Goal: Task Accomplishment & Management: Use online tool/utility

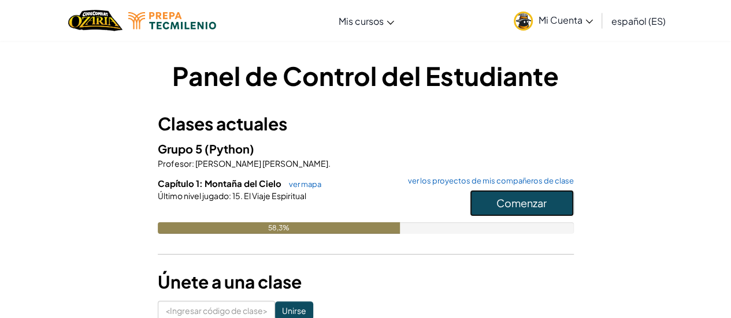
click at [510, 205] on font "Comenzar" at bounding box center [521, 203] width 50 height 13
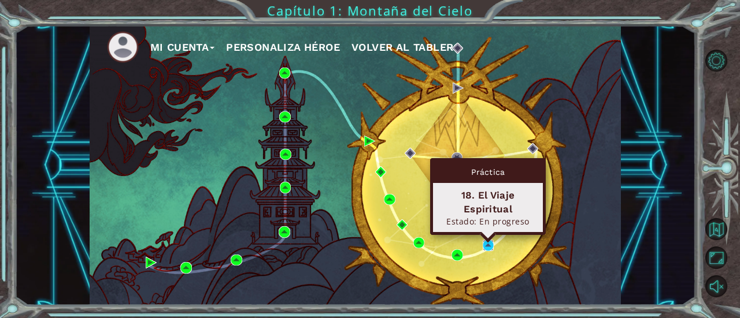
click at [489, 248] on img at bounding box center [488, 245] width 11 height 11
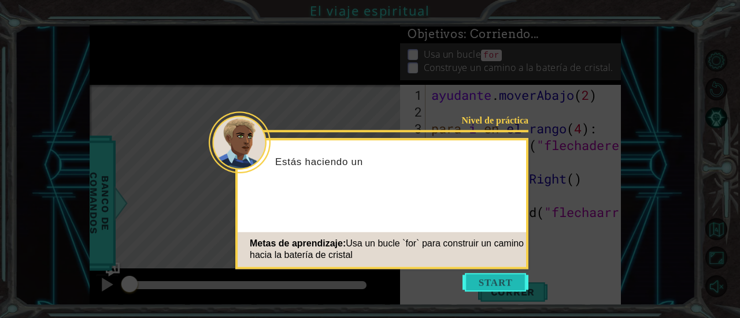
click at [482, 284] on button "Comenzar" at bounding box center [495, 282] width 66 height 18
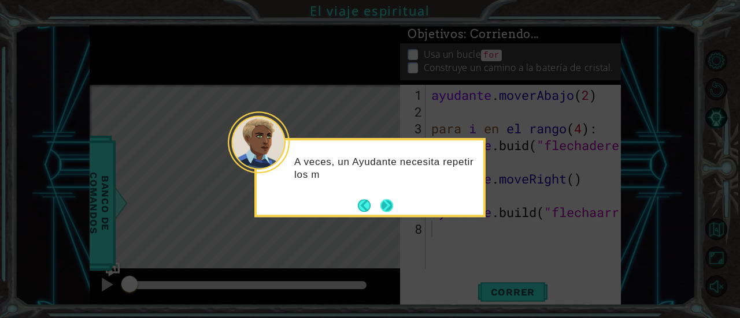
click at [387, 207] on button "Próximo" at bounding box center [386, 205] width 13 height 13
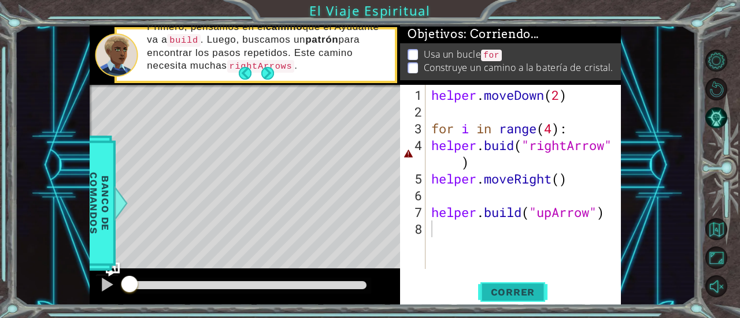
click at [498, 299] on button "Correr" at bounding box center [512, 292] width 69 height 22
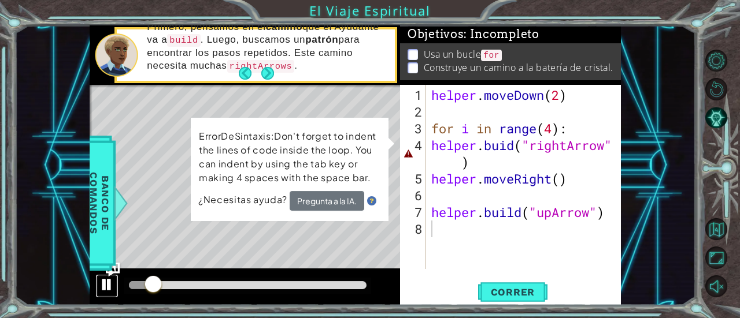
click at [105, 290] on div at bounding box center [106, 284] width 15 height 15
click at [506, 150] on div "helper . moveDown ( 2 ) for i in range ( 4 ) : helper . buid ( "rightArrow" ) h…" at bounding box center [526, 196] width 195 height 218
type textarea "helper.buid("rightArrow")"
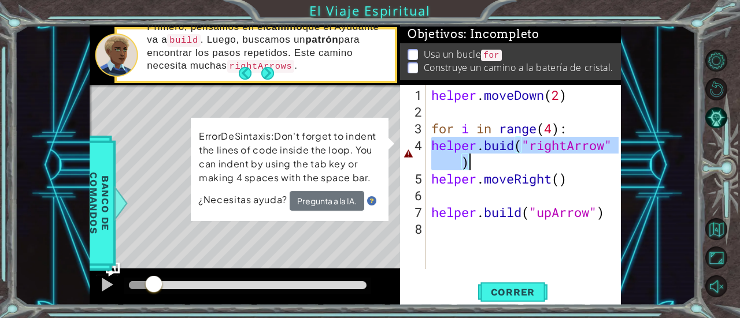
drag, startPoint x: 435, startPoint y: 142, endPoint x: 539, endPoint y: 166, distance: 106.7
click at [539, 166] on div "helper . moveDown ( 2 ) for i in range ( 4 ) : helper . buid ( "rightArrow" ) h…" at bounding box center [526, 196] width 195 height 218
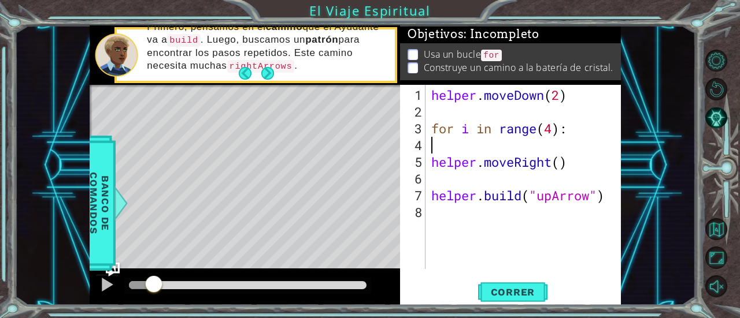
type textarea "for i in range(4):"
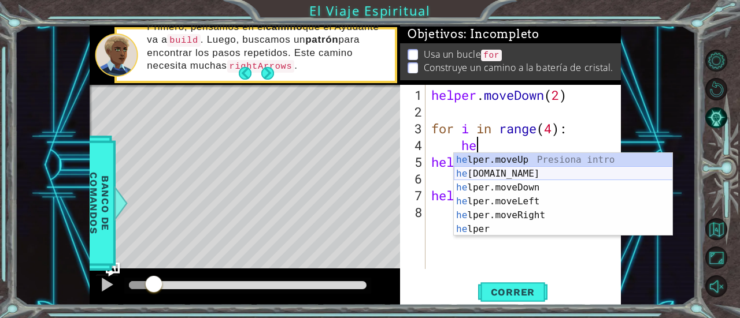
click at [520, 179] on div "he lper.moveUp Presiona intro he [DOMAIN_NAME] Presiona intro he lper.moveDown …" at bounding box center [563, 208] width 219 height 111
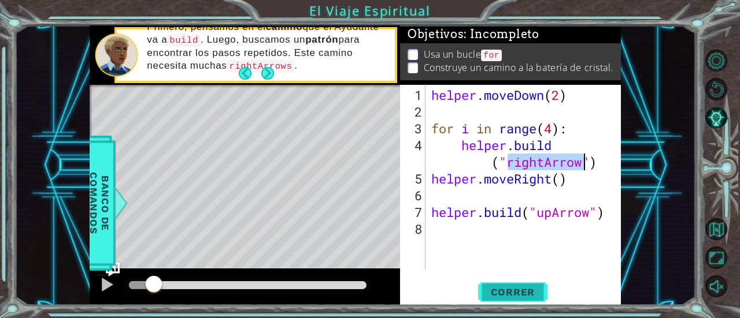
click at [491, 282] on button "Correr" at bounding box center [512, 292] width 69 height 22
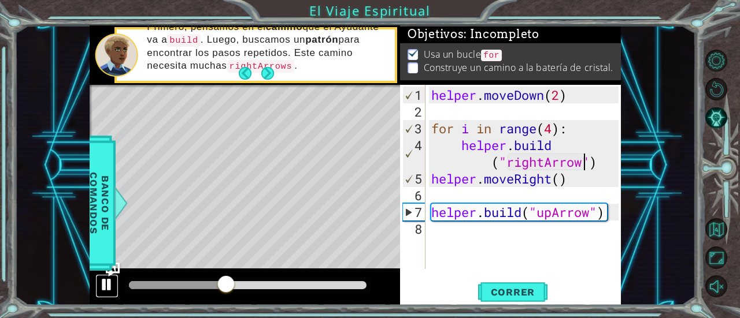
click at [107, 287] on div at bounding box center [106, 284] width 15 height 15
click at [552, 212] on div "helper . moveDown ( 2 ) for i in range ( 4 ) : helper . build ( "rightArrow" ) …" at bounding box center [526, 196] width 195 height 218
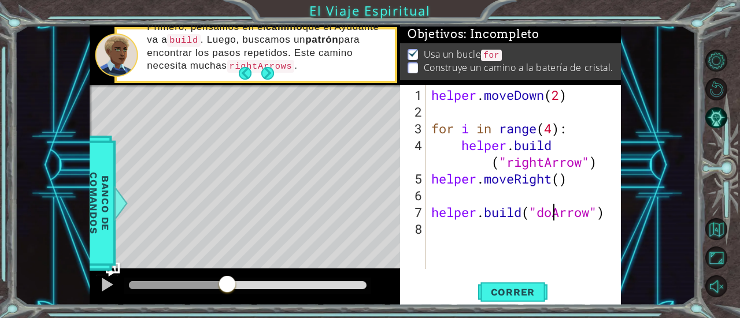
scroll to position [0, 6]
click at [430, 179] on div "helper . moveDown ( 2 ) for i in range ( 4 ) : helper . build ( "rightArrow" ) …" at bounding box center [526, 196] width 195 height 218
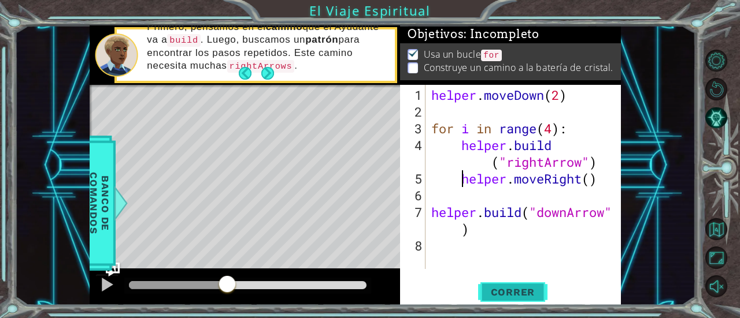
type textarea "helper.moveRight()"
click at [505, 288] on span "Correr" at bounding box center [513, 293] width 68 height 12
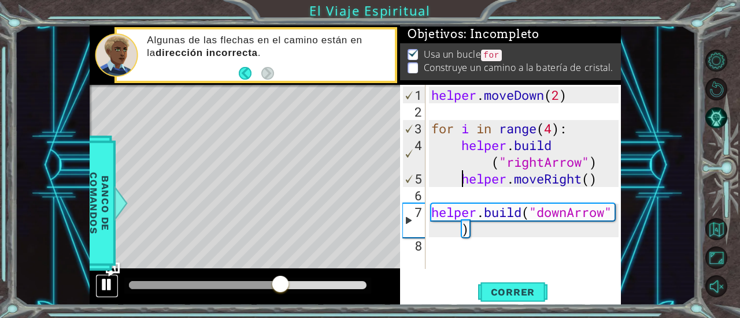
click at [107, 280] on div at bounding box center [106, 284] width 15 height 15
click at [434, 191] on div "helper . moveDown ( 2 ) for i in range ( 4 ) : helper . build ( "rightArrow" ) …" at bounding box center [526, 196] width 195 height 218
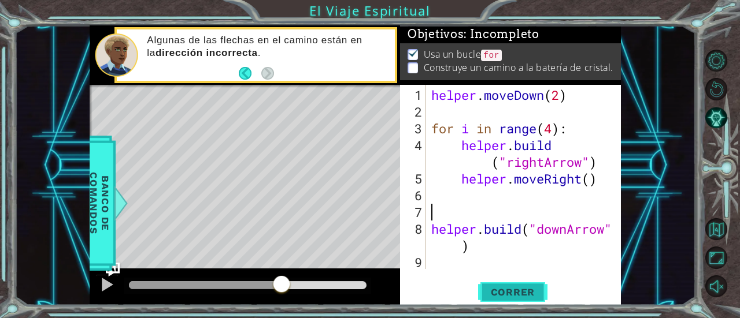
click at [502, 288] on span "Correr" at bounding box center [513, 293] width 68 height 12
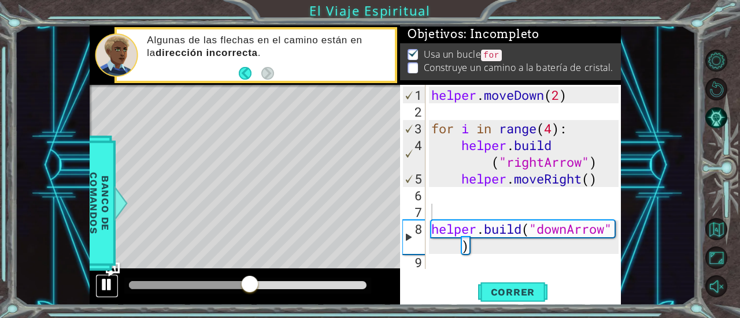
click at [105, 283] on div at bounding box center [106, 284] width 15 height 15
click at [572, 229] on div "helper . moveDown ( 2 ) for i in range ( 4 ) : helper . build ( "rightArrow" ) …" at bounding box center [526, 196] width 195 height 218
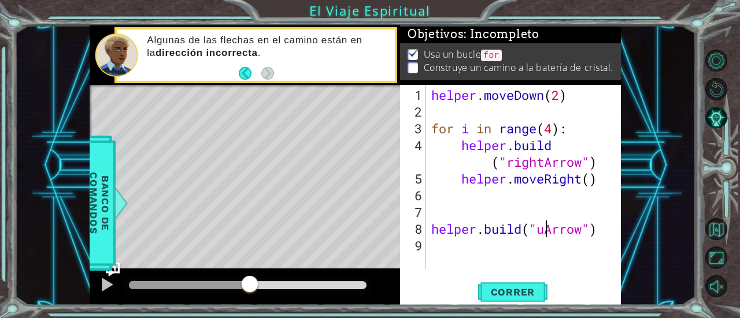
scroll to position [0, 5]
type textarea "[DOMAIN_NAME]("upArrow")"
click at [525, 293] on span "Correr" at bounding box center [513, 293] width 68 height 12
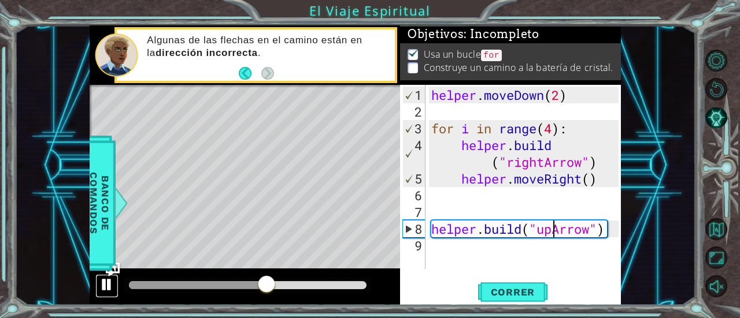
click at [104, 284] on div at bounding box center [106, 284] width 15 height 15
click at [558, 261] on div "helper . moveDown ( 2 ) for i in range ( 4 ) : helper . build ( "rightArrow" ) …" at bounding box center [526, 196] width 195 height 218
click at [506, 293] on span "Correr" at bounding box center [513, 293] width 68 height 12
click at [107, 286] on div at bounding box center [106, 284] width 15 height 15
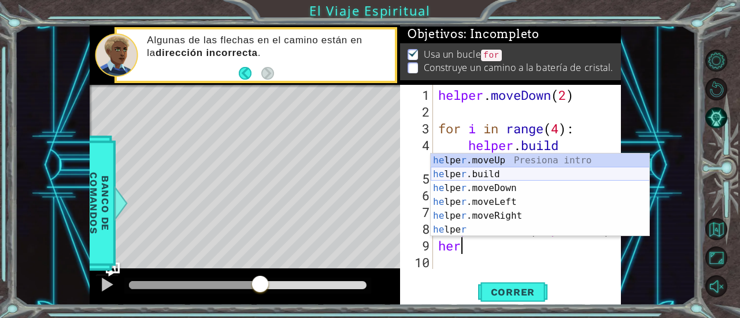
click at [474, 172] on div "he lpe r .moveUp Presiona intro he lpe r .build Presiona intro he lpe r .moveDo…" at bounding box center [540, 209] width 219 height 111
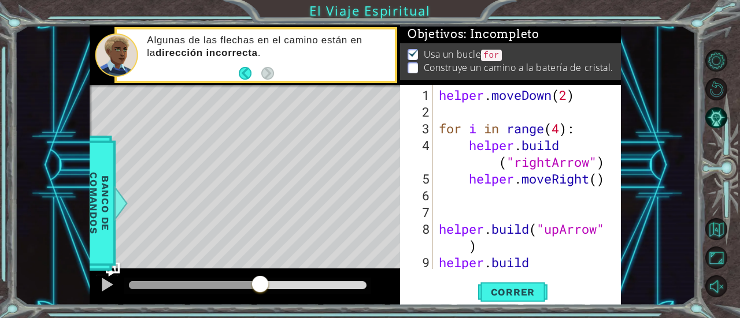
scroll to position [34, 0]
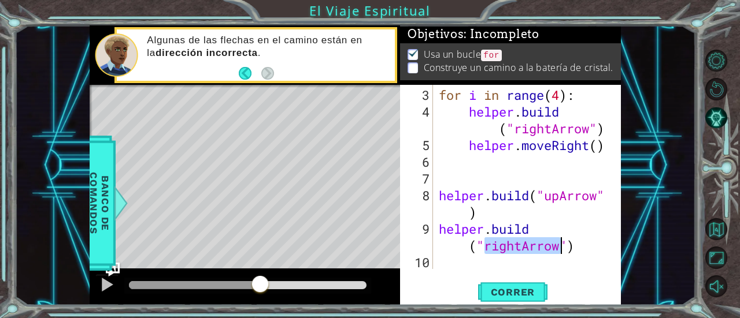
click at [514, 244] on div "for i in range ( 4 ) : helper . build ( "rightArrow" ) helper . moveRight ( ) h…" at bounding box center [522, 177] width 173 height 184
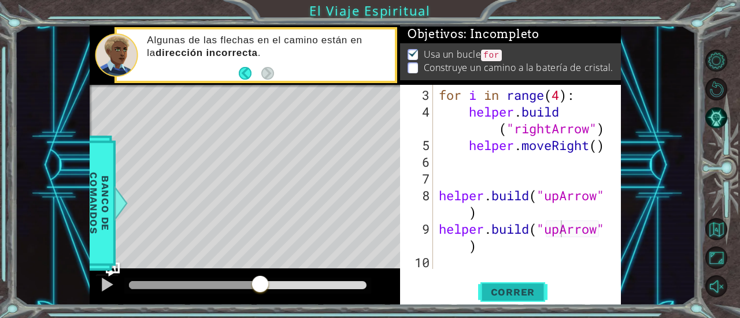
click at [506, 299] on button "Correr" at bounding box center [512, 292] width 69 height 22
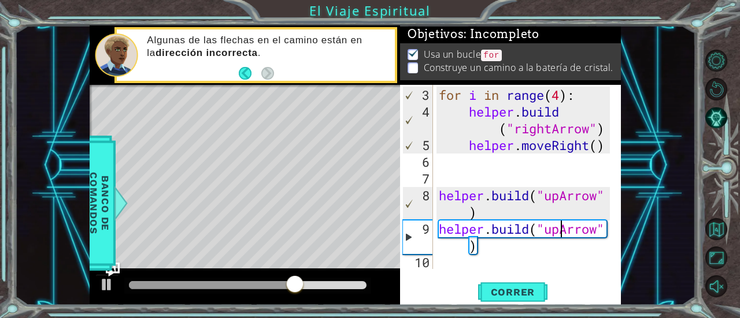
click at [504, 250] on div "for i in range ( 4 ) : helper . build ( "rightArrow" ) helper . moveRight ( ) h…" at bounding box center [525, 196] width 179 height 218
click at [103, 280] on div at bounding box center [106, 284] width 15 height 15
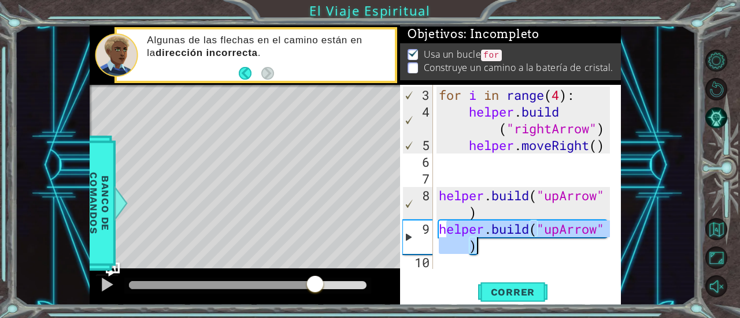
drag, startPoint x: 443, startPoint y: 232, endPoint x: 495, endPoint y: 251, distance: 55.4
click at [495, 251] on div "for i in range ( 4 ) : helper . build ( "rightArrow" ) helper . moveRight ( ) h…" at bounding box center [525, 196] width 179 height 218
type textarea "h"
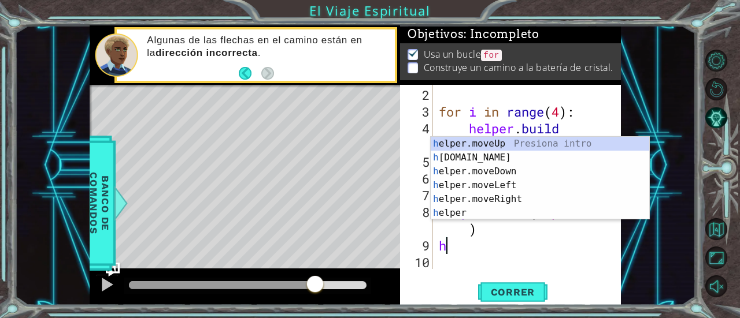
scroll to position [16, 0]
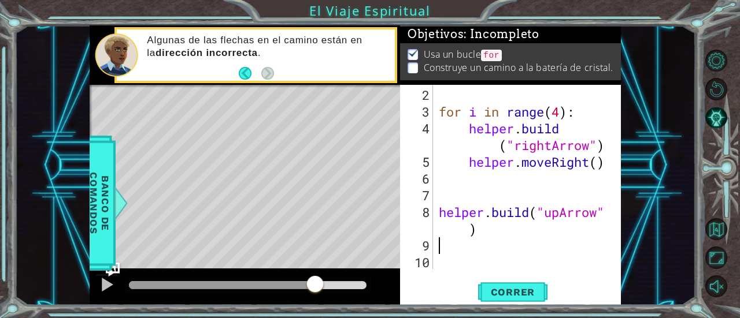
type textarea "[DOMAIN_NAME]("upArrow")"
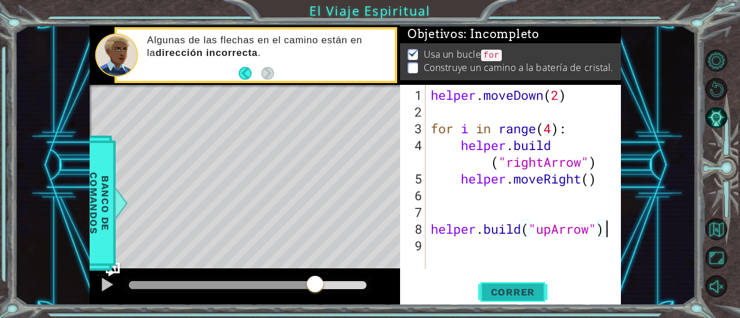
click at [502, 296] on span "Correr" at bounding box center [513, 293] width 68 height 12
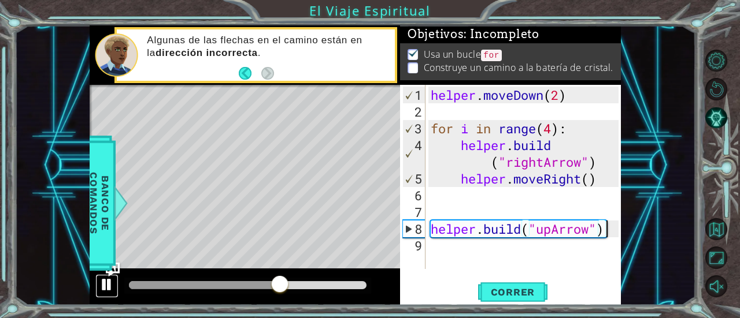
click at [110, 283] on div at bounding box center [106, 284] width 15 height 15
click at [500, 283] on button "Correr" at bounding box center [512, 292] width 69 height 22
click at [103, 287] on div at bounding box center [106, 284] width 15 height 15
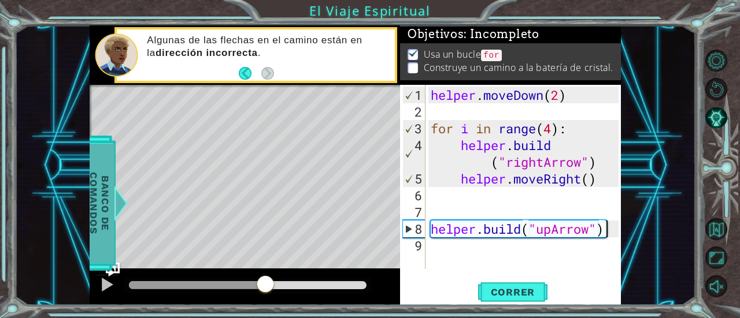
click at [109, 239] on span "Banco de comandos" at bounding box center [99, 204] width 30 height 120
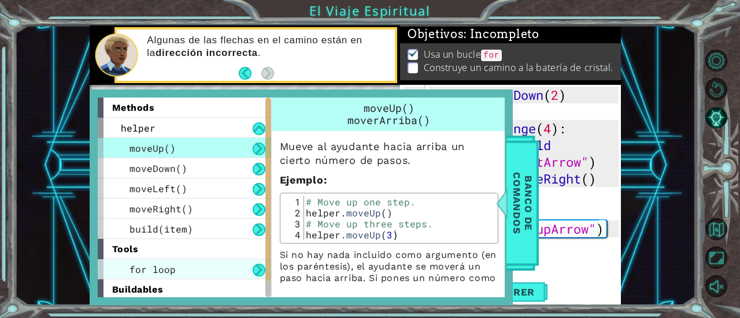
scroll to position [22, 0]
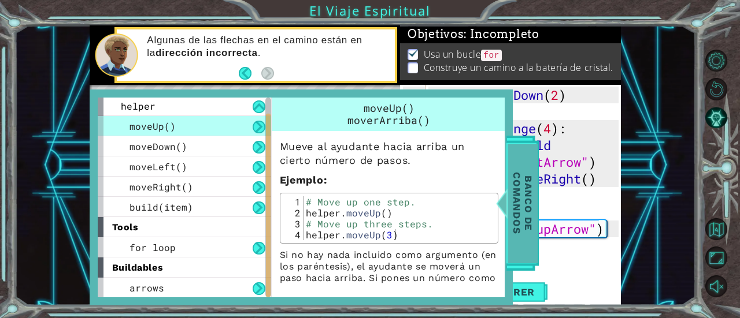
click at [511, 217] on span "Banco de comandos" at bounding box center [522, 204] width 30 height 120
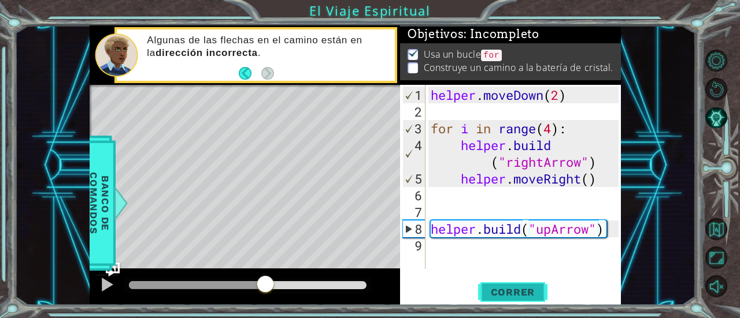
click at [533, 301] on button "Correr" at bounding box center [512, 292] width 69 height 22
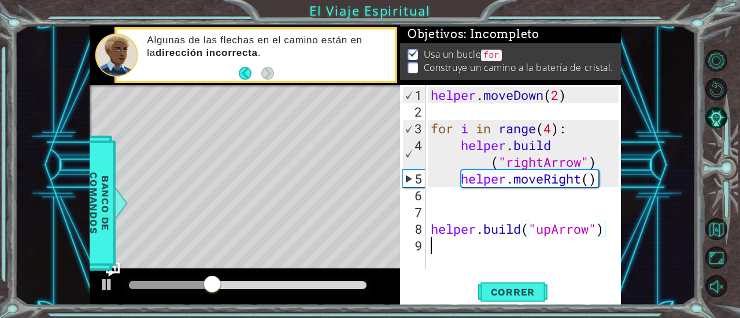
click at [435, 244] on div "helper . moveDown ( 2 ) for i in range ( 4 ) : helper . build ( "rightArrow" ) …" at bounding box center [526, 196] width 196 height 218
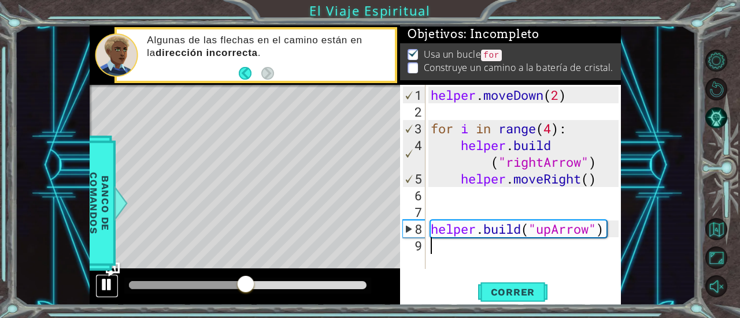
click at [101, 283] on div at bounding box center [106, 284] width 15 height 15
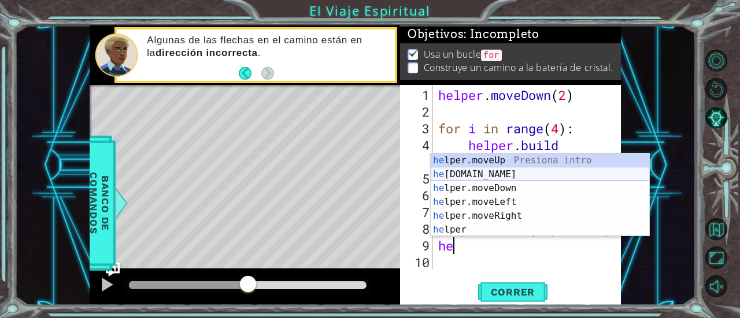
click at [477, 172] on div "he lper.moveUp Presiona intro he [DOMAIN_NAME] Presiona intro he lper.moveDown …" at bounding box center [540, 209] width 219 height 111
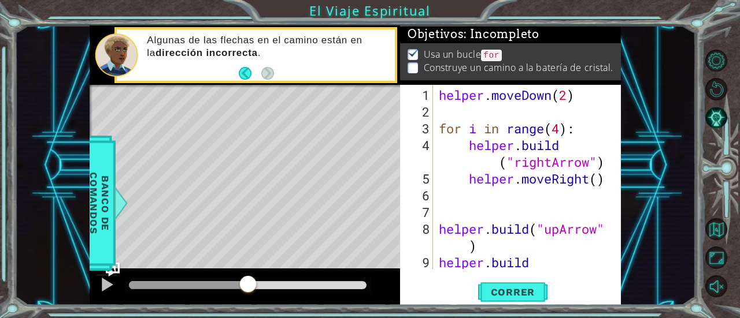
scroll to position [34, 0]
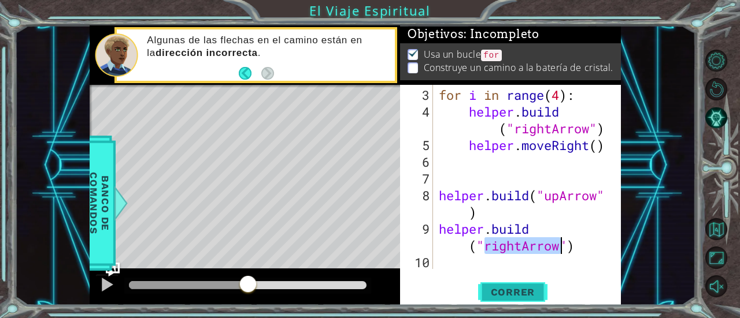
type textarea "[DOMAIN_NAME]("rightArrow")"
click at [495, 287] on span "Correr" at bounding box center [513, 293] width 68 height 12
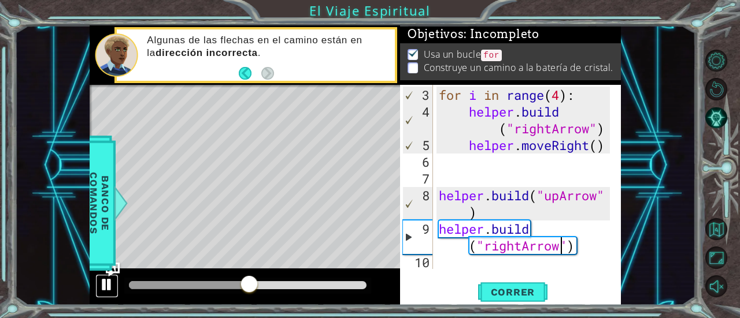
click at [106, 287] on div at bounding box center [106, 284] width 15 height 15
click at [518, 254] on div "for i in range ( 4 ) : helper . build ( "rightArrow" ) helper . moveRight ( ) h…" at bounding box center [525, 196] width 179 height 218
click at [522, 239] on div "for i in range ( 4 ) : helper . build ( "rightArrow" ) helper . moveRight ( ) h…" at bounding box center [525, 196] width 179 height 218
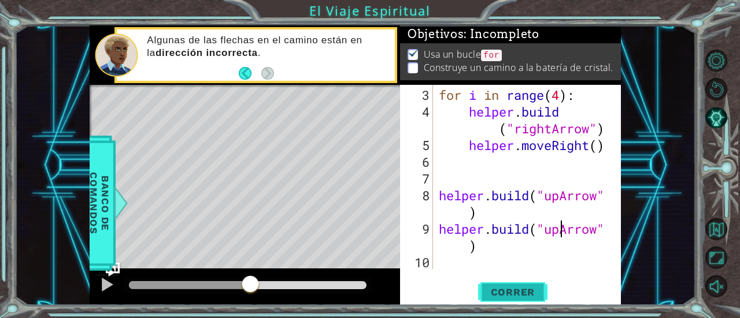
click at [509, 287] on span "Correr" at bounding box center [513, 293] width 68 height 12
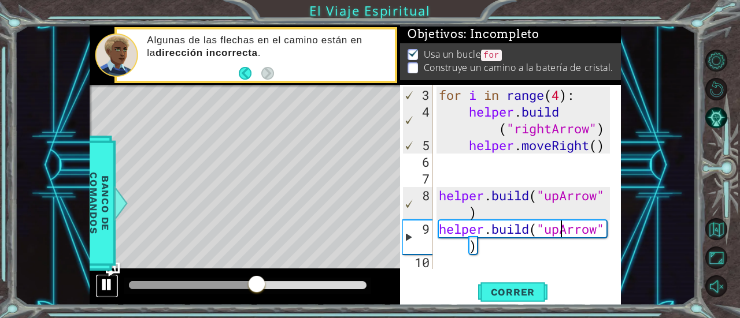
click at [109, 286] on div at bounding box center [106, 284] width 15 height 15
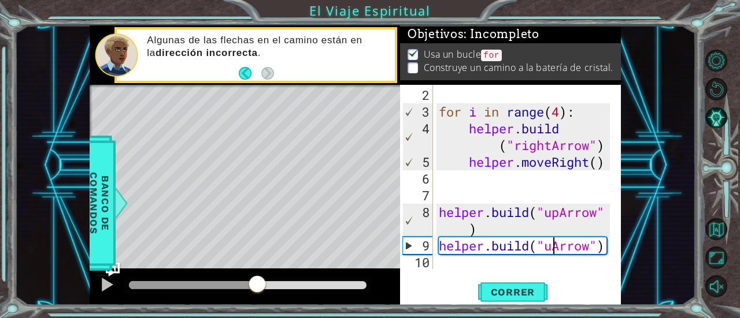
scroll to position [16, 0]
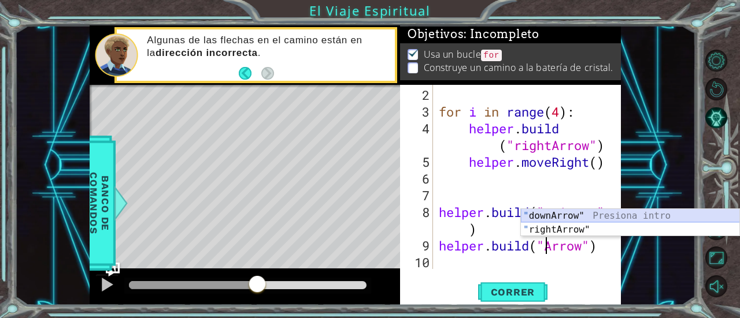
click at [538, 216] on div "" downArrow" Presiona intro " rightArrow" Presiona intro" at bounding box center [630, 236] width 219 height 55
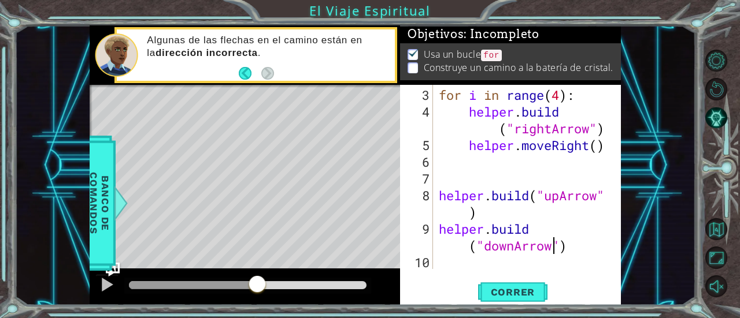
scroll to position [34, 0]
click at [516, 287] on span "Correr" at bounding box center [513, 293] width 68 height 12
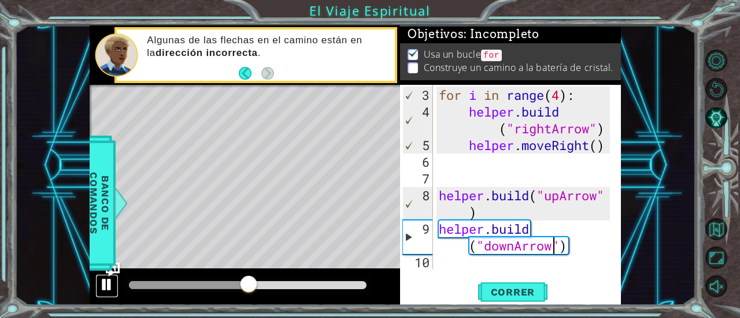
click at [104, 288] on div at bounding box center [106, 284] width 15 height 15
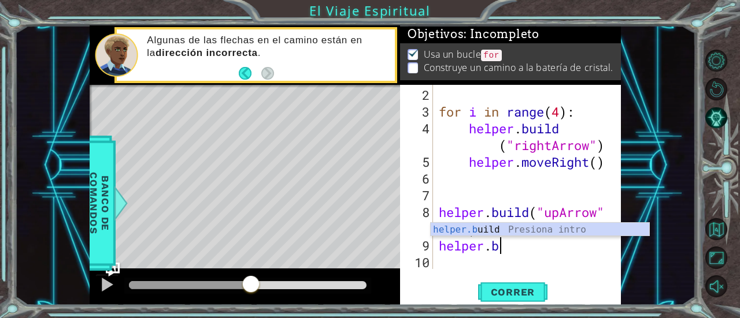
scroll to position [0, 2]
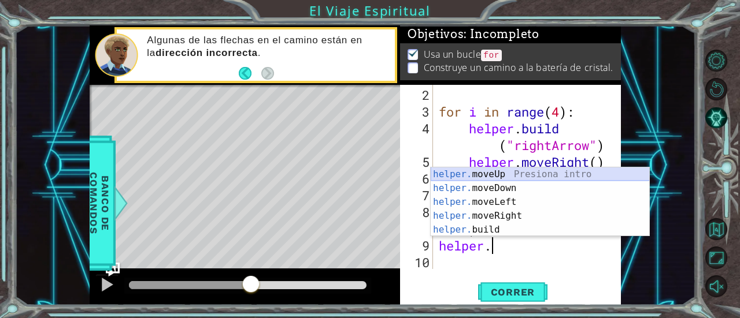
click at [486, 175] on div "helper. moveUp Presiona intro helper. moveDown Presiona intro helper. moveLeft …" at bounding box center [540, 216] width 219 height 97
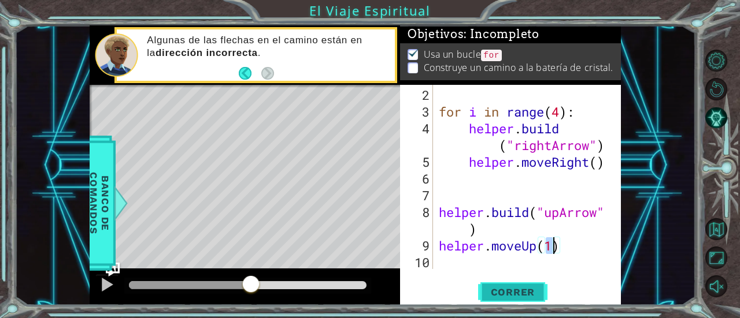
click at [505, 284] on button "Correr" at bounding box center [512, 292] width 69 height 22
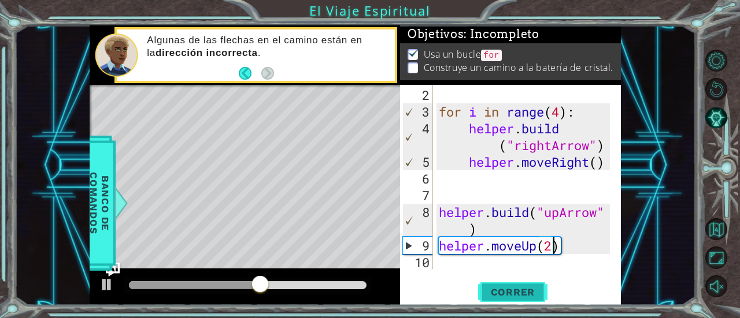
scroll to position [0, 5]
click at [511, 294] on span "Correr" at bounding box center [513, 293] width 68 height 12
click at [113, 283] on div at bounding box center [106, 284] width 15 height 15
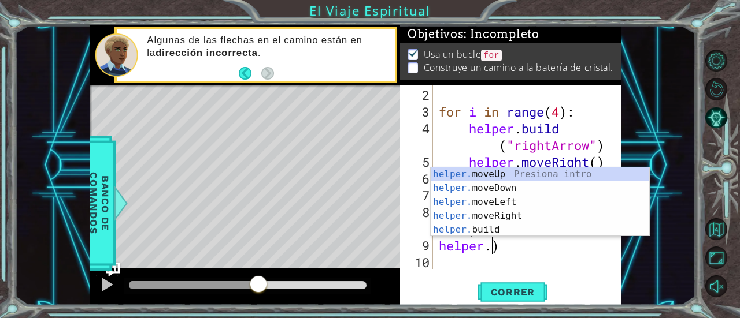
scroll to position [0, 2]
click at [484, 233] on div "helper. moveUp Presiona intro helper. moveDown Presiona intro helper. moveLeft …" at bounding box center [540, 216] width 219 height 97
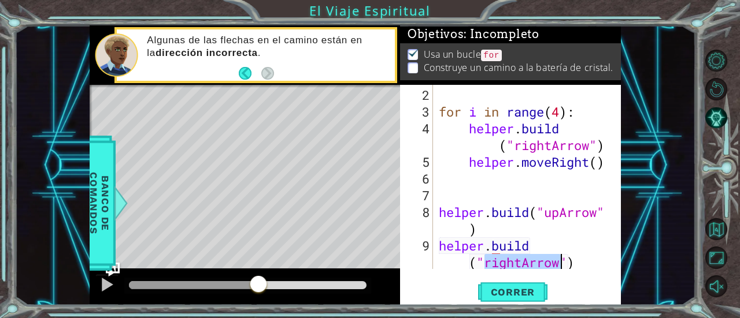
scroll to position [34, 0]
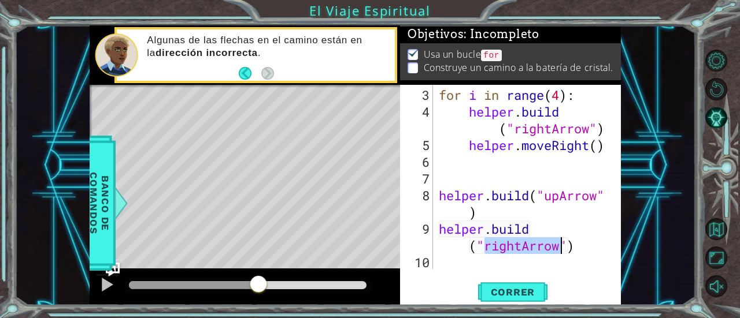
click at [516, 247] on div "for i in range ( 4 ) : helper . build ( "rightArrow" ) helper . moveRight ( ) h…" at bounding box center [522, 177] width 173 height 184
click at [524, 250] on div "for i in range ( 4 ) : helper . build ( "rightArrow" ) helper . moveRight ( ) h…" at bounding box center [525, 196] width 179 height 218
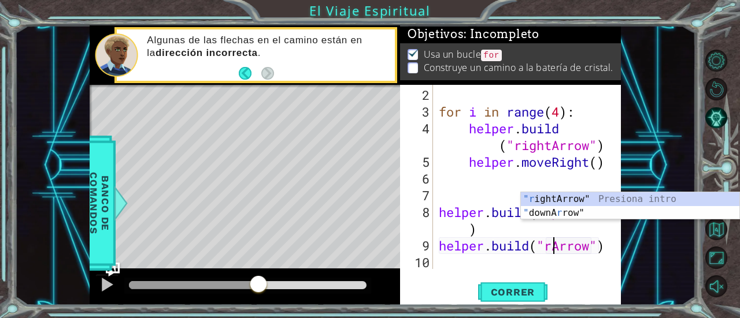
scroll to position [16, 0]
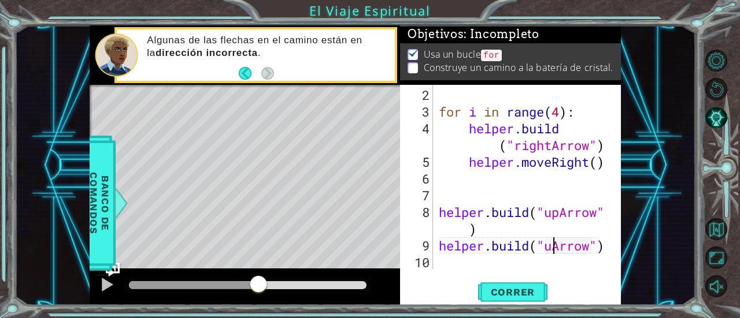
type textarea "[DOMAIN_NAME]("upArrow")"
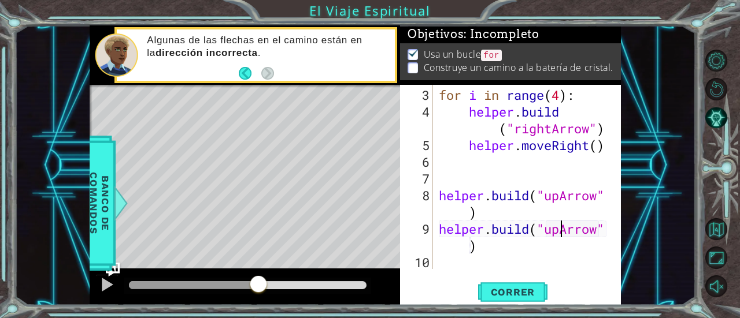
click at [451, 264] on div "for i in range ( 4 ) : helper . build ( "rightArrow" ) helper . moveRight ( ) h…" at bounding box center [525, 196] width 179 height 218
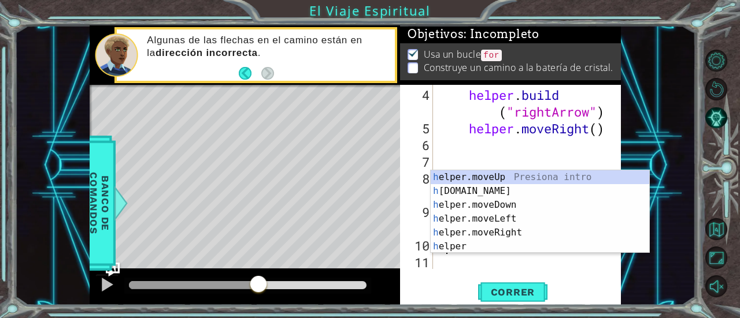
scroll to position [50, 0]
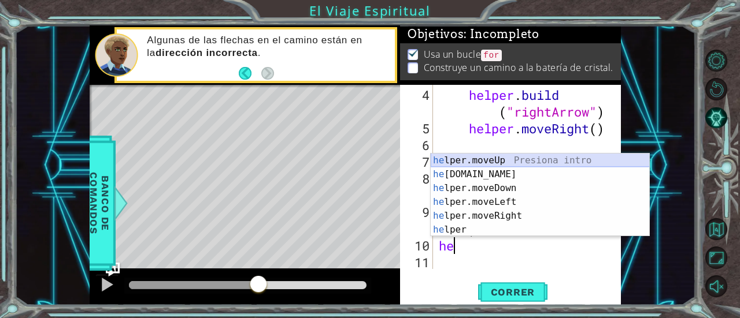
click at [467, 153] on body "1 ההההההההההההההההההההההההההההההההההההההההההההההההההההההההההההההההההההההההההההה…" at bounding box center [370, 159] width 740 height 318
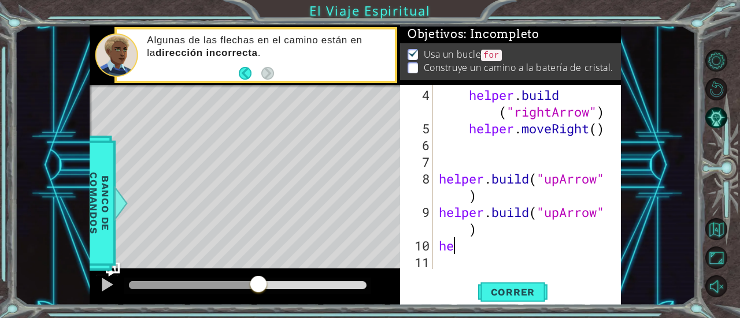
click at [452, 246] on div "helper . build ( "rightArrow" ) helper . moveRight ( ) helper . build ( "upArro…" at bounding box center [525, 204] width 179 height 235
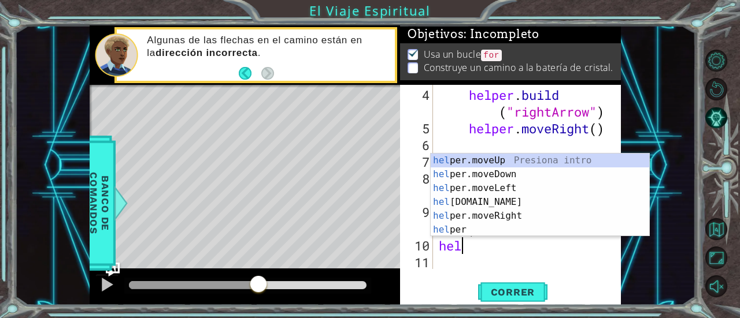
scroll to position [0, 0]
click at [475, 160] on div "hel per.moveUp Presiona intro hel per.moveDown Presiona intro hel per.moveLeft …" at bounding box center [540, 209] width 219 height 111
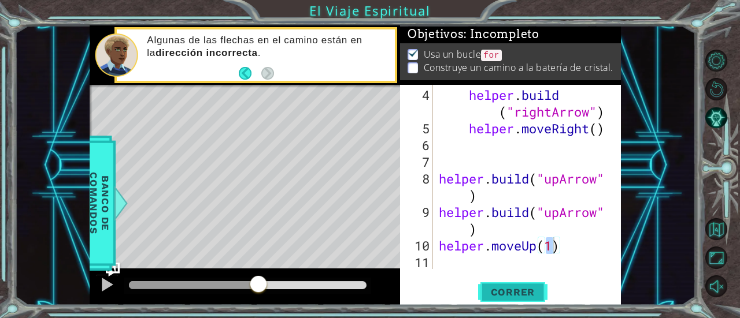
click at [501, 296] on span "Correr" at bounding box center [513, 293] width 68 height 12
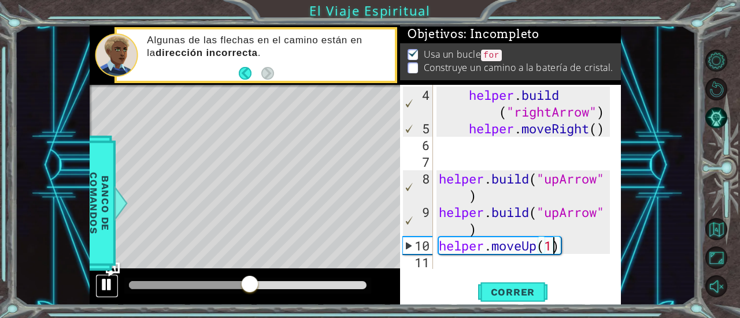
click at [107, 285] on div at bounding box center [106, 284] width 15 height 15
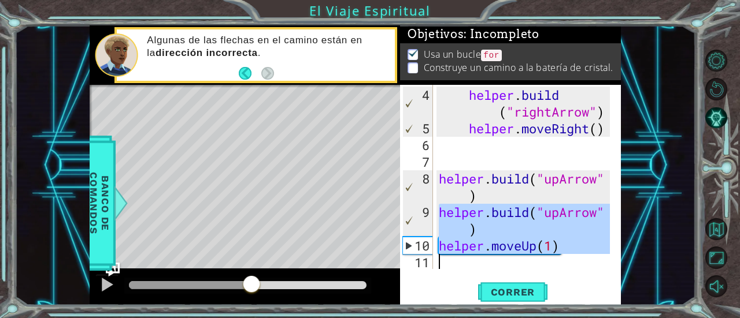
drag, startPoint x: 440, startPoint y: 211, endPoint x: 574, endPoint y: 253, distance: 140.4
click at [574, 253] on div "helper . build ( "rightArrow" ) helper . moveRight ( ) helper . build ( "upArro…" at bounding box center [525, 204] width 179 height 235
type textarea "[DOMAIN_NAME]("upArrow") helper.moveUp(1)"
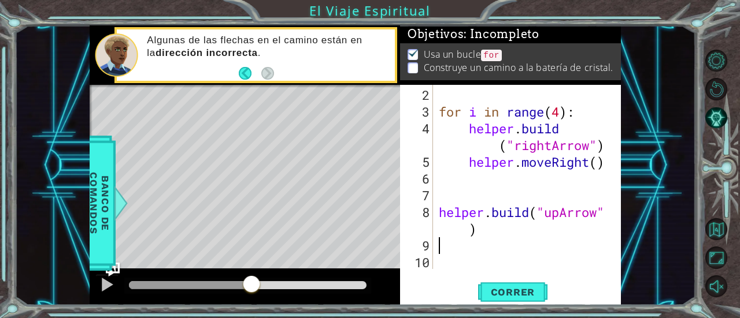
scroll to position [16, 0]
type textarea "[DOMAIN_NAME]("upArrow")"
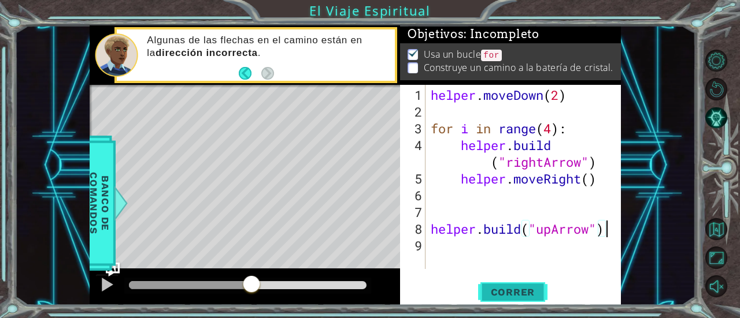
click at [493, 291] on span "Correr" at bounding box center [513, 293] width 68 height 12
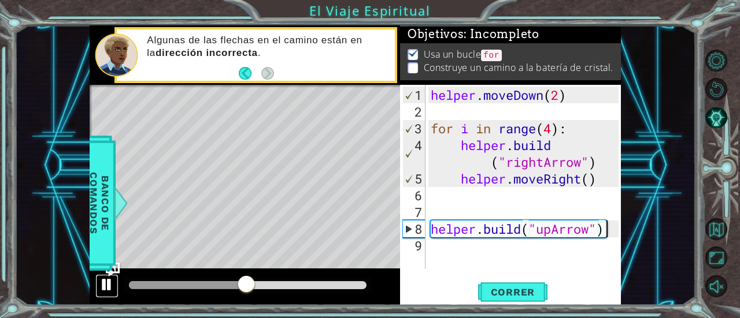
click at [105, 292] on div at bounding box center [106, 284] width 15 height 15
click at [717, 121] on button "Pista AI" at bounding box center [716, 118] width 23 height 23
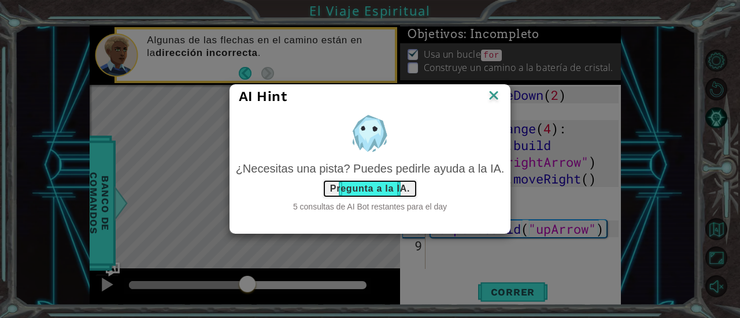
click at [379, 191] on button "Pregunta a la IA." at bounding box center [369, 189] width 95 height 18
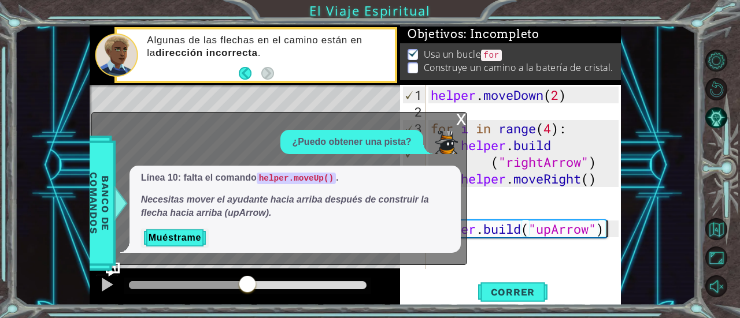
click at [459, 116] on div "x" at bounding box center [461, 119] width 10 height 12
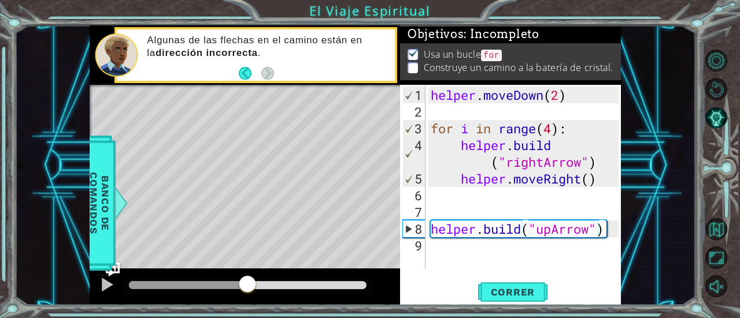
click at [442, 248] on div "helper . moveDown ( 2 ) for i in range ( 4 ) : helper . build ( "rightArrow" ) …" at bounding box center [526, 196] width 196 height 218
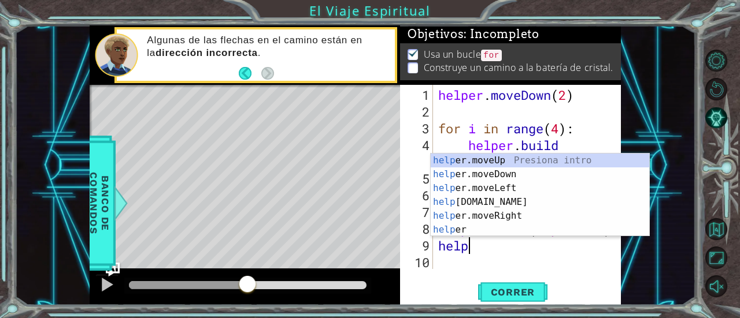
scroll to position [0, 1]
click at [467, 166] on div "help er.moveUp Presiona intro help er.moveDown Presiona intro help er.moveLeft …" at bounding box center [540, 209] width 219 height 111
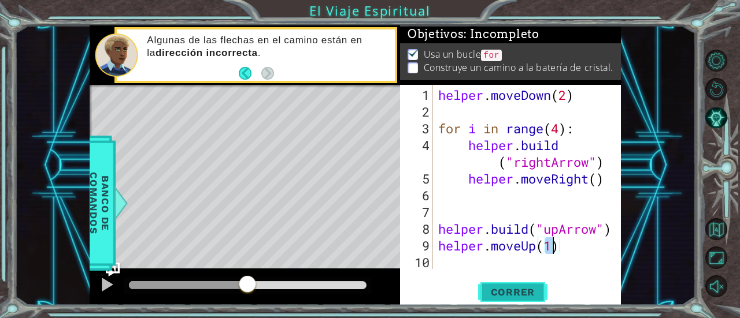
type textarea "helper.moveUp(1)"
click at [505, 300] on button "Correr" at bounding box center [512, 292] width 69 height 22
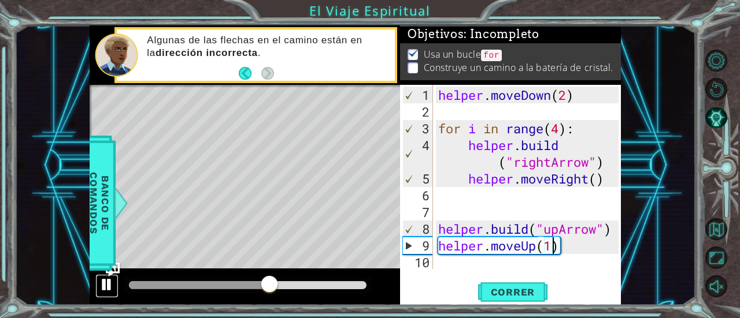
click at [110, 288] on div at bounding box center [106, 284] width 15 height 15
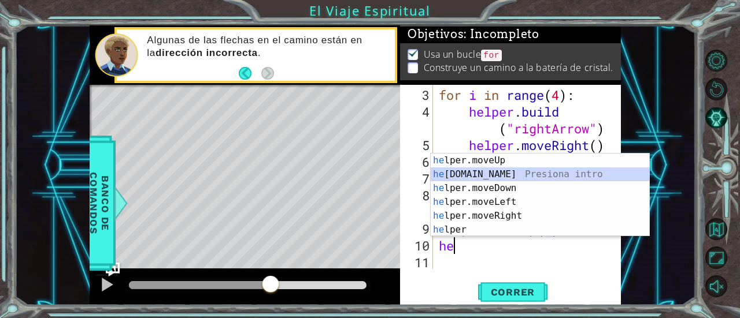
click at [447, 173] on div "he lper.moveUp Presiona intro he [DOMAIN_NAME] Presiona intro he lper.moveDown …" at bounding box center [540, 209] width 219 height 111
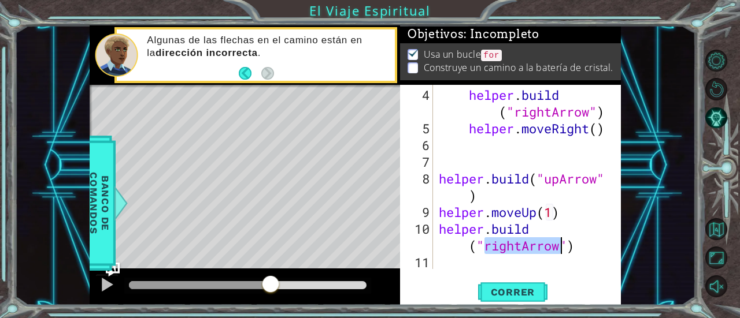
click at [518, 248] on div "helper . build ( "rightArrow" ) helper . moveRight ( ) helper . build ( "upArro…" at bounding box center [522, 177] width 173 height 184
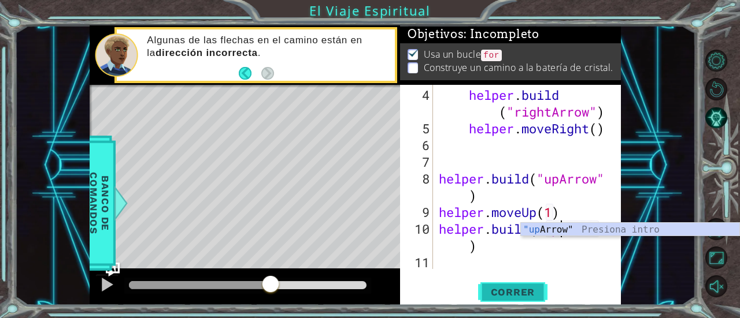
type textarea "[DOMAIN_NAME]("upArrow")"
click at [531, 300] on button "Correr" at bounding box center [512, 292] width 69 height 22
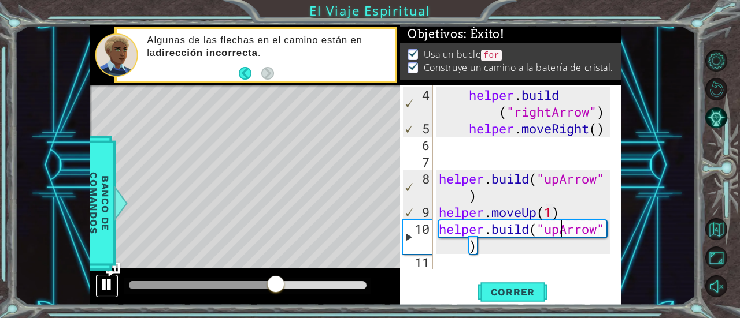
click at [101, 291] on div at bounding box center [106, 284] width 15 height 15
click at [508, 272] on div "[DOMAIN_NAME]("upArrow") 4 5 6 7 8 9 10 11 helper . build ( "rightArrow" ) help…" at bounding box center [510, 195] width 221 height 221
click at [505, 277] on div "[DOMAIN_NAME]("upArrow") 4 5 6 7 8 9 10 11 helper . build ( "rightArrow" ) help…" at bounding box center [510, 195] width 221 height 221
click at [491, 271] on div "[DOMAIN_NAME]("upArrow") 4 5 6 7 8 9 10 11 helper . build ( "rightArrow" ) help…" at bounding box center [510, 195] width 221 height 221
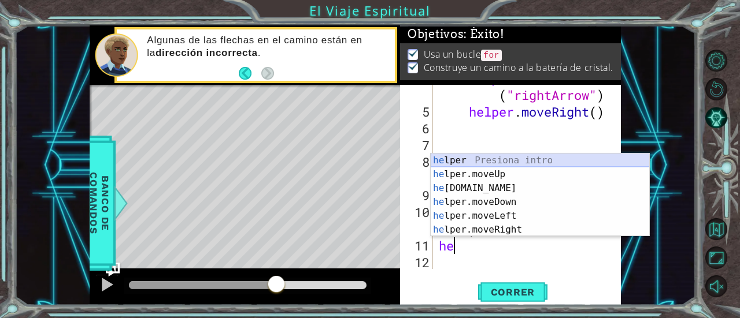
click at [511, 167] on div "he lper Presiona intro he lper.moveUp Presiona intro he [DOMAIN_NAME] Presiona …" at bounding box center [540, 209] width 219 height 111
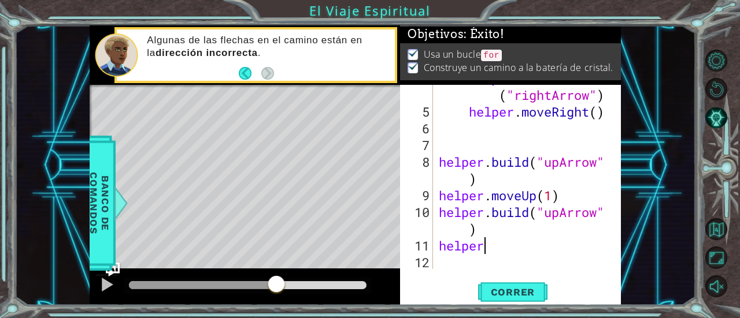
scroll to position [0, 1]
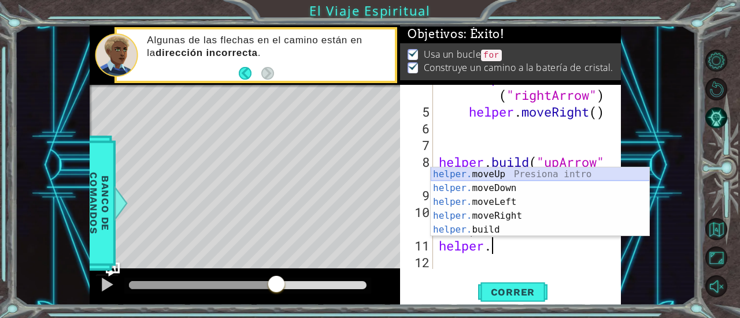
click at [490, 181] on div "helper. moveUp Presiona intro helper. moveDown Presiona intro helper. moveLeft …" at bounding box center [540, 216] width 219 height 97
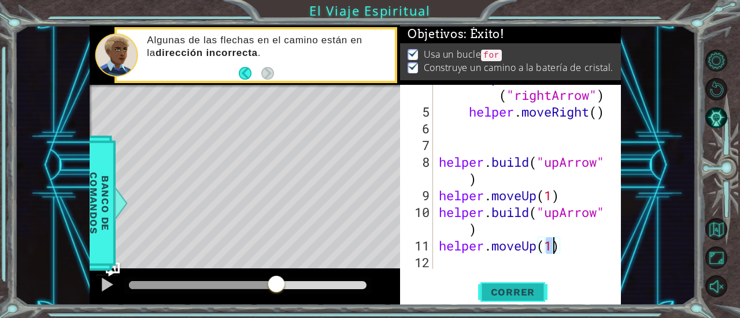
click at [518, 294] on span "Correr" at bounding box center [513, 293] width 68 height 12
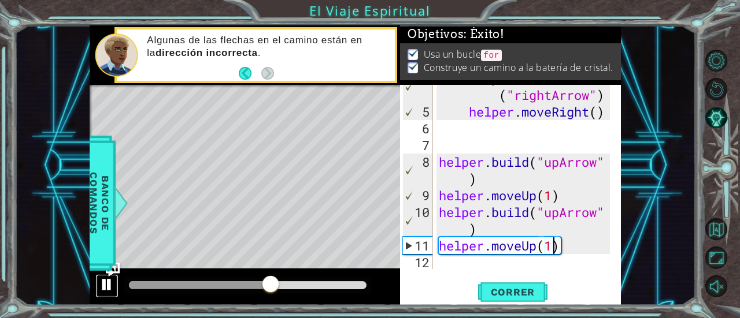
click at [102, 286] on div at bounding box center [106, 284] width 15 height 15
click at [570, 236] on div "helper . build ( "rightArrow" ) helper . moveRight ( ) helper . build ( "upArro…" at bounding box center [525, 187] width 179 height 235
click at [572, 248] on div "helper . build ( "rightArrow" ) helper . moveRight ( ) helper . build ( "upArro…" at bounding box center [525, 187] width 179 height 235
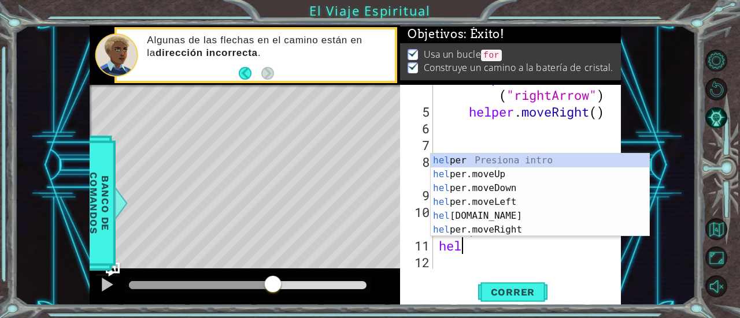
scroll to position [0, 0]
type textarea "h"
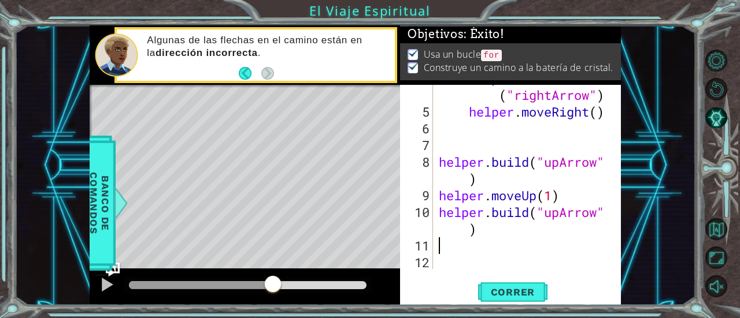
type textarea "[DOMAIN_NAME]("upArrow")"
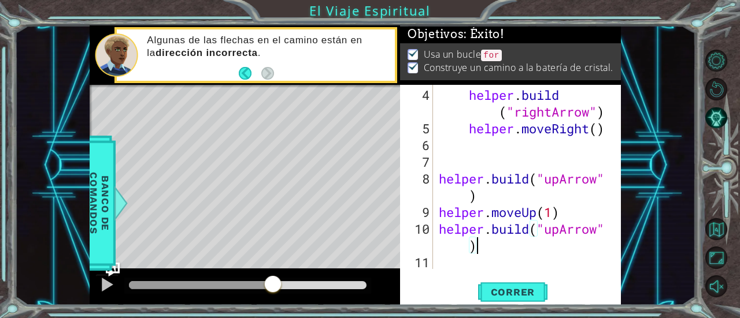
scroll to position [50, 0]
click at [715, 121] on button "Pista AI" at bounding box center [716, 118] width 23 height 23
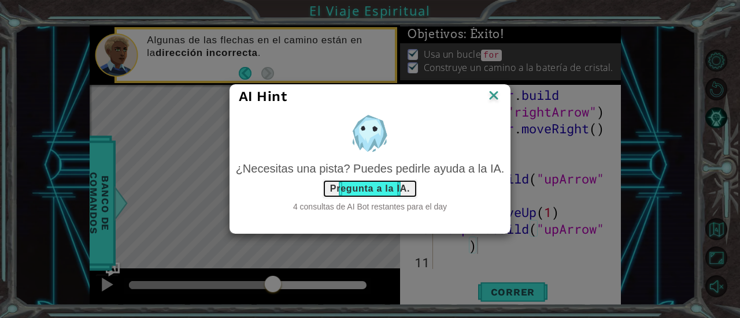
click at [380, 191] on button "Pregunta a la IA." at bounding box center [369, 189] width 95 height 18
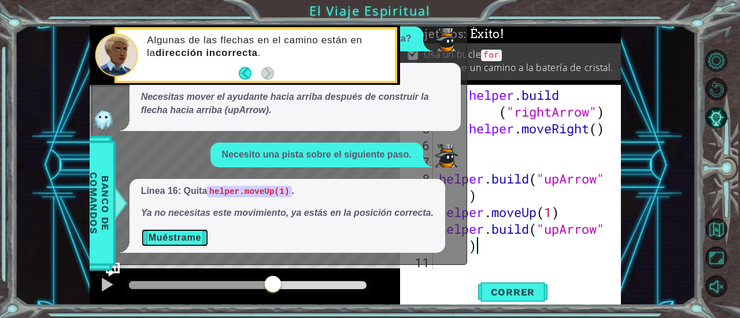
click at [198, 240] on button "Muéstrame" at bounding box center [175, 238] width 68 height 18
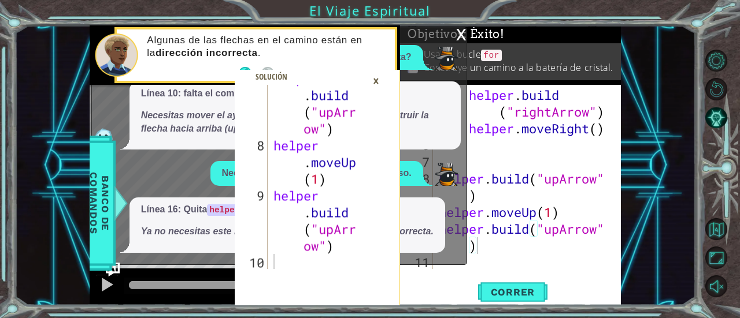
scroll to position [284, 0]
click at [373, 82] on div "×" at bounding box center [376, 81] width 18 height 20
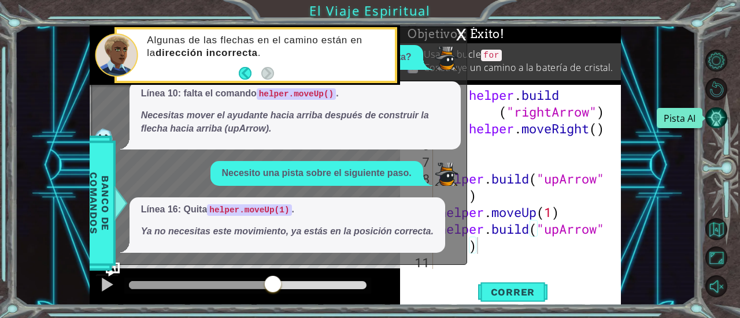
click at [709, 116] on button "Pista AI" at bounding box center [716, 118] width 23 height 23
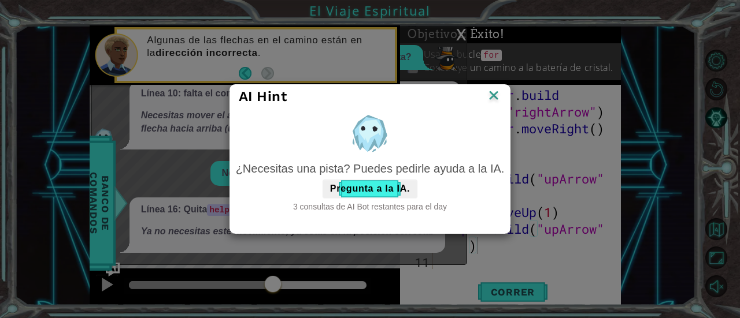
click at [495, 103] on img at bounding box center [493, 96] width 15 height 17
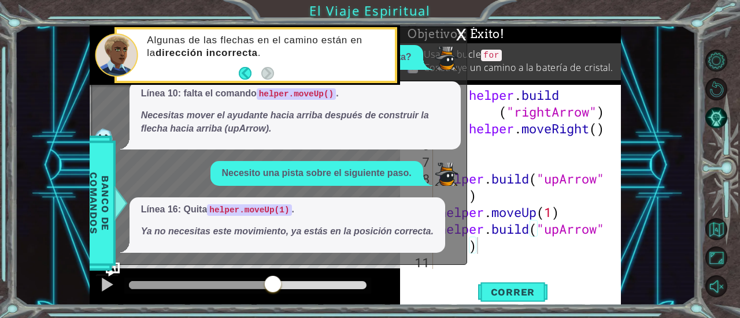
click at [461, 33] on div "x" at bounding box center [461, 34] width 10 height 12
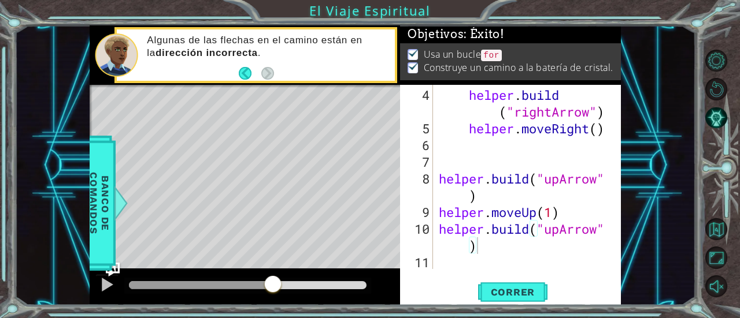
click at [518, 276] on div "[DOMAIN_NAME]("upArrow") 4 5 6 7 8 9 10 11 helper . build ( "rightArrow" ) help…" at bounding box center [510, 195] width 221 height 221
click at [518, 294] on span "Correr" at bounding box center [513, 293] width 68 height 12
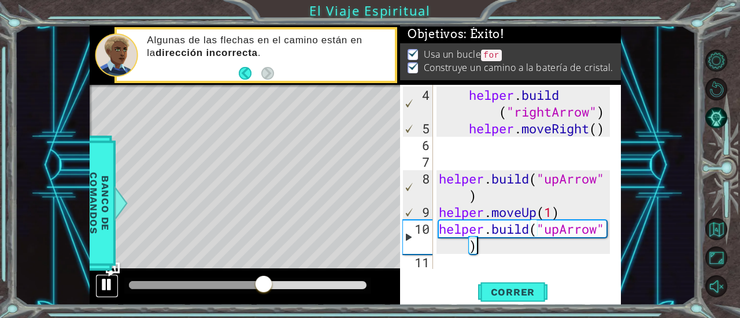
click at [109, 282] on div at bounding box center [106, 284] width 15 height 15
click at [442, 270] on div "[DOMAIN_NAME]("upArrow") 4 5 6 7 8 9 10 11 helper . build ( "rightArrow" ) help…" at bounding box center [510, 195] width 221 height 221
click at [442, 265] on div "helper . build ( "rightArrow" ) helper . moveRight ( ) helper . build ( "upArro…" at bounding box center [525, 204] width 179 height 235
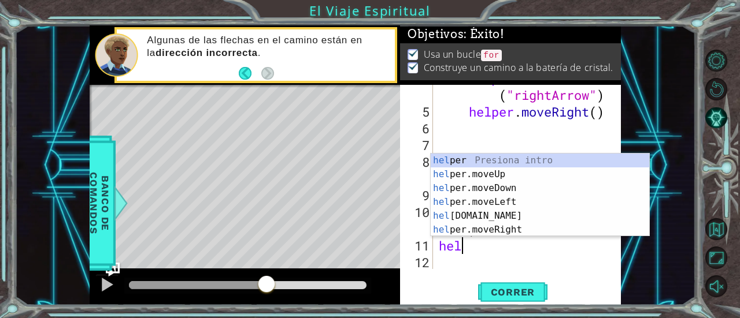
scroll to position [0, 0]
click at [471, 221] on div "hel per Presiona intro hel per.moveUp Presiona intro hel per.moveDown Presiona …" at bounding box center [540, 209] width 219 height 111
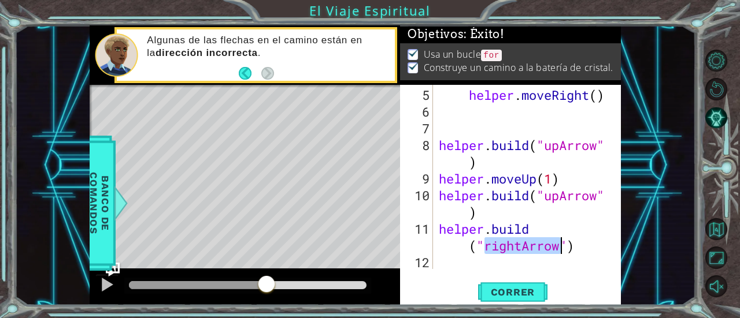
scroll to position [83, 0]
click at [511, 240] on div "helper . moveRight ( ) helper . build ( "upArrow" ) helper . moveUp ( 1 ) helpe…" at bounding box center [522, 177] width 173 height 184
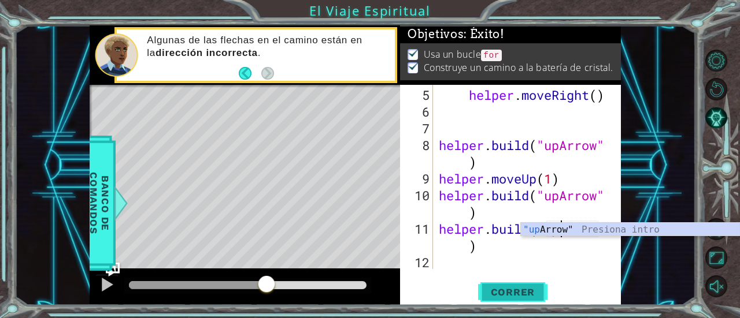
type textarea "[DOMAIN_NAME]("upArrow")"
click at [519, 294] on span "Correr" at bounding box center [513, 293] width 68 height 12
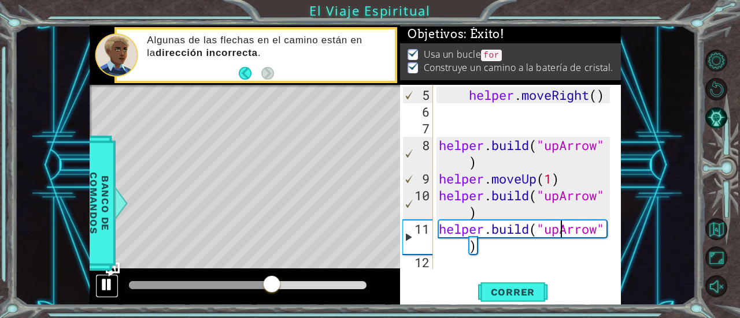
click at [116, 288] on button at bounding box center [106, 287] width 23 height 24
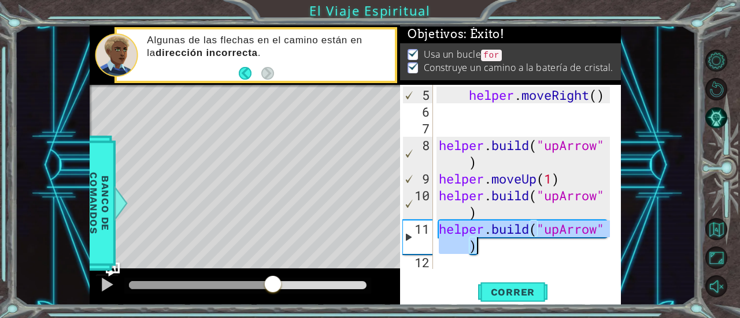
drag, startPoint x: 439, startPoint y: 232, endPoint x: 495, endPoint y: 253, distance: 59.6
click at [495, 253] on div "helper . moveRight ( ) helper . build ( "upArrow" ) helper . moveUp ( 1 ) helpe…" at bounding box center [525, 196] width 179 height 218
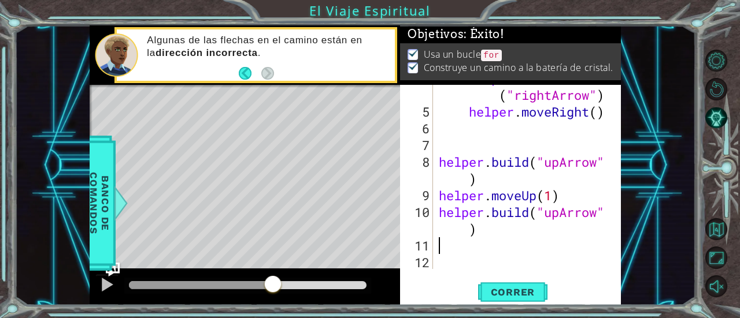
scroll to position [67, 0]
click at [544, 238] on div "helper . build ( "rightArrow" ) helper . moveRight ( ) helper . build ( "upArro…" at bounding box center [525, 187] width 179 height 235
type textarea "[DOMAIN_NAME]("upArrow")"
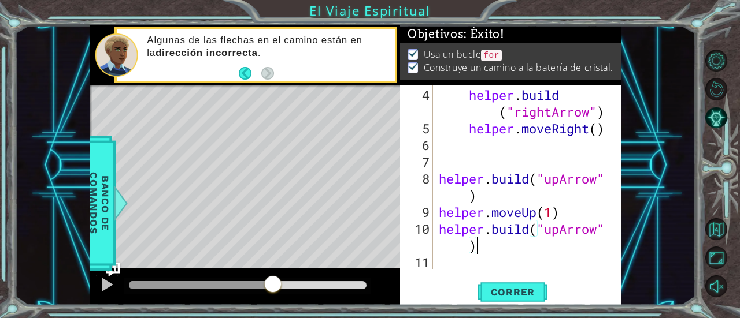
scroll to position [50, 0]
click at [448, 269] on div "helper . build ( "rightArrow" ) helper . moveRight ( ) helper . build ( "upArro…" at bounding box center [525, 204] width 179 height 235
click at [714, 118] on button "Pista AI" at bounding box center [716, 118] width 23 height 23
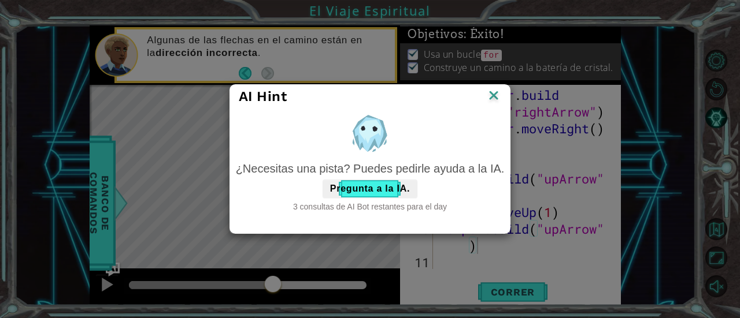
click at [361, 210] on div "3 consultas de AI Bot restantes para el day" at bounding box center [370, 207] width 269 height 12
click at [358, 190] on button "Pregunta a la IA." at bounding box center [369, 189] width 95 height 18
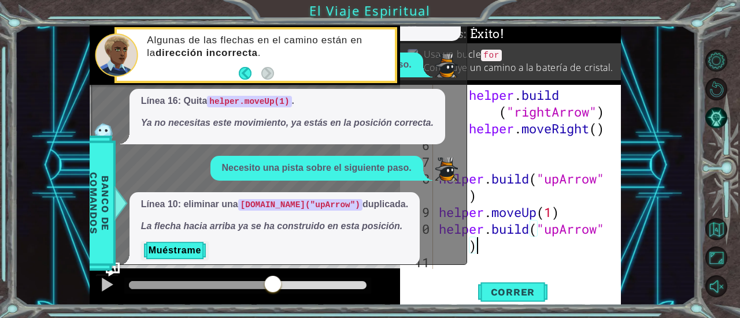
scroll to position [12, 0]
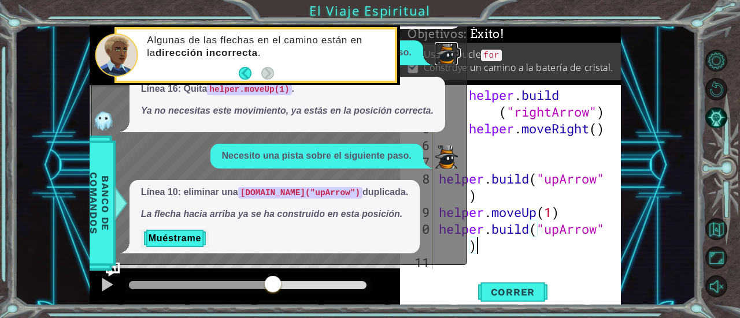
click at [453, 43] on img at bounding box center [446, 53] width 23 height 23
click at [480, 249] on div "helper . build ( "rightArrow" ) helper . moveRight ( ) helper . build ( "upArro…" at bounding box center [525, 204] width 179 height 235
drag, startPoint x: 440, startPoint y: 225, endPoint x: 473, endPoint y: 231, distance: 33.6
click at [473, 231] on div "7 8 9 10 helper . build ( "upArr ow" ) helper . moveUp ( 1 ) helper . build ( "…" at bounding box center [356, 165] width 532 height 280
click at [717, 117] on button "Pista AI" at bounding box center [716, 118] width 23 height 23
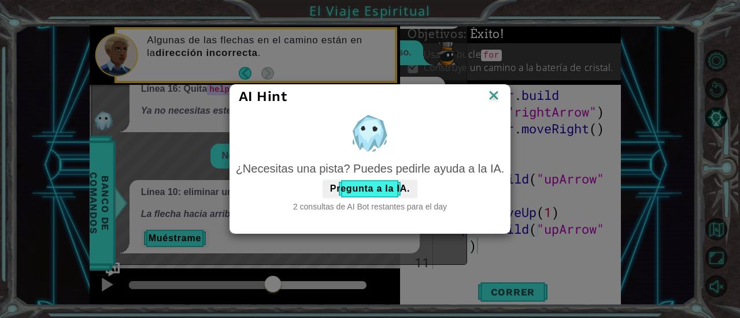
click at [494, 97] on img at bounding box center [493, 96] width 15 height 17
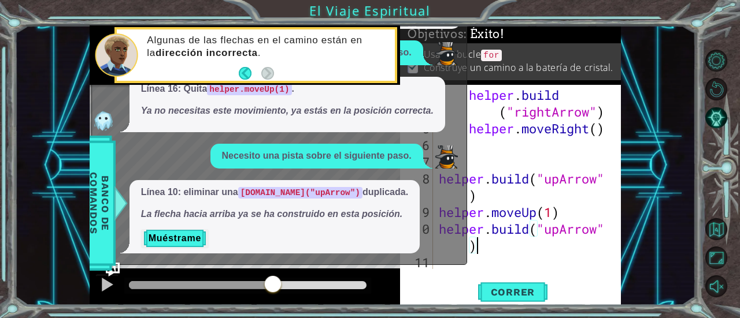
click at [457, 35] on div "¿Puedo obtener una pista? Línea 10: falta el comando helper.moveUp() . Necesita…" at bounding box center [276, 88] width 369 height 329
click at [460, 40] on div "¿Puedo obtener una pista? Línea 10: falta el comando helper.moveUp() . Necesita…" at bounding box center [276, 88] width 369 height 329
click at [429, 95] on p "Línea 16: Quita helper.moveUp(1) ." at bounding box center [287, 89] width 292 height 13
click at [443, 64] on img at bounding box center [446, 53] width 23 height 23
click at [511, 249] on div "helper . build ( "rightArrow" ) helper . moveRight ( ) helper . build ( "upArro…" at bounding box center [525, 204] width 179 height 235
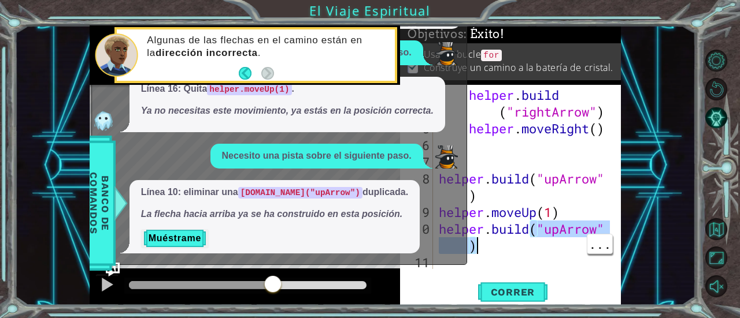
scroll to position [34, 0]
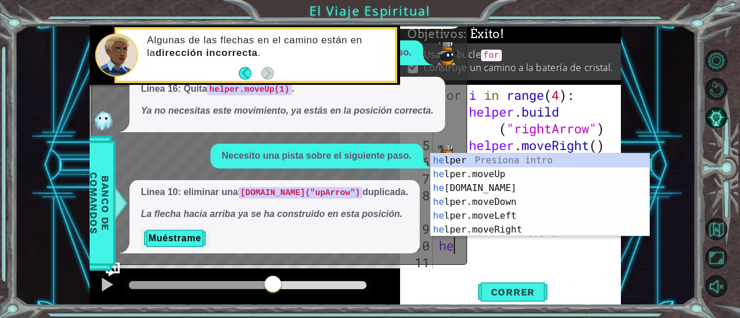
type textarea "h"
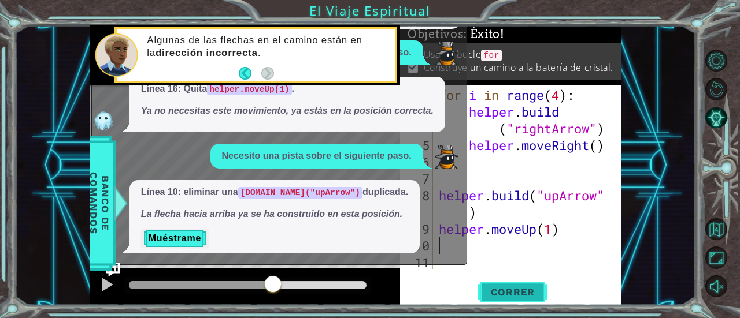
click at [516, 288] on span "Correr" at bounding box center [513, 293] width 68 height 12
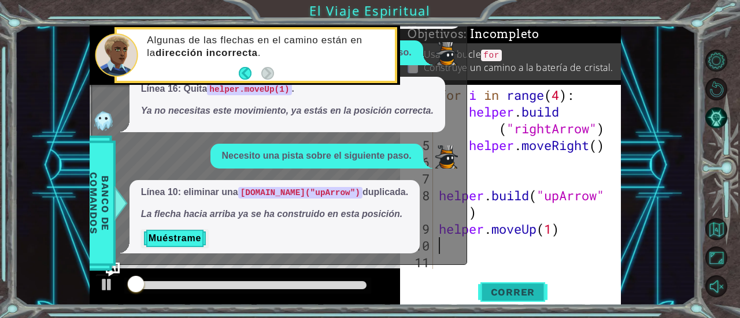
type textarea "helper.moveUp(1)"
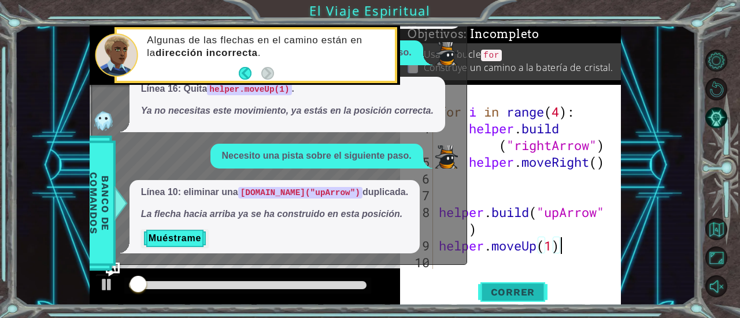
scroll to position [16, 0]
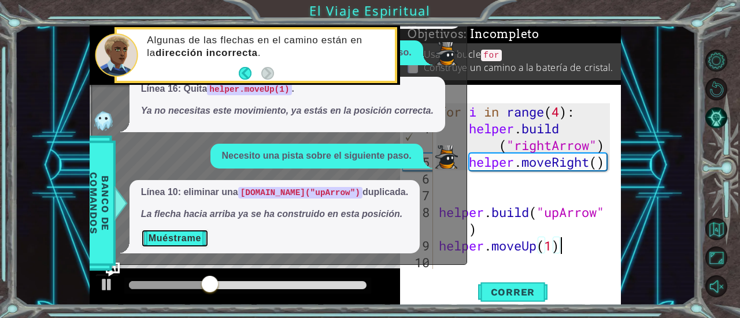
click at [191, 238] on button "Muéstrame" at bounding box center [175, 238] width 68 height 18
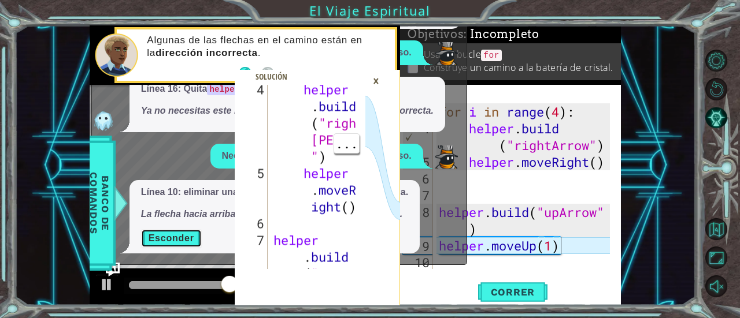
scroll to position [123, 0]
click at [372, 80] on div "×" at bounding box center [376, 81] width 18 height 20
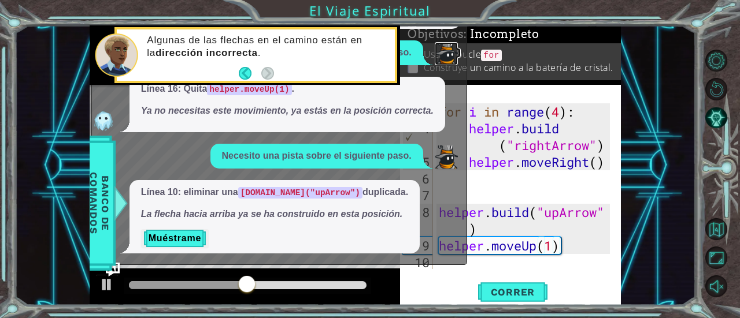
click at [455, 43] on img at bounding box center [446, 53] width 23 height 23
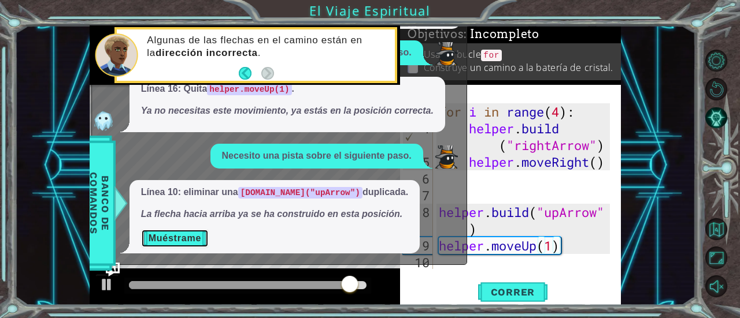
click at [188, 238] on button "Muéstrame" at bounding box center [175, 238] width 68 height 18
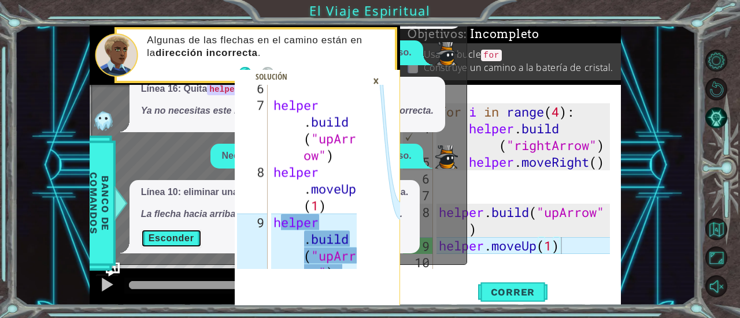
scroll to position [284, 0]
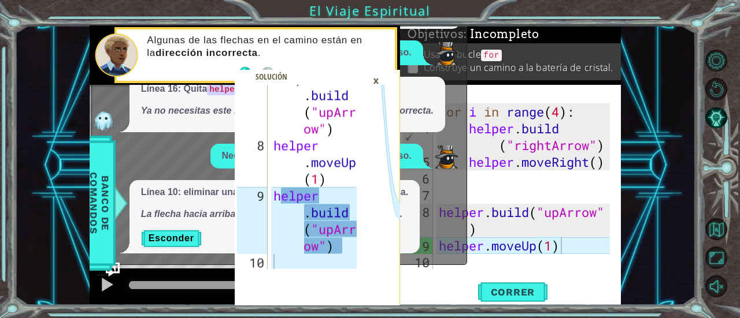
type textarea "[DOMAIN_NAME]("upArrow")"
click at [331, 229] on div "helper . build ( "upArr ow" ) helper . moveUp ( 1 ) helper . build ( "upArr ow"…" at bounding box center [317, 204] width 92 height 268
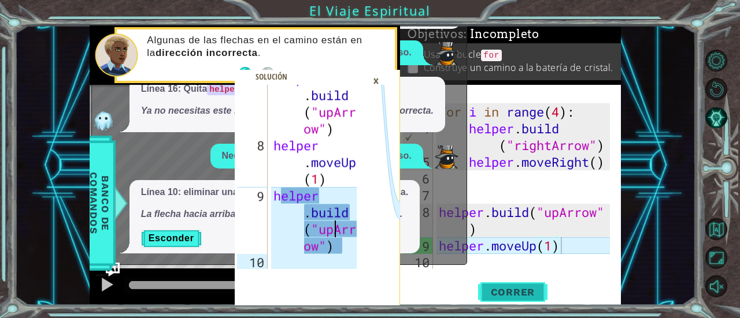
click at [495, 290] on span "Correr" at bounding box center [513, 293] width 68 height 12
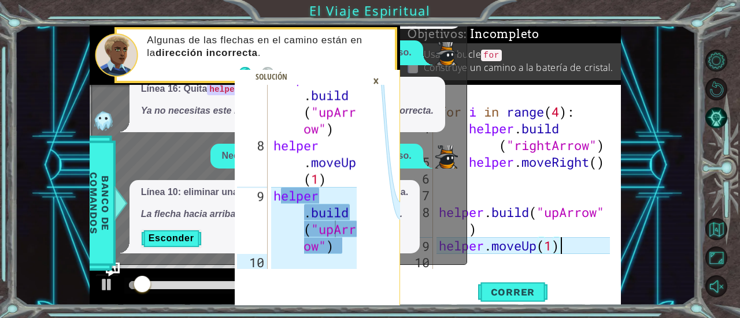
click at [375, 80] on div "×" at bounding box center [376, 81] width 18 height 20
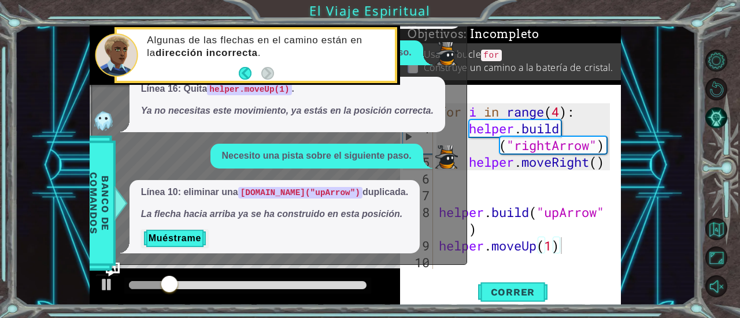
scroll to position [0, 0]
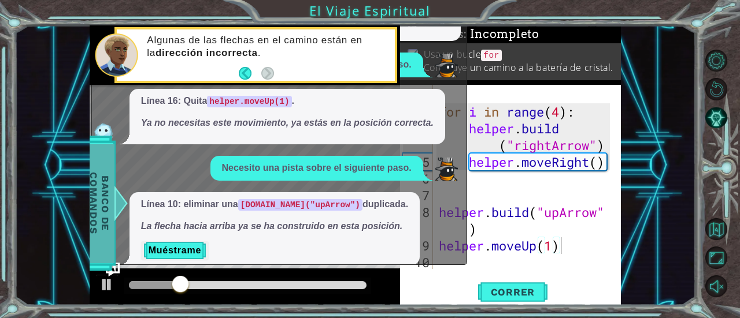
click at [90, 221] on span "Banco de comandos" at bounding box center [99, 204] width 30 height 120
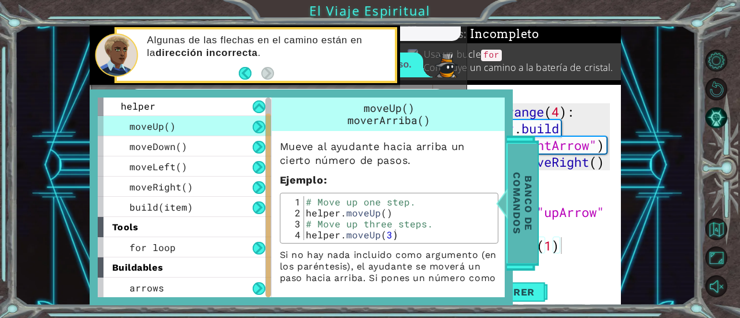
click at [522, 203] on span "Banco de comandos" at bounding box center [522, 204] width 30 height 120
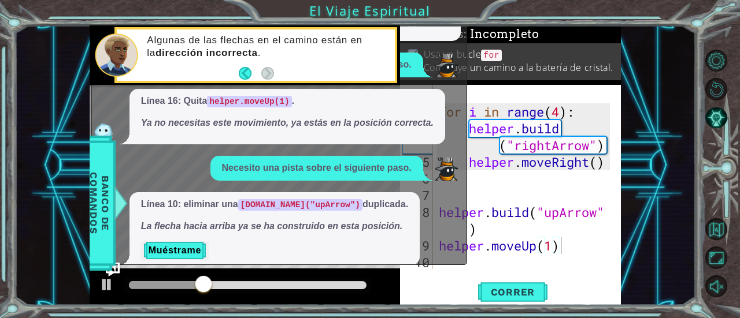
scroll to position [10, 0]
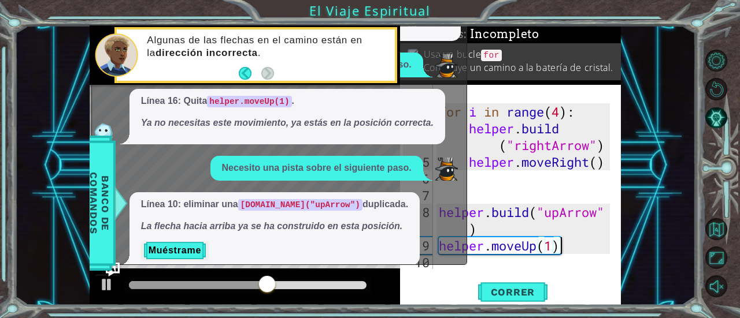
click at [561, 251] on div "for i in range ( 4 ) : helper . build ( "rightArrow" ) helper . moveRight ( ) h…" at bounding box center [525, 196] width 179 height 218
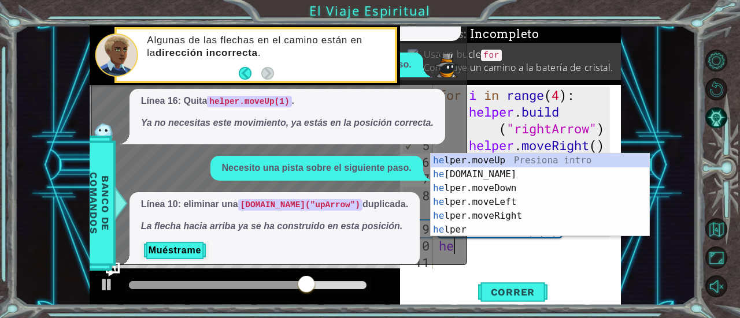
scroll to position [0, 0]
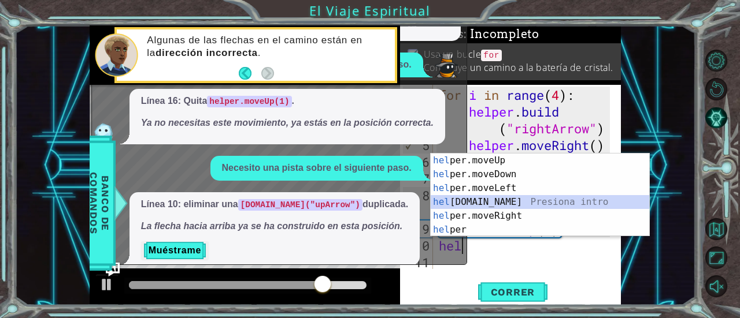
click at [510, 205] on div "hel per.moveUp Presiona intro hel per.moveDown Presiona intro hel per.moveLeft …" at bounding box center [540, 209] width 219 height 111
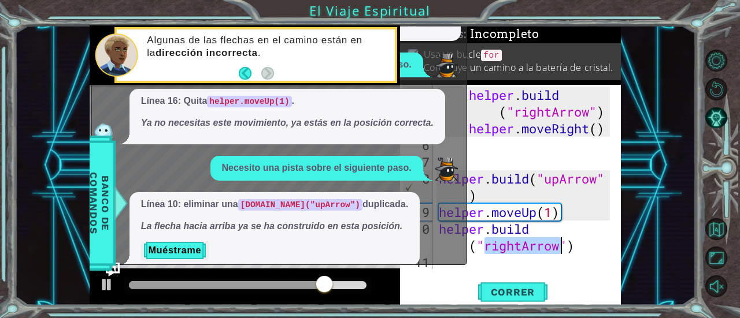
scroll to position [50, 0]
click at [514, 248] on div "helper . build ( "rightArrow" ) helper . moveRight ( ) helper . build ( "upArro…" at bounding box center [522, 177] width 173 height 184
click at [522, 248] on div "helper . build ( "rightArrow" ) helper . moveRight ( ) helper . build ( "upArro…" at bounding box center [525, 204] width 179 height 235
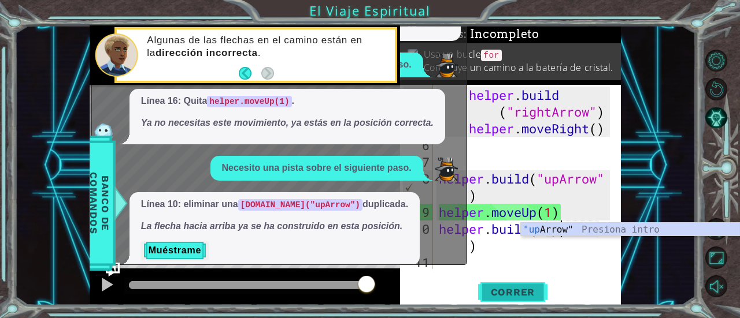
type textarea "[DOMAIN_NAME]("upArrow")"
click at [528, 292] on span "Correr" at bounding box center [513, 293] width 68 height 12
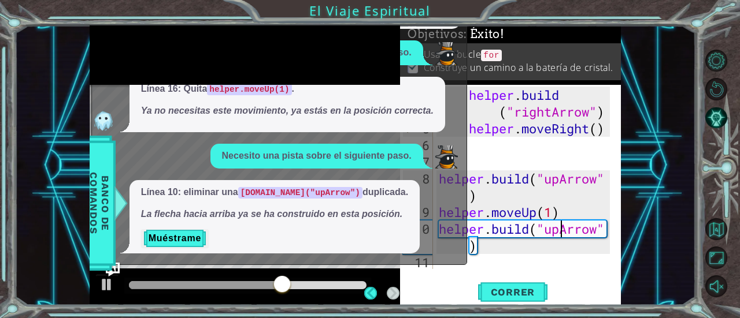
scroll to position [10, 0]
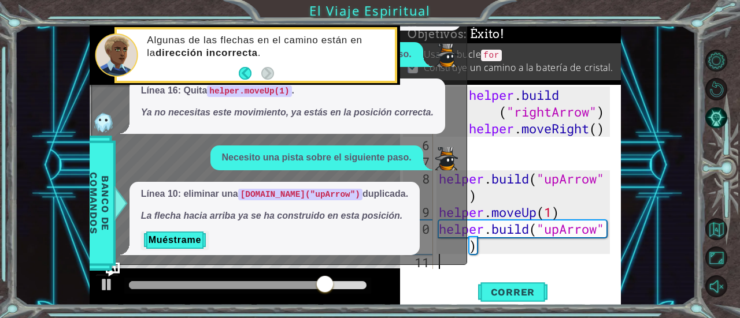
click at [458, 266] on div "helper . build ( "rightArrow" ) helper . moveRight ( ) helper . build ( "upArro…" at bounding box center [525, 204] width 179 height 235
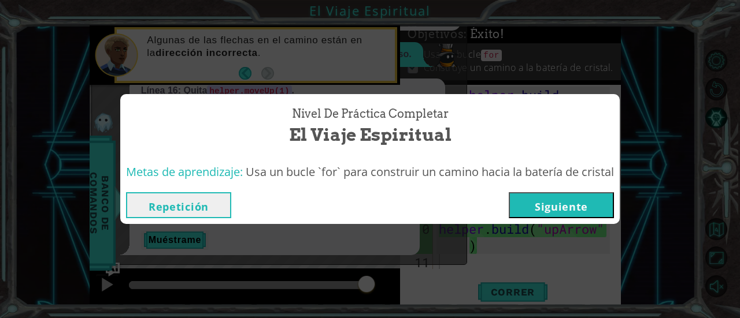
click at [561, 203] on button "Siguiente" at bounding box center [561, 205] width 105 height 26
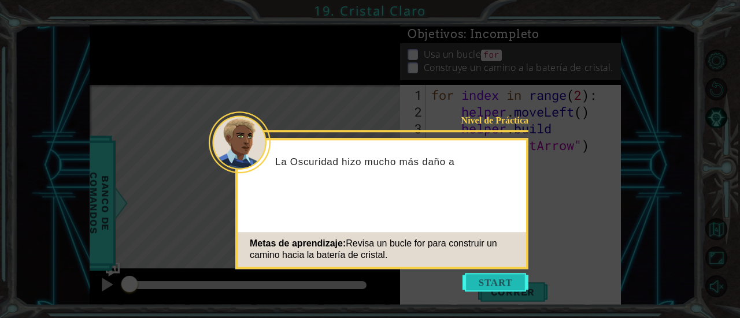
click at [498, 281] on button "Start" at bounding box center [495, 282] width 66 height 18
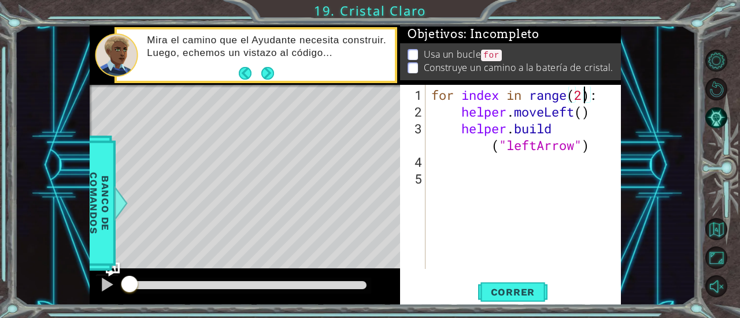
click at [580, 92] on div "for index in range ( 2 ) : helper . moveLeft ( ) helper . build ( "leftArrow" )" at bounding box center [526, 196] width 195 height 218
type textarea "for index in range(4):"
click at [484, 292] on span "Correr" at bounding box center [513, 293] width 68 height 12
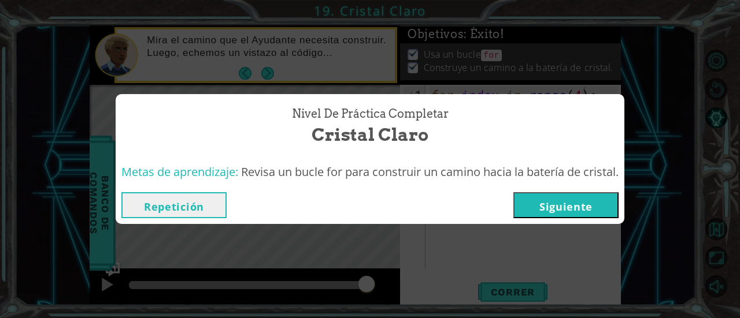
click at [580, 210] on button "Siguiente" at bounding box center [565, 205] width 105 height 26
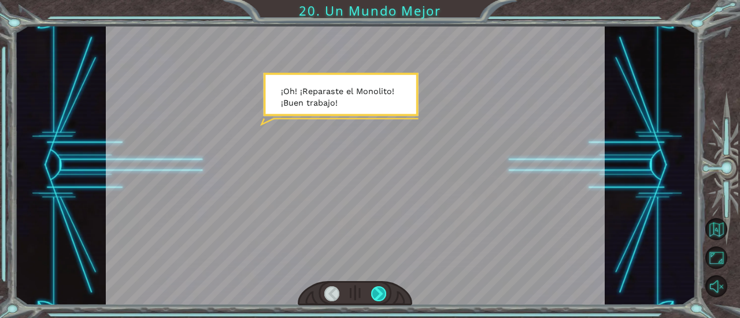
click at [383, 297] on div at bounding box center [378, 294] width 15 height 15
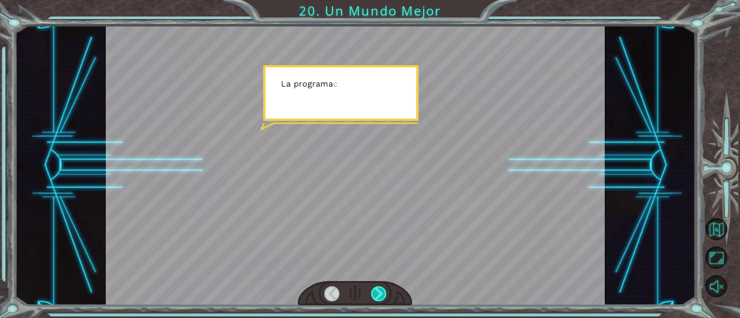
click at [383, 297] on div at bounding box center [378, 294] width 15 height 15
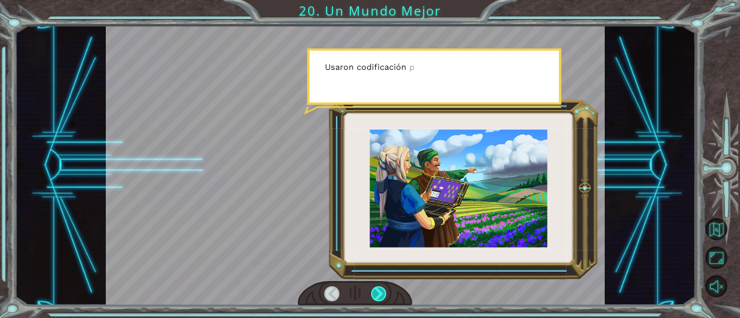
click at [383, 297] on div at bounding box center [378, 294] width 15 height 15
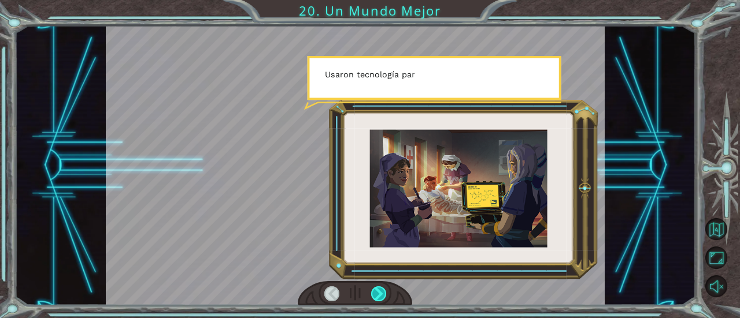
click at [383, 297] on div at bounding box center [378, 294] width 15 height 15
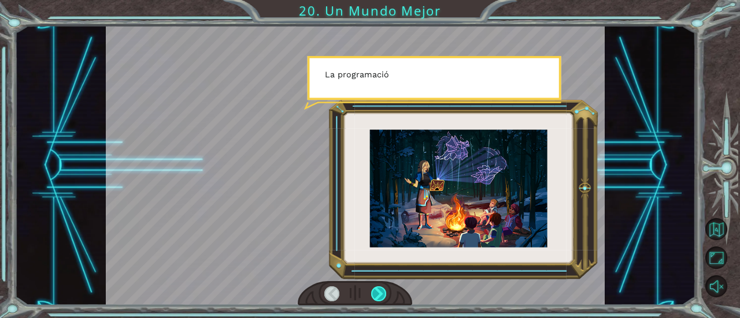
click at [383, 297] on div at bounding box center [378, 294] width 15 height 15
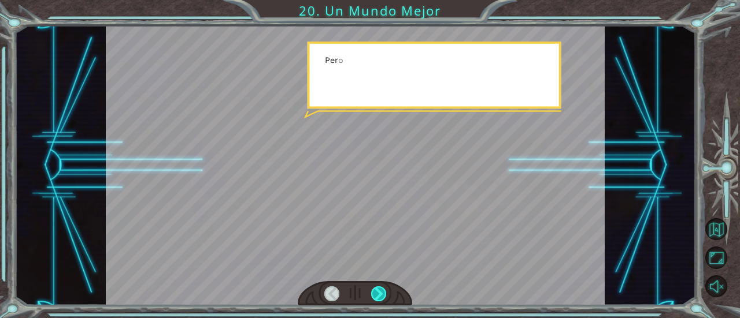
click at [383, 297] on div at bounding box center [378, 294] width 15 height 15
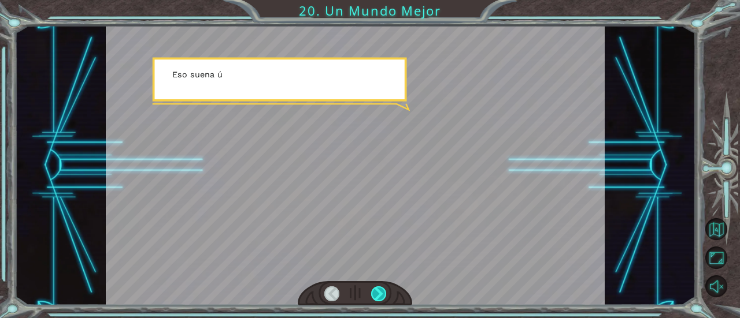
click at [383, 297] on div at bounding box center [378, 294] width 15 height 15
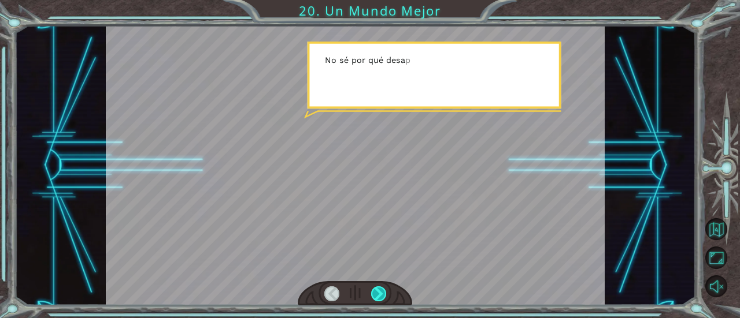
click at [383, 297] on div at bounding box center [378, 294] width 15 height 15
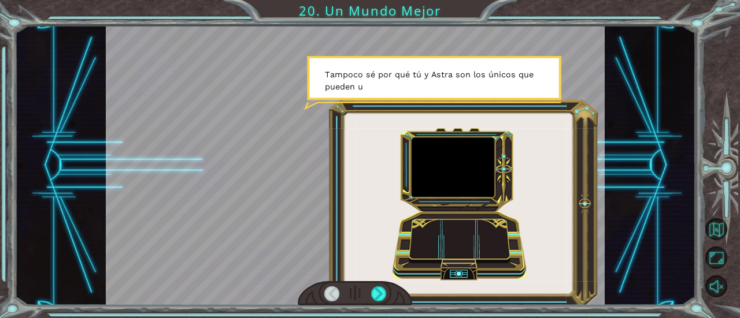
click at [411, 261] on div at bounding box center [355, 165] width 499 height 280
click at [373, 298] on div at bounding box center [378, 294] width 15 height 15
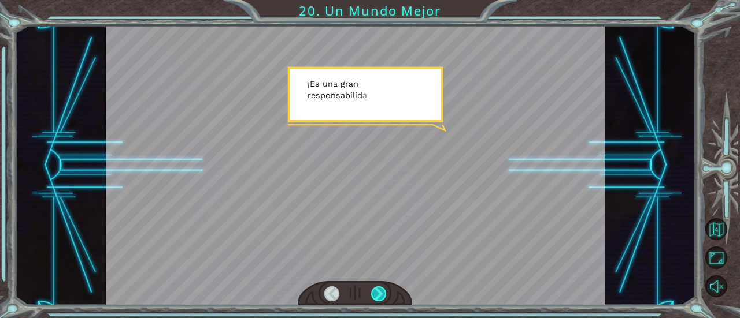
click at [373, 298] on div at bounding box center [378, 294] width 15 height 15
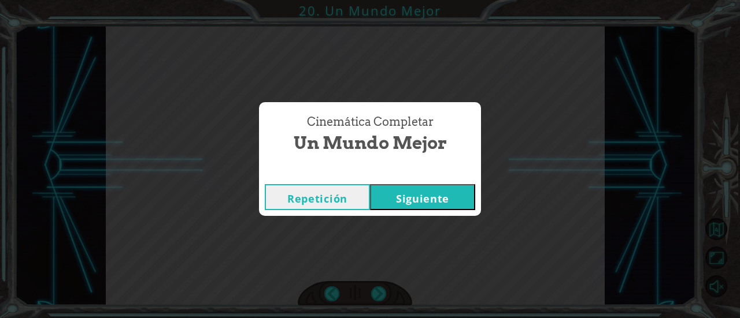
click at [425, 208] on button "Siguiente" at bounding box center [422, 197] width 105 height 26
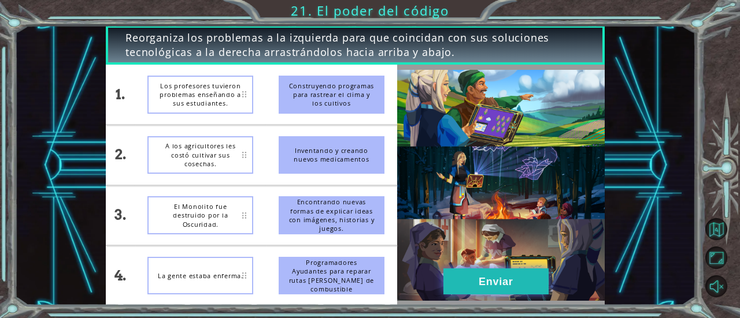
click at [467, 279] on button "Enviar" at bounding box center [495, 282] width 105 height 26
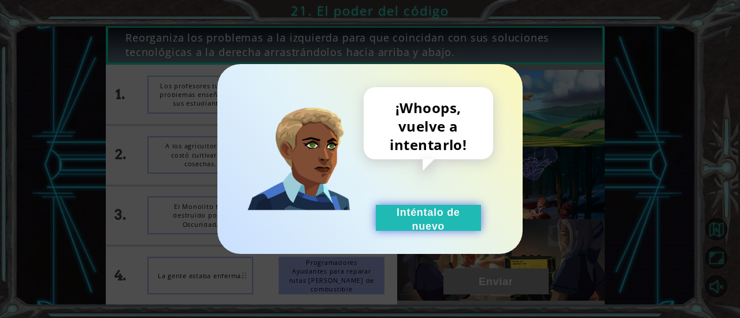
click at [413, 209] on button "Inténtalo de nuevo" at bounding box center [428, 218] width 105 height 26
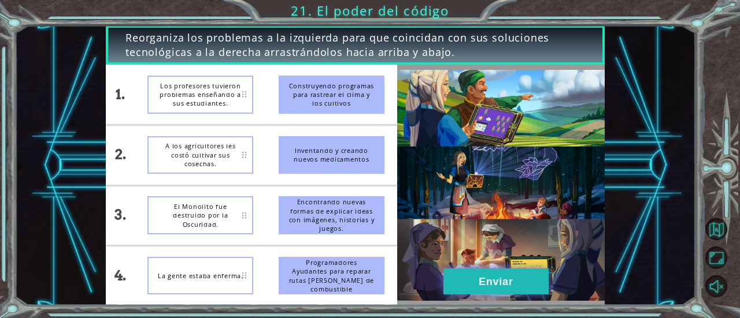
click at [469, 278] on button "Enviar" at bounding box center [495, 282] width 105 height 26
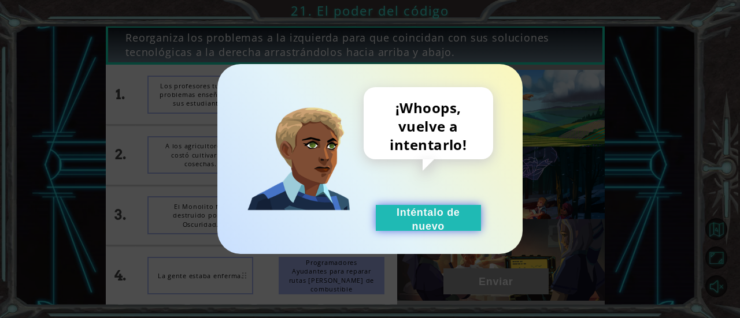
click at [436, 212] on button "Inténtalo de nuevo" at bounding box center [428, 218] width 105 height 26
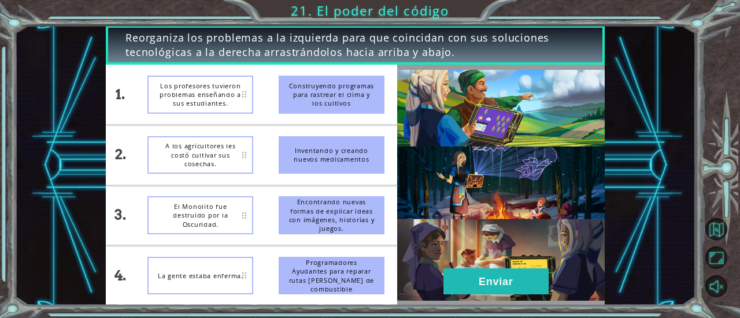
click at [223, 106] on div "Los profesores tuvieron problemas enseñando a sus estudiantes." at bounding box center [200, 95] width 106 height 38
drag, startPoint x: 300, startPoint y: 160, endPoint x: 291, endPoint y: 153, distance: 11.1
click at [291, 153] on div "Inventando y creando nuevos medicamentos" at bounding box center [332, 155] width 106 height 38
click at [230, 276] on div "La gente estaba enferma." at bounding box center [200, 276] width 106 height 38
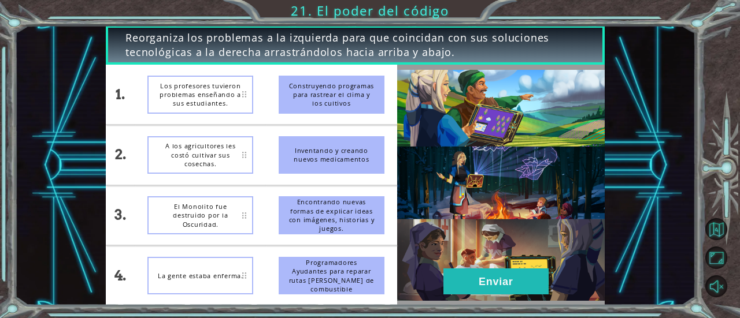
drag, startPoint x: 230, startPoint y: 276, endPoint x: 322, endPoint y: 153, distance: 153.2
click at [322, 153] on div "1. 2. 3. 4. Los profesores tuvieron problemas enseñando a sus estudiantes. A lo…" at bounding box center [251, 185] width 291 height 241
click at [283, 39] on span "Reorganiza los problemas a la izquierda para que coincidan con sus soluciones t…" at bounding box center [354, 45] width 459 height 29
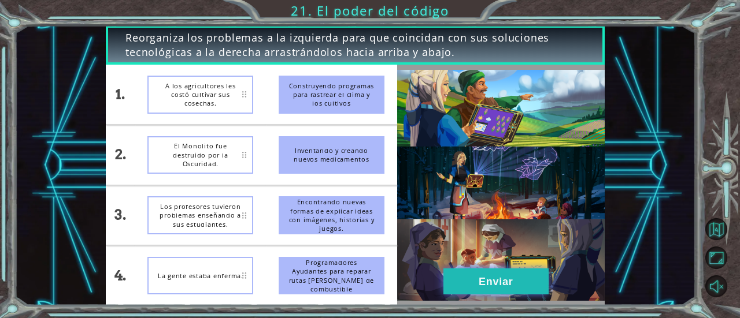
click at [491, 279] on button "Enviar" at bounding box center [495, 282] width 105 height 26
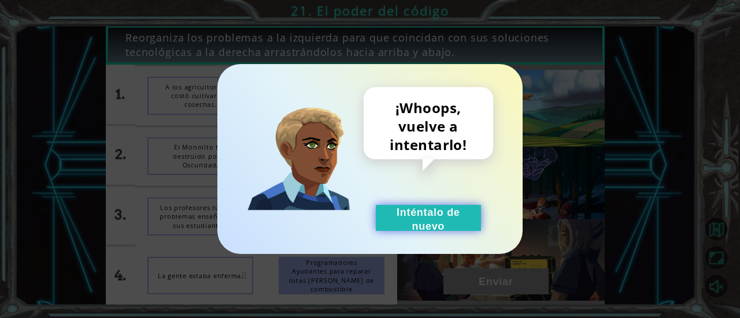
click at [422, 225] on button "Inténtalo de nuevo" at bounding box center [428, 218] width 105 height 26
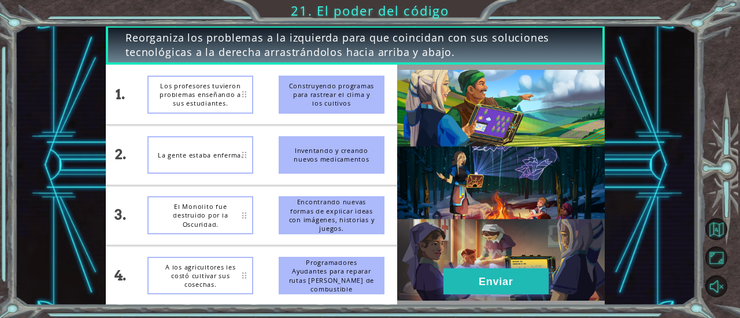
click at [472, 285] on button "Enviar" at bounding box center [495, 282] width 105 height 26
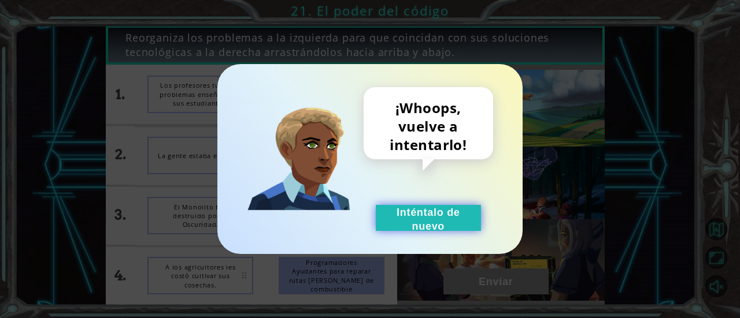
click at [428, 226] on button "Inténtalo de nuevo" at bounding box center [428, 218] width 105 height 26
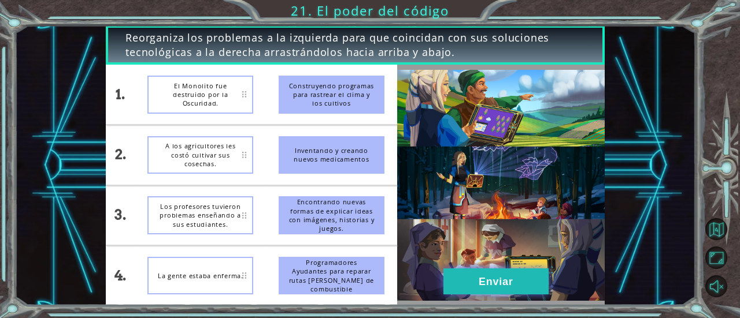
click at [469, 280] on button "Enviar" at bounding box center [495, 282] width 105 height 26
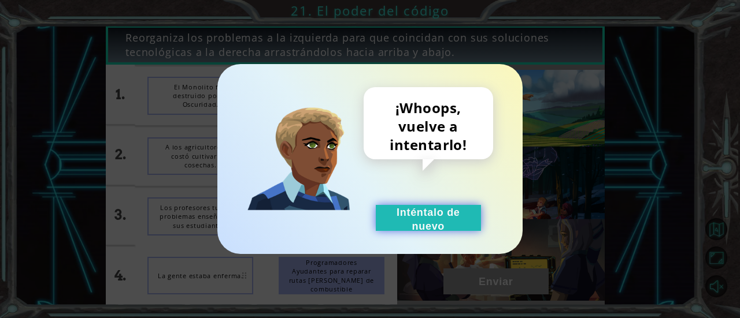
click at [422, 215] on button "Inténtalo de nuevo" at bounding box center [428, 218] width 105 height 26
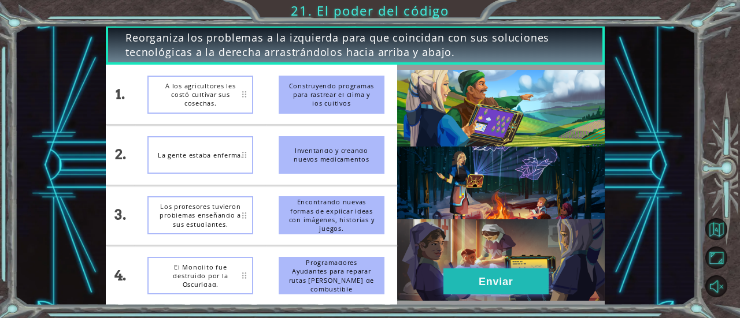
click at [488, 274] on button "Enviar" at bounding box center [495, 282] width 105 height 26
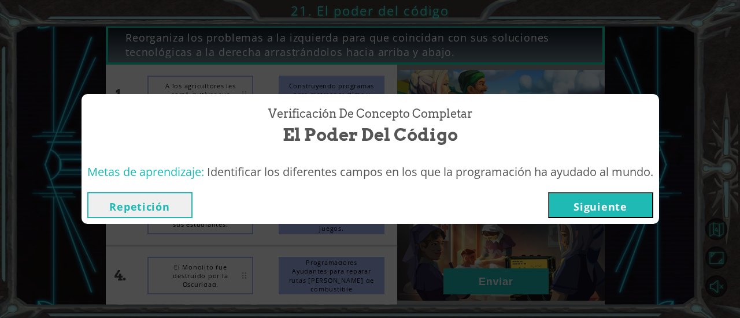
click at [594, 206] on button "Siguiente" at bounding box center [600, 205] width 105 height 26
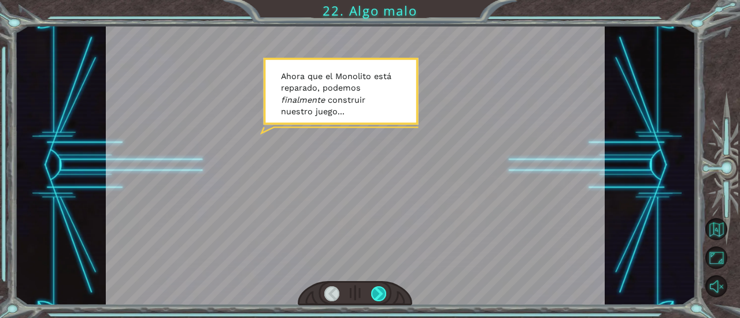
click at [373, 287] on div at bounding box center [378, 294] width 15 height 15
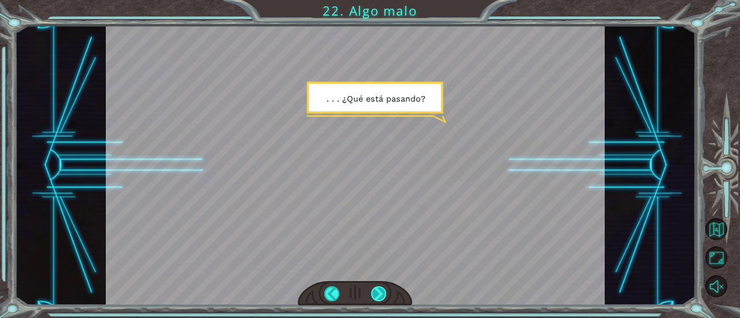
click at [373, 287] on div at bounding box center [378, 294] width 15 height 15
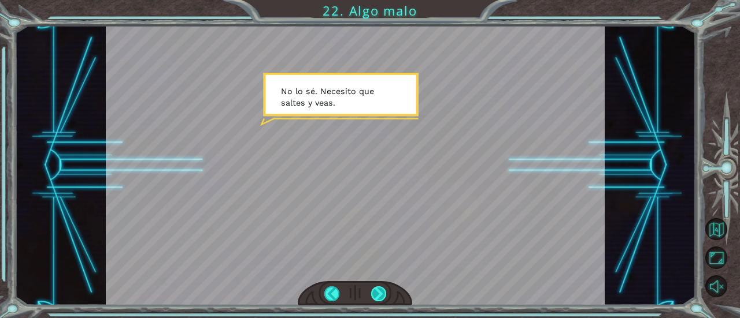
click at [373, 287] on div at bounding box center [378, 294] width 15 height 15
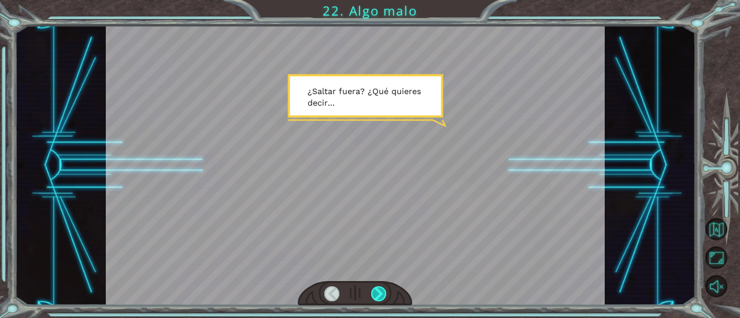
click at [373, 287] on div at bounding box center [378, 294] width 15 height 15
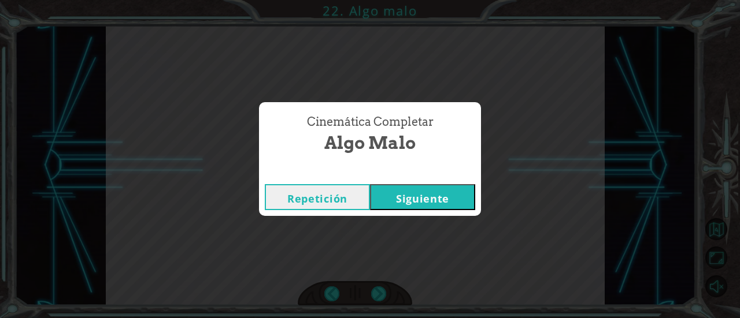
click at [429, 201] on button "Siguiente" at bounding box center [422, 197] width 105 height 26
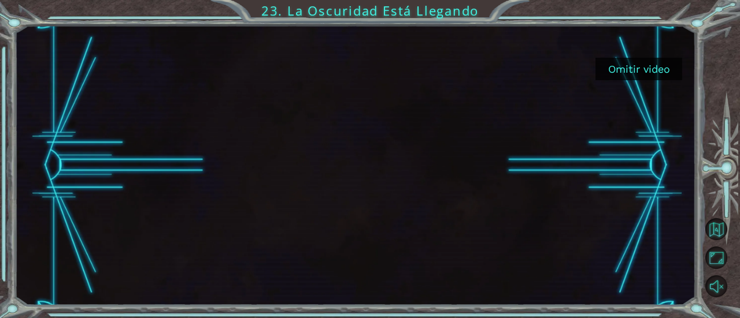
click at [635, 79] on button "Omitir video" at bounding box center [638, 69] width 87 height 23
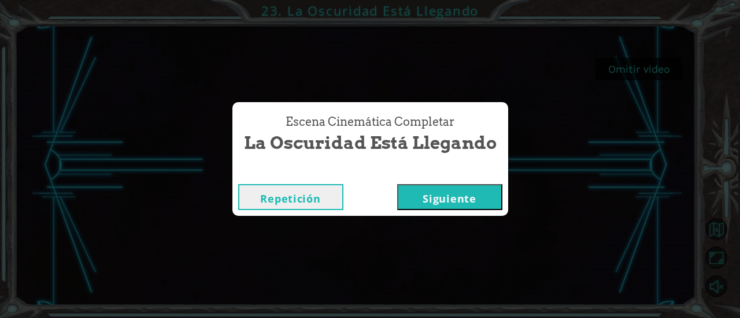
click at [485, 209] on button "Siguiente" at bounding box center [449, 197] width 105 height 26
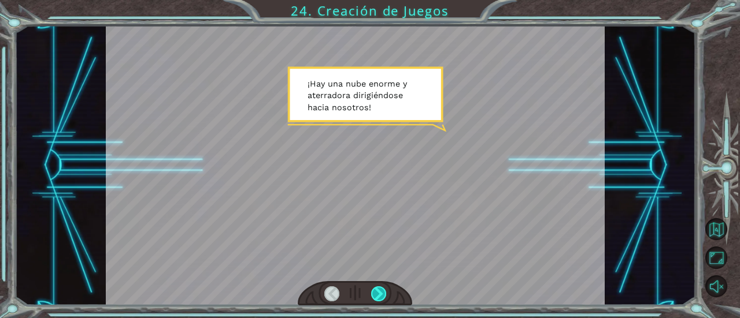
click at [377, 296] on div at bounding box center [378, 294] width 15 height 15
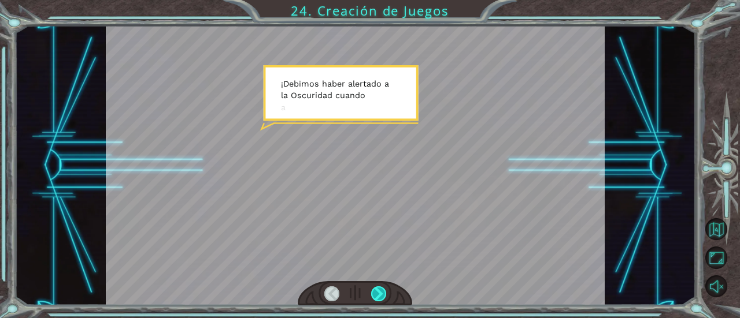
click at [380, 291] on div at bounding box center [378, 294] width 15 height 15
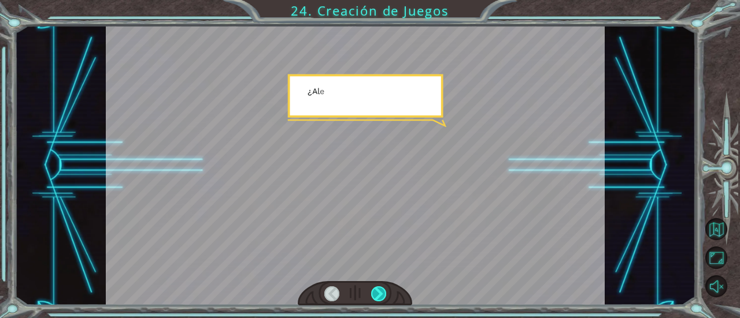
click at [379, 291] on div at bounding box center [378, 294] width 15 height 15
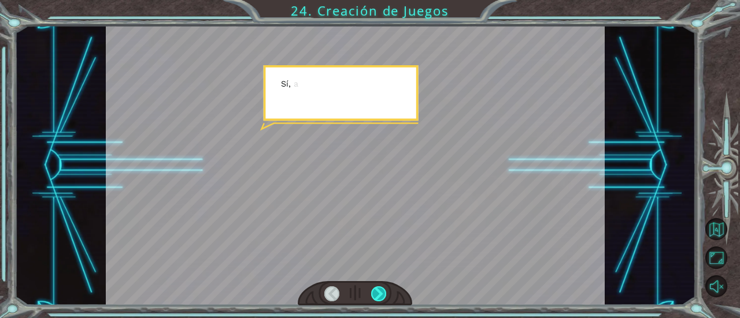
click at [380, 287] on div at bounding box center [378, 294] width 15 height 15
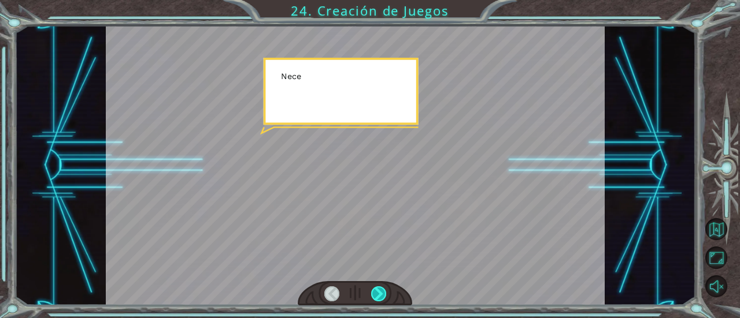
click at [379, 288] on div at bounding box center [378, 294] width 15 height 15
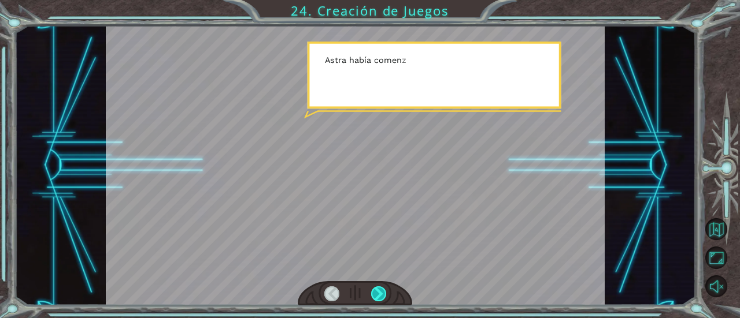
click at [381, 288] on div at bounding box center [378, 294] width 15 height 15
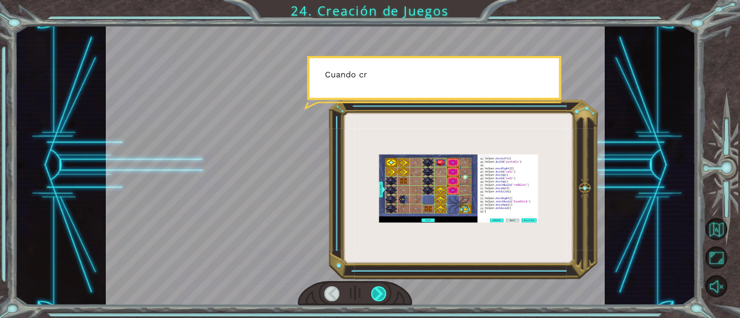
click at [378, 288] on div at bounding box center [378, 294] width 15 height 15
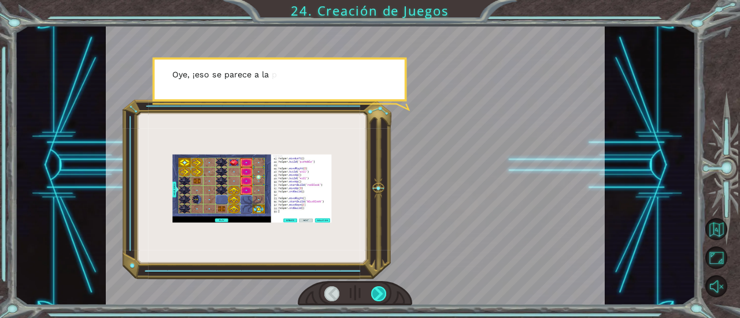
click at [377, 292] on div at bounding box center [378, 294] width 15 height 15
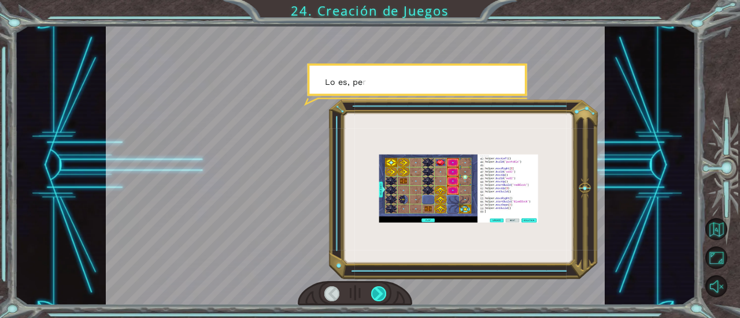
click at [379, 288] on div at bounding box center [378, 294] width 15 height 15
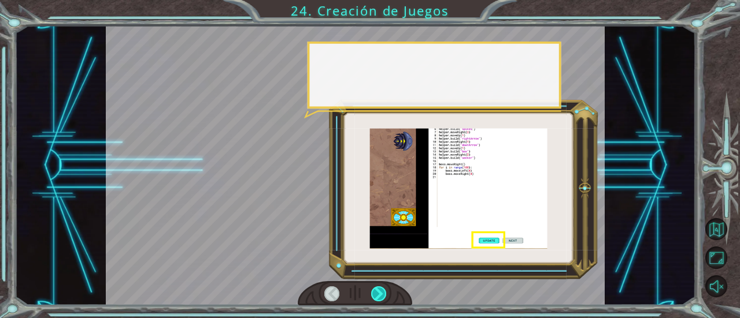
click at [381, 287] on div at bounding box center [378, 294] width 15 height 15
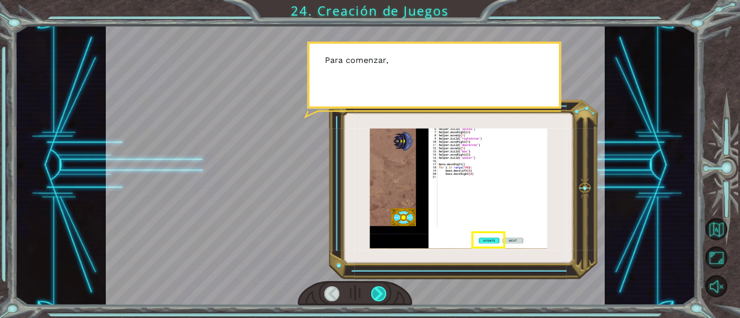
click at [383, 287] on div at bounding box center [378, 294] width 15 height 15
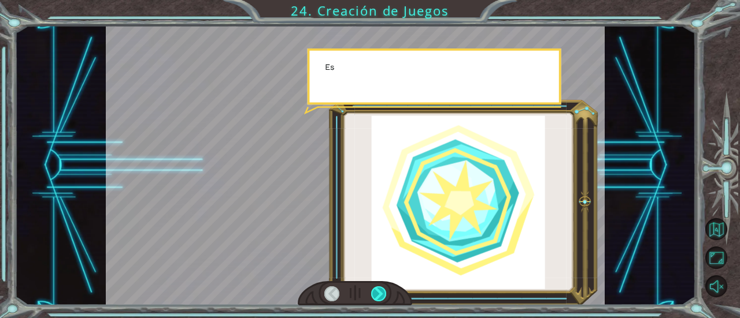
click at [381, 288] on div at bounding box center [378, 294] width 15 height 15
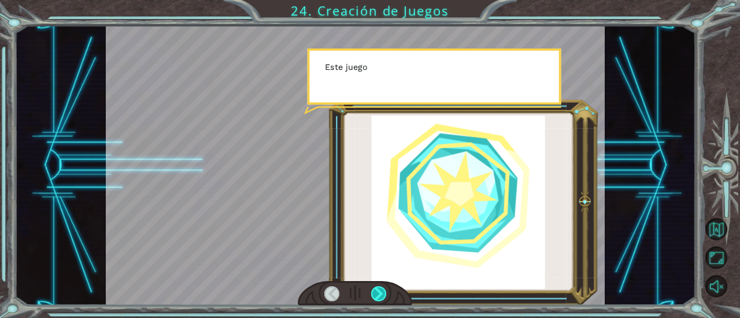
click at [383, 289] on div at bounding box center [378, 294] width 15 height 15
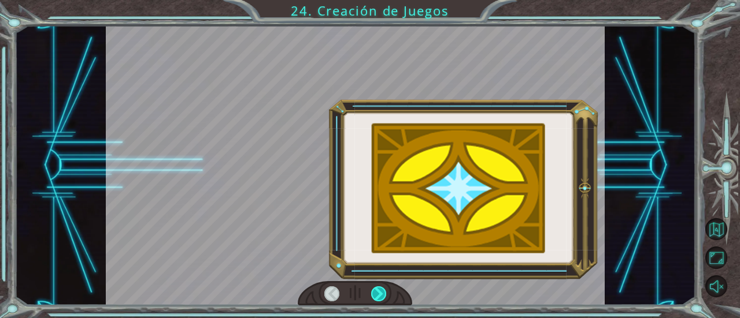
click at [379, 290] on div at bounding box center [378, 294] width 15 height 15
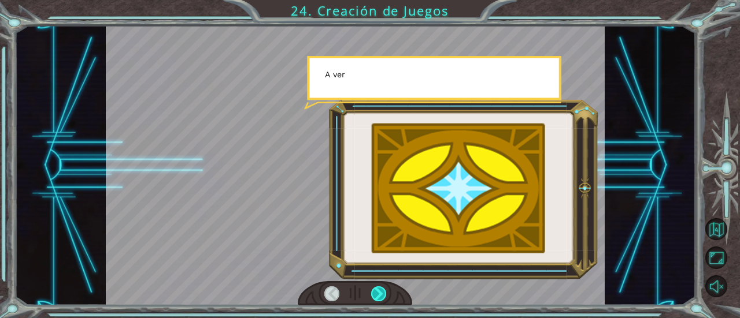
click at [378, 294] on div at bounding box center [378, 294] width 15 height 15
click at [379, 294] on div at bounding box center [378, 294] width 15 height 15
click at [380, 292] on div at bounding box center [378, 294] width 15 height 15
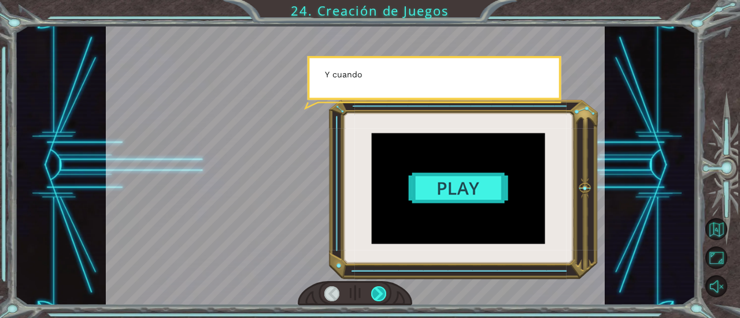
click at [378, 294] on div at bounding box center [378, 294] width 15 height 15
click at [379, 294] on div at bounding box center [378, 294] width 15 height 15
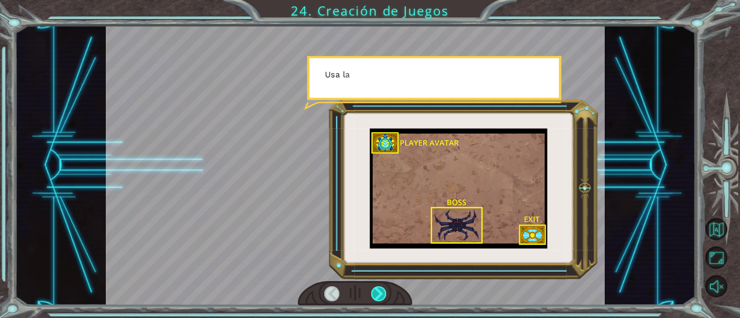
click at [380, 292] on div at bounding box center [378, 294] width 15 height 15
click at [381, 292] on div at bounding box center [378, 294] width 15 height 15
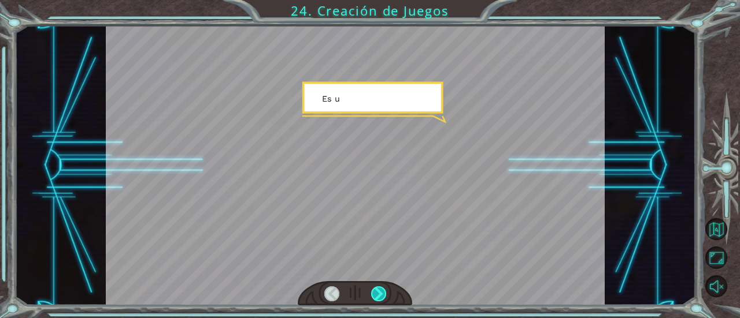
click at [380, 291] on div at bounding box center [378, 294] width 15 height 15
click at [381, 289] on div at bounding box center [378, 294] width 15 height 15
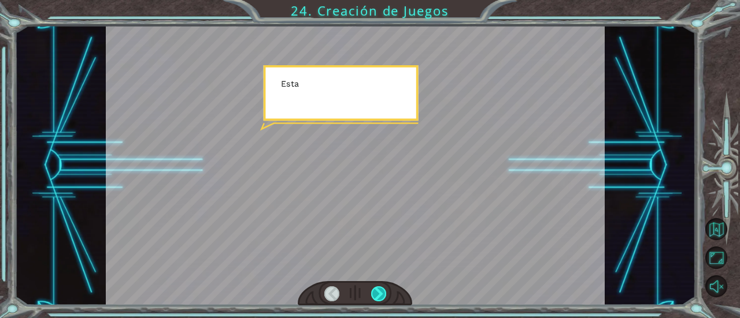
click at [380, 288] on div at bounding box center [378, 294] width 15 height 15
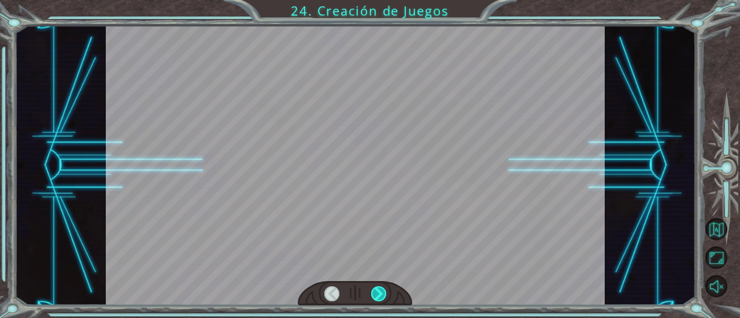
click at [379, 292] on div at bounding box center [378, 294] width 15 height 15
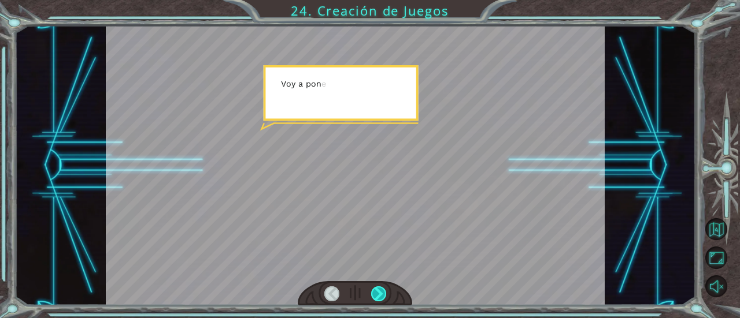
click at [380, 292] on div at bounding box center [378, 294] width 15 height 15
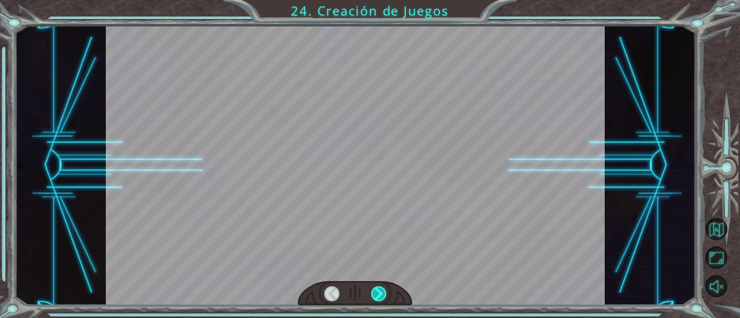
click at [382, 294] on div at bounding box center [378, 294] width 15 height 15
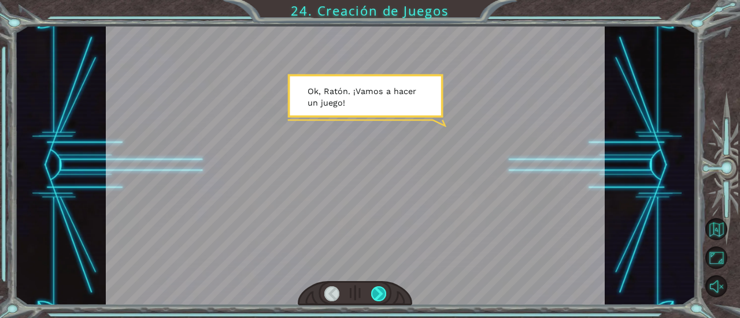
click at [381, 299] on div at bounding box center [378, 294] width 15 height 15
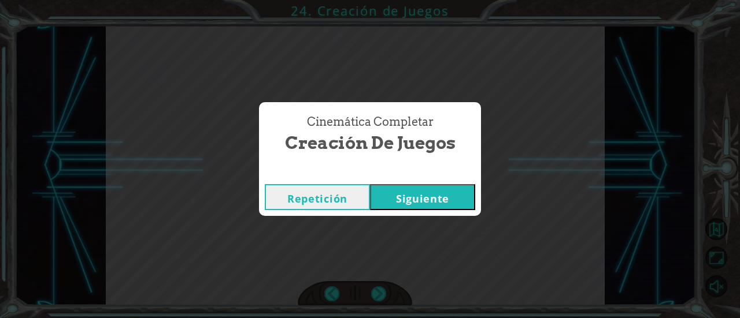
click at [424, 190] on button "Siguiente" at bounding box center [422, 197] width 105 height 26
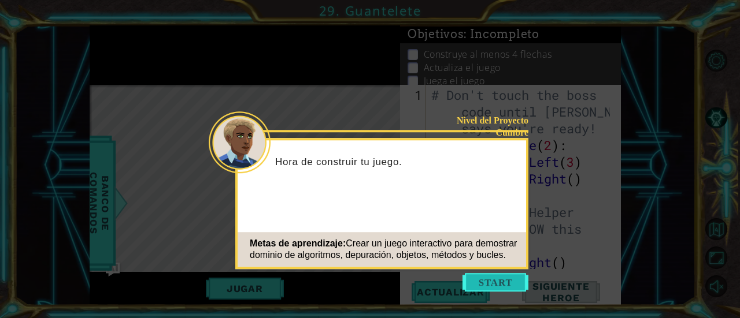
click at [509, 279] on button "Start" at bounding box center [495, 282] width 66 height 18
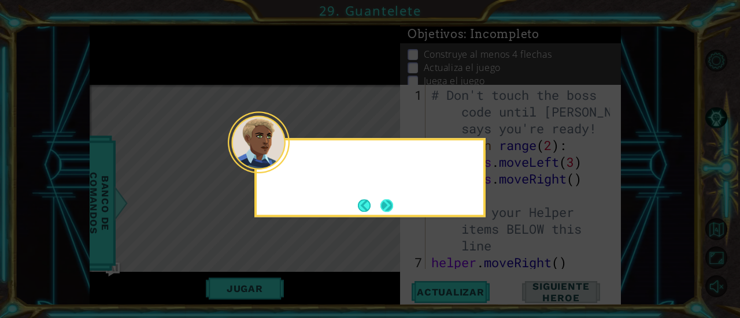
click at [383, 208] on button "Next" at bounding box center [386, 205] width 13 height 13
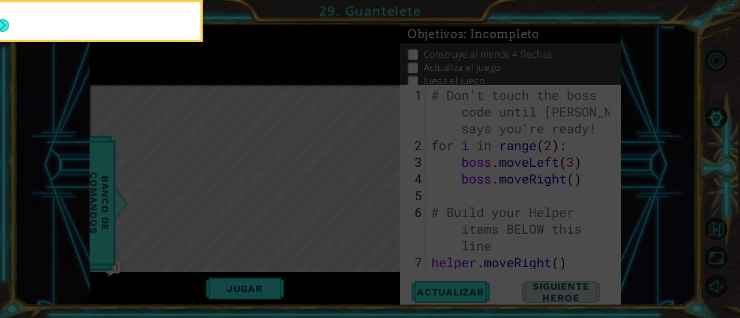
click at [279, 160] on icon at bounding box center [370, 48] width 740 height 542
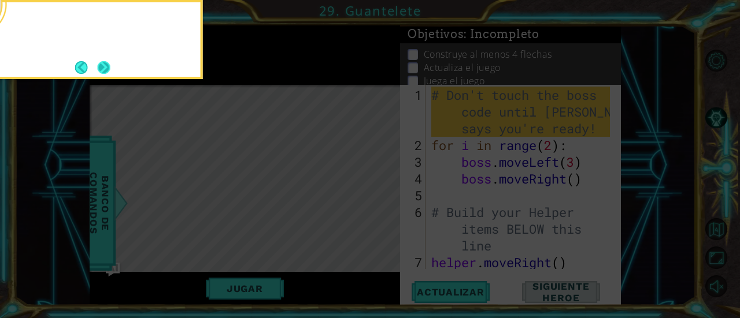
click at [14, 23] on div at bounding box center [87, 23] width 227 height 33
click at [110, 64] on button "Next" at bounding box center [104, 67] width 13 height 13
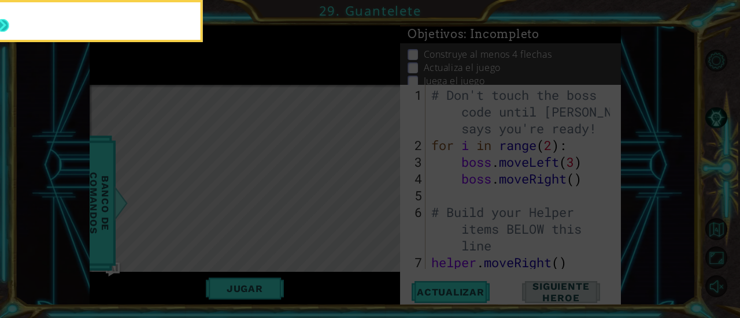
click at [9, 32] on button "Next" at bounding box center [3, 25] width 13 height 13
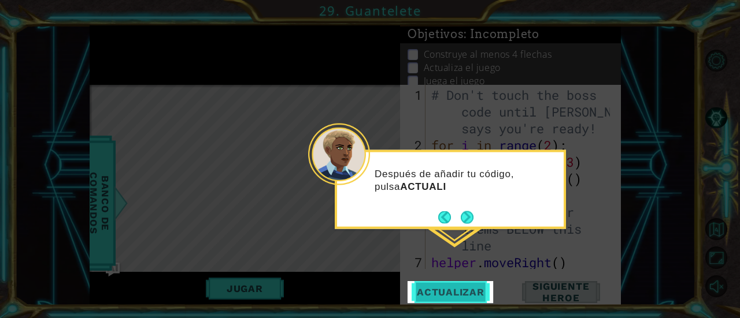
click at [461, 297] on span "Actualizar" at bounding box center [450, 293] width 91 height 12
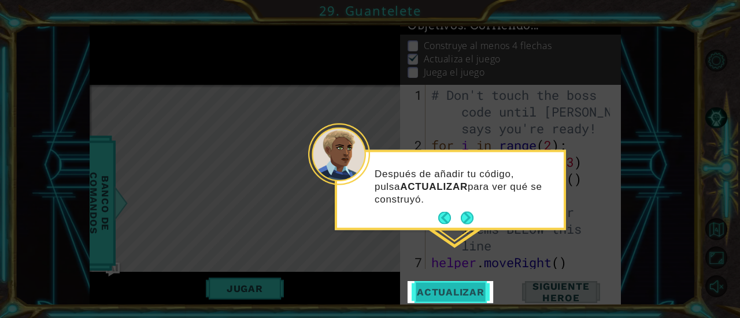
scroll to position [12, 0]
click at [456, 286] on button "Actualizar" at bounding box center [450, 292] width 86 height 22
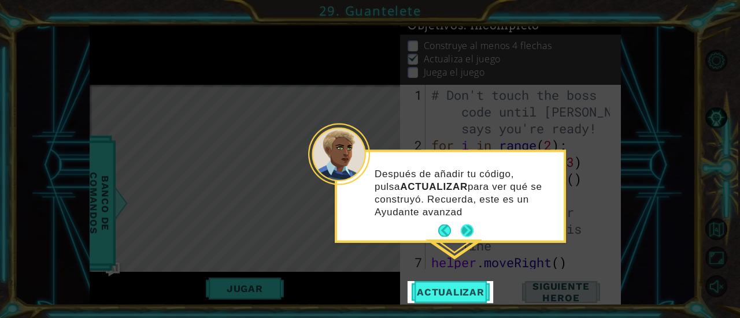
click at [462, 233] on button "Next" at bounding box center [467, 231] width 13 height 13
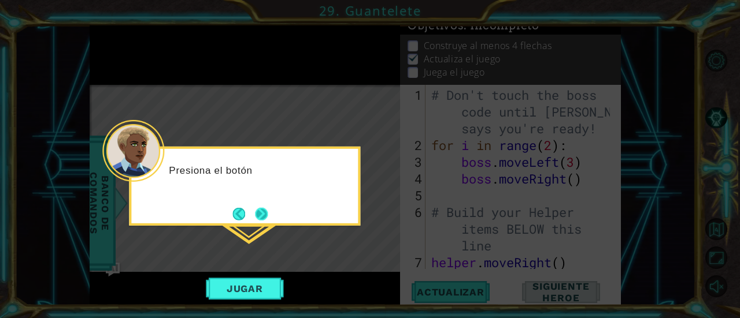
click at [257, 213] on button "Next" at bounding box center [261, 213] width 13 height 13
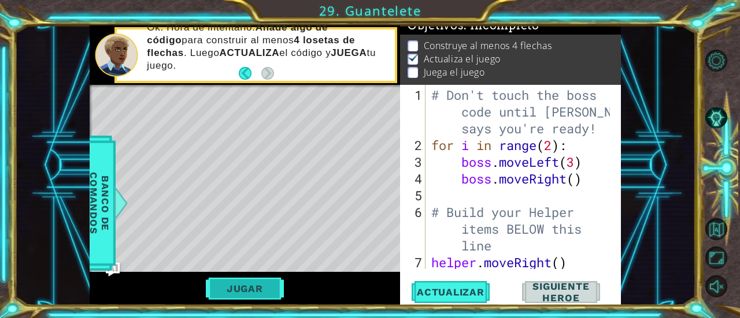
click at [257, 291] on button "Jugar" at bounding box center [245, 289] width 78 height 22
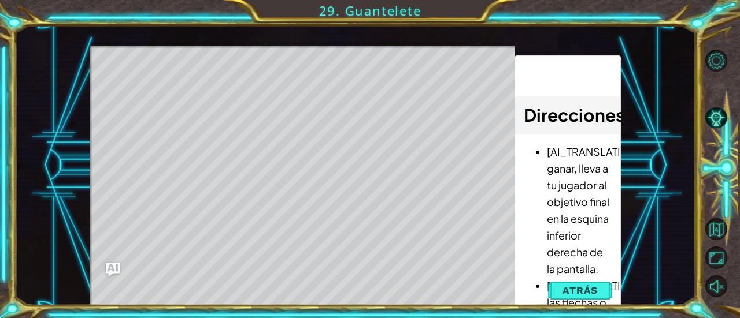
click at [199, 85] on div "Level Map" at bounding box center [357, 216] width 534 height 340
click at [469, 280] on div "Level Map" at bounding box center [357, 216] width 534 height 340
click at [577, 281] on button "Atrás" at bounding box center [580, 290] width 64 height 23
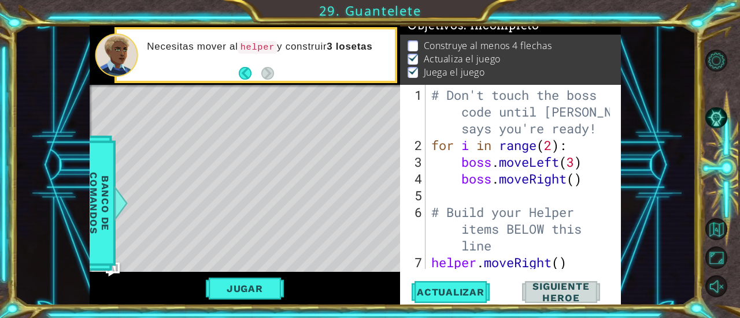
click at [542, 289] on span "Siguiente Heroe" at bounding box center [561, 292] width 114 height 23
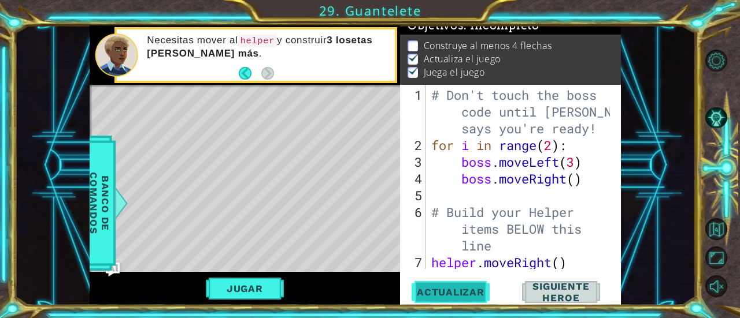
click at [439, 293] on span "Actualizar" at bounding box center [450, 293] width 91 height 12
click at [251, 292] on button "Jugar" at bounding box center [245, 289] width 78 height 22
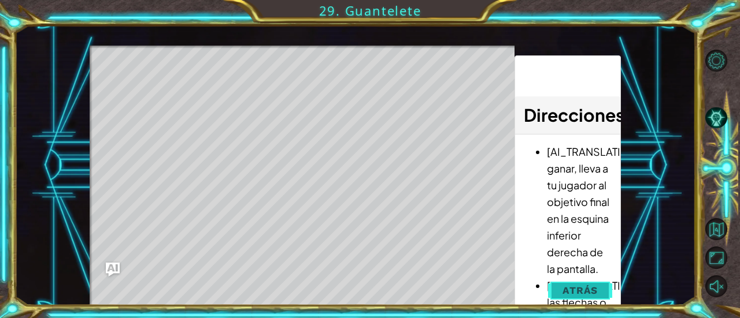
click at [563, 291] on span "Atrás" at bounding box center [579, 291] width 35 height 12
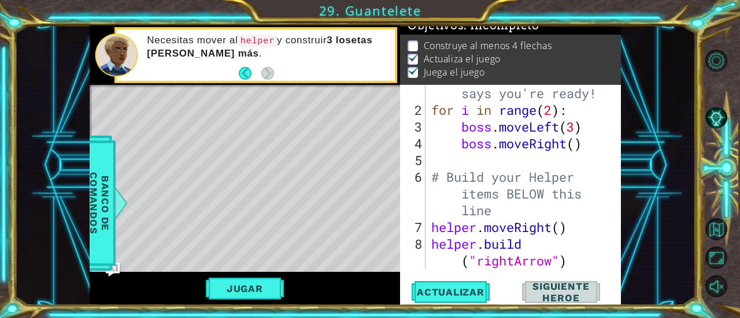
scroll to position [35, 0]
click at [439, 227] on div "# Don't touch the boss code until [PERSON_NAME] says you're ready! for i in ran…" at bounding box center [522, 176] width 187 height 251
click at [431, 227] on div "# Don't touch the boss code until [PERSON_NAME] says you're ready! for i in ran…" at bounding box center [522, 176] width 187 height 251
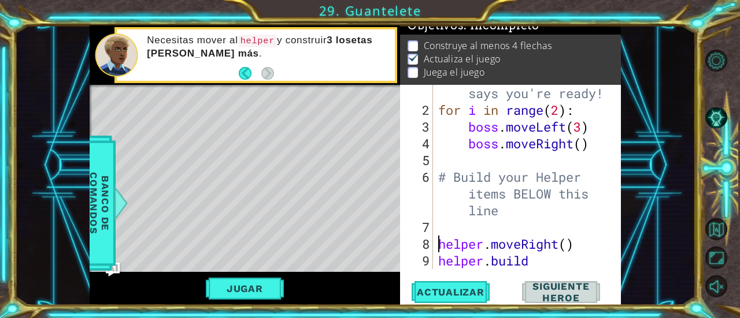
click at [432, 223] on div "7" at bounding box center [417, 227] width 31 height 17
type textarea "helper.moveRight()"
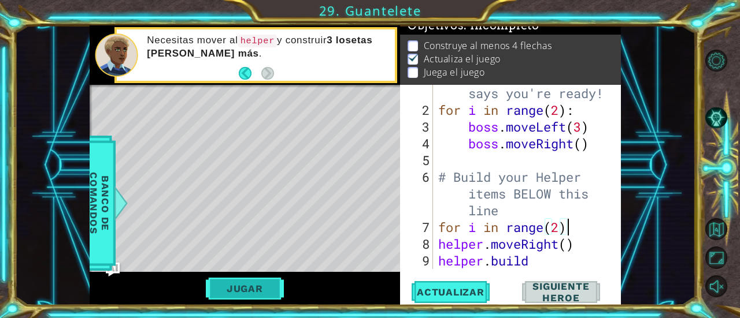
click at [264, 290] on button "Jugar" at bounding box center [245, 289] width 78 height 22
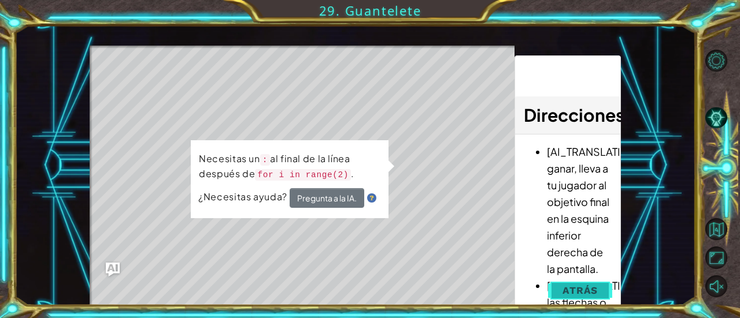
click at [569, 287] on span "Atrás" at bounding box center [579, 291] width 35 height 12
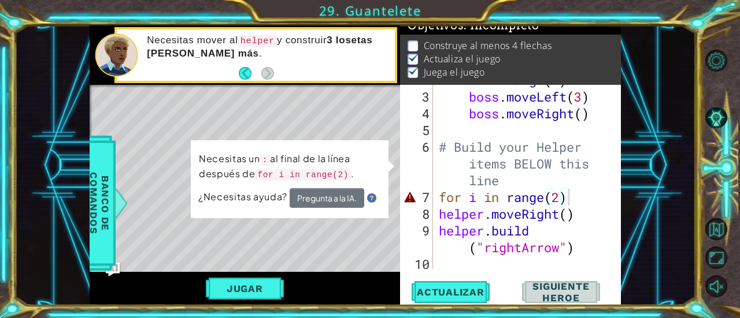
scroll to position [67, 0]
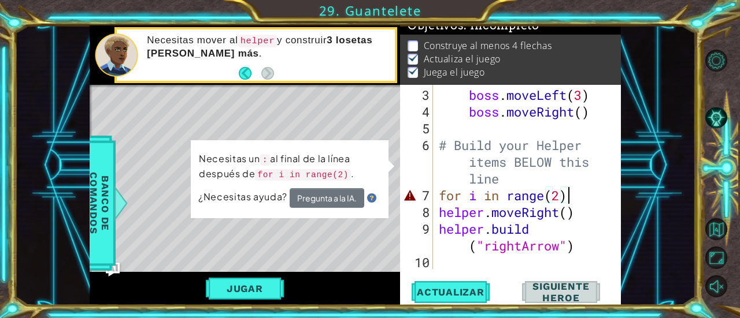
click at [579, 197] on div "boss . moveLeft ( 3 ) boss . moveRight ( ) # Build your Helper items BELOW this…" at bounding box center [525, 196] width 179 height 218
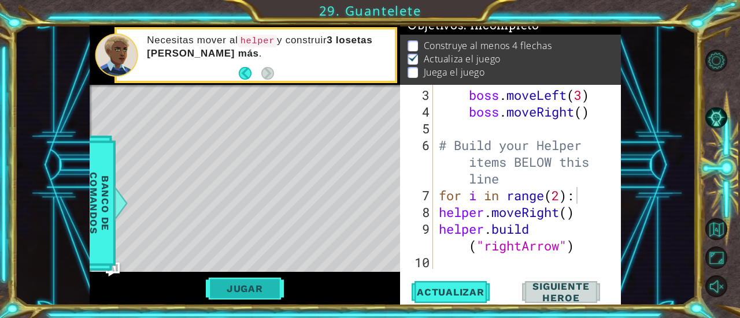
click at [258, 293] on button "Jugar" at bounding box center [245, 289] width 78 height 22
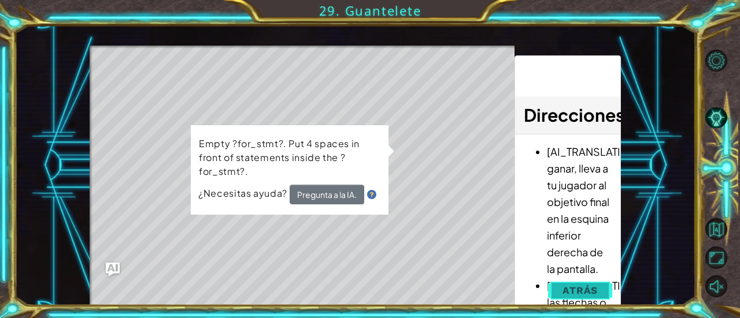
click at [566, 280] on button "Atrás" at bounding box center [580, 290] width 64 height 23
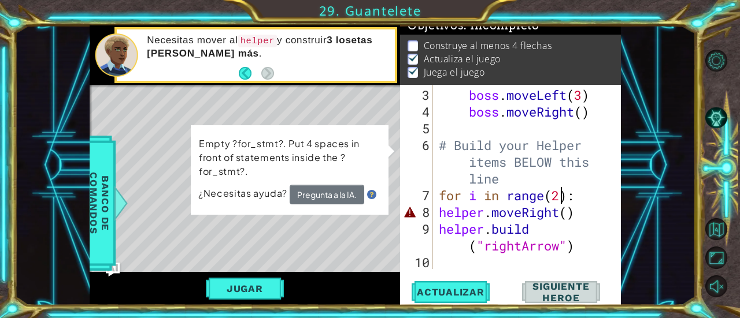
click at [558, 192] on div "boss . moveLeft ( 3 ) boss . moveRight ( ) # Build your Helper items BELOW this…" at bounding box center [525, 196] width 179 height 218
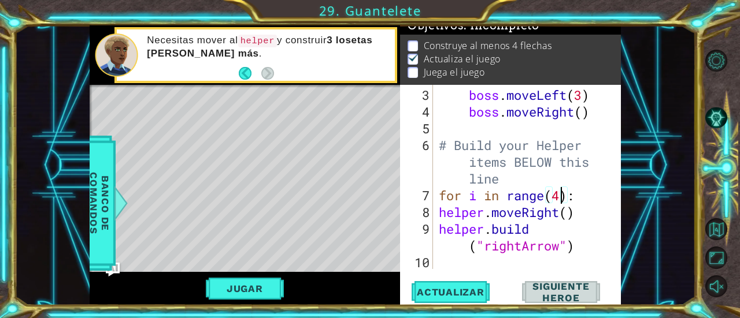
click at [438, 215] on div "boss . moveLeft ( 3 ) boss . moveRight ( ) # Build your Helper items BELOW this…" at bounding box center [525, 196] width 179 height 218
click at [436, 227] on div "boss . moveLeft ( 3 ) boss . moveRight ( ) # Build your Helper items BELOW this…" at bounding box center [525, 196] width 179 height 218
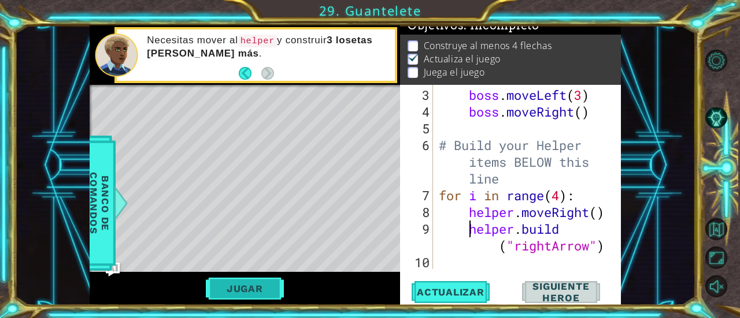
type textarea "[DOMAIN_NAME]("rightArrow")"
click at [255, 293] on button "Jugar" at bounding box center [245, 289] width 78 height 22
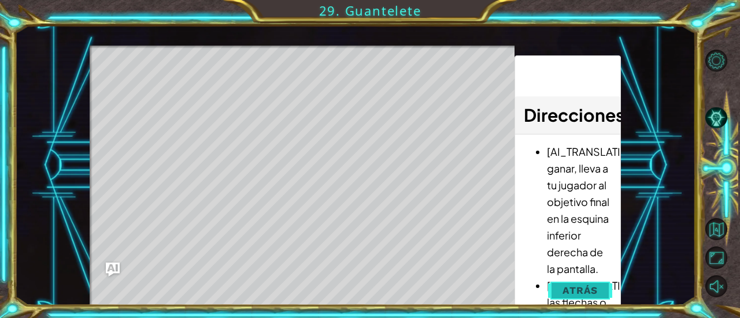
click at [571, 288] on span "Atrás" at bounding box center [579, 291] width 35 height 12
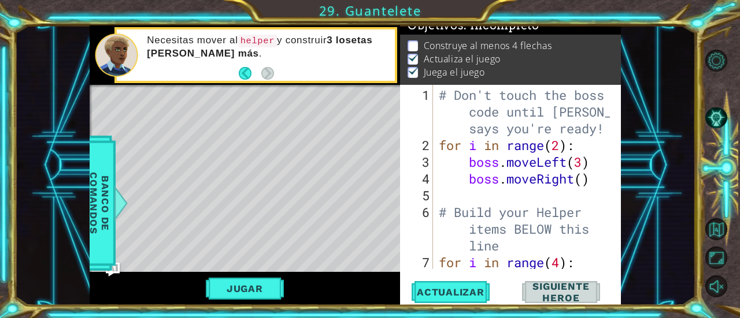
scroll to position [67, 0]
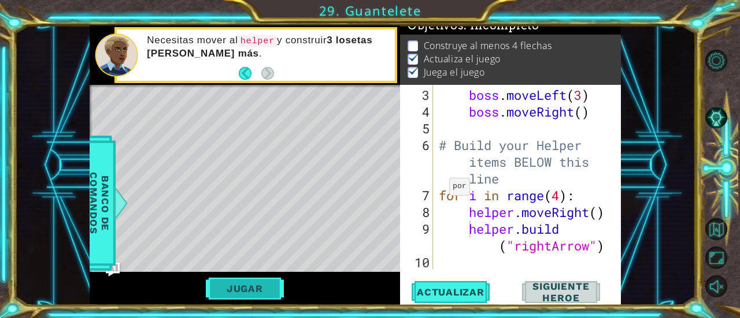
click at [238, 292] on button "Jugar" at bounding box center [245, 289] width 78 height 22
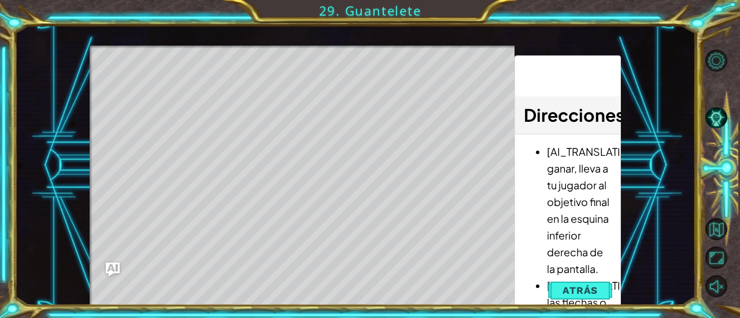
drag, startPoint x: 150, startPoint y: 87, endPoint x: 200, endPoint y: 90, distance: 49.8
click at [200, 90] on div "Level Map" at bounding box center [357, 216] width 534 height 340
click at [169, 79] on div "Level Map" at bounding box center [357, 216] width 534 height 340
click at [195, 84] on div "Level Map" at bounding box center [357, 216] width 534 height 340
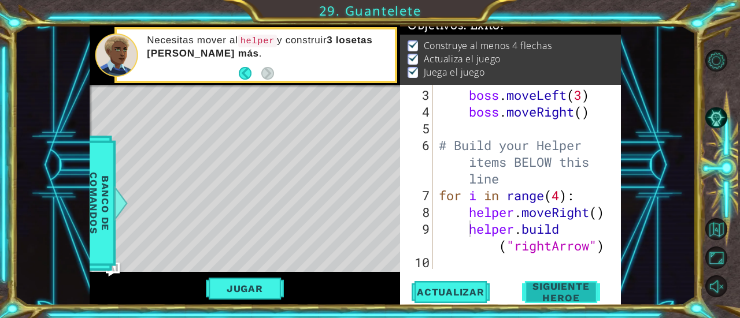
click at [539, 293] on span "Siguiente Heroe" at bounding box center [561, 292] width 114 height 23
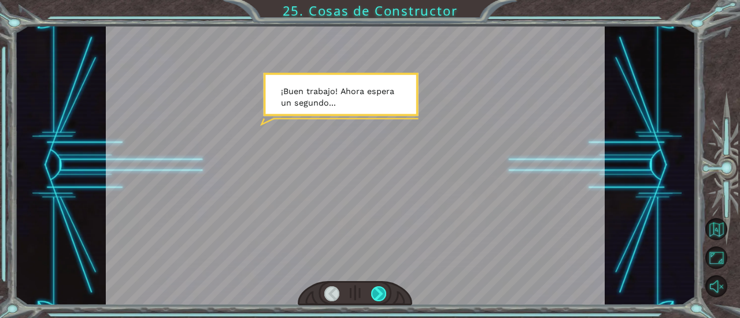
click at [384, 296] on div at bounding box center [378, 294] width 15 height 15
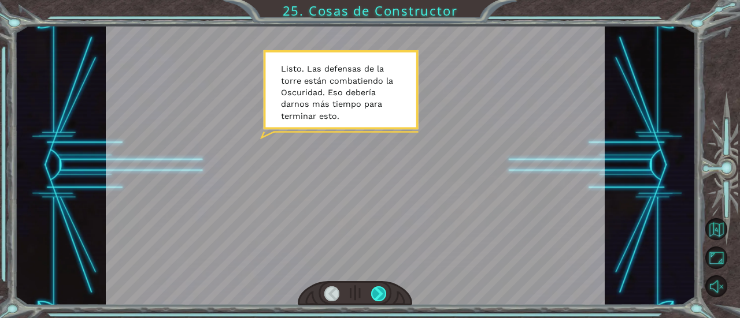
click at [378, 294] on div at bounding box center [378, 294] width 15 height 15
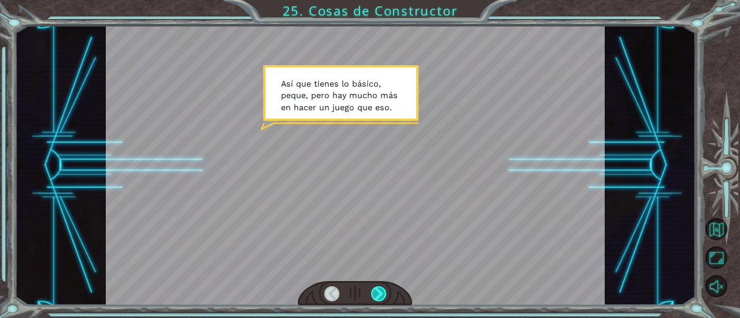
click at [378, 294] on div at bounding box center [378, 294] width 15 height 15
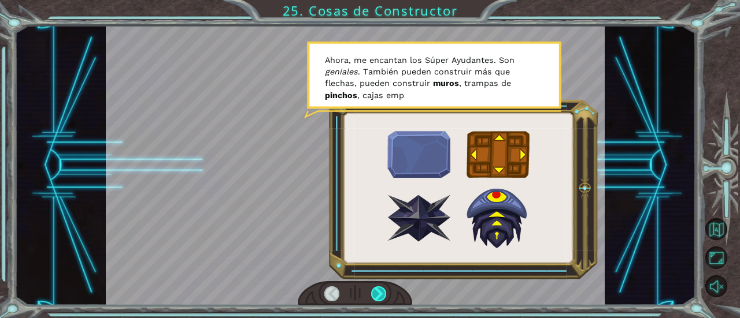
click at [378, 294] on div at bounding box center [378, 294] width 15 height 15
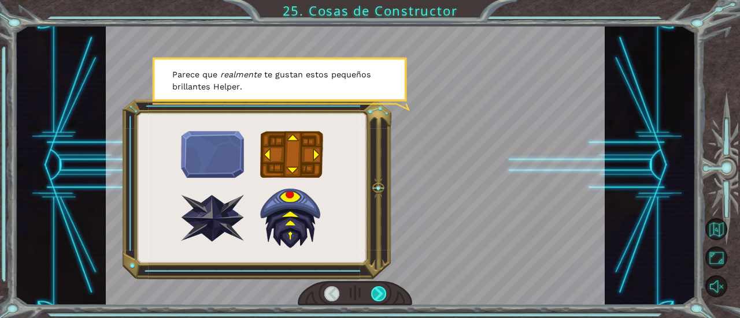
click at [378, 294] on div at bounding box center [378, 294] width 15 height 15
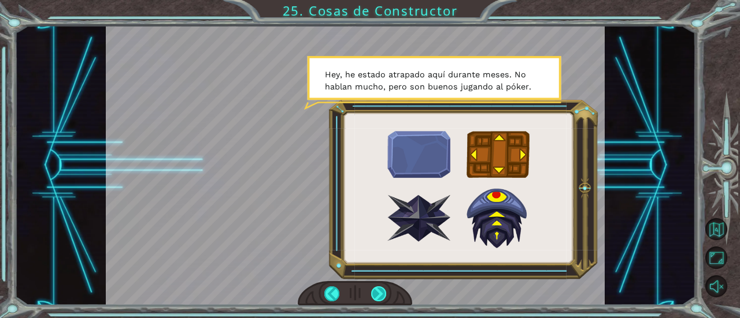
click at [378, 294] on div at bounding box center [378, 294] width 15 height 15
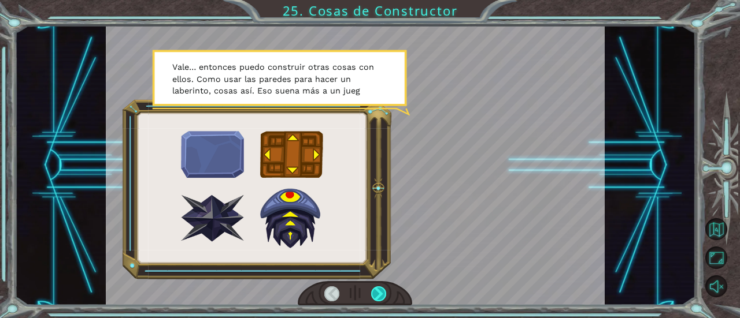
click at [375, 295] on div at bounding box center [378, 294] width 15 height 15
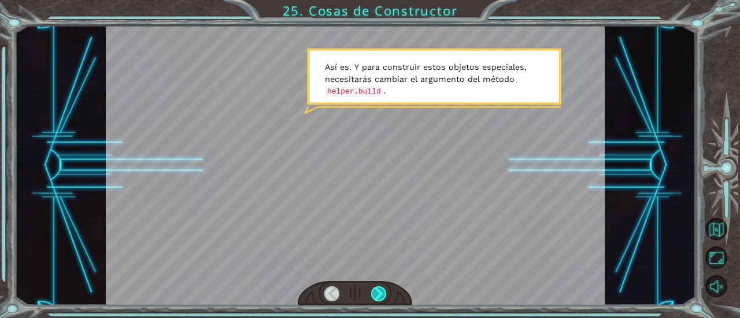
click at [375, 295] on div at bounding box center [378, 294] width 15 height 15
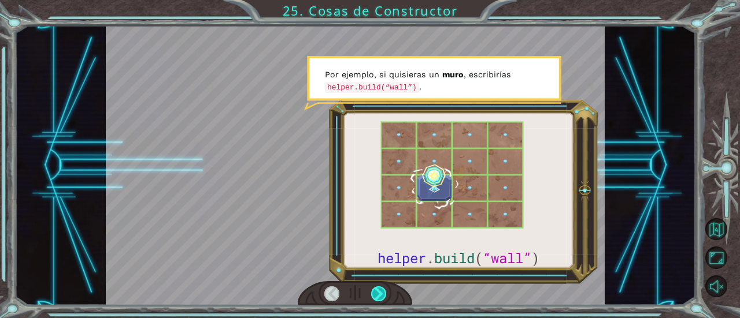
click at [375, 295] on div at bounding box center [378, 294] width 15 height 15
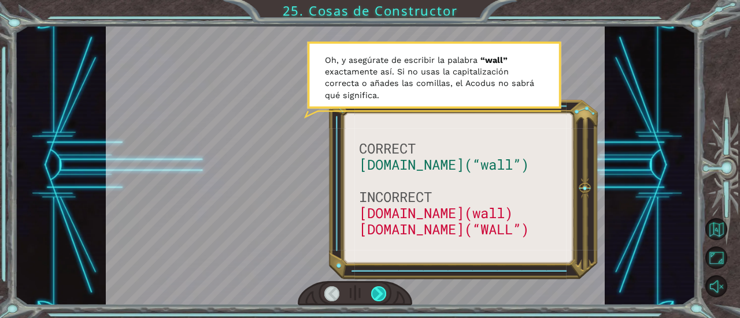
click at [375, 295] on div at bounding box center [378, 294] width 15 height 15
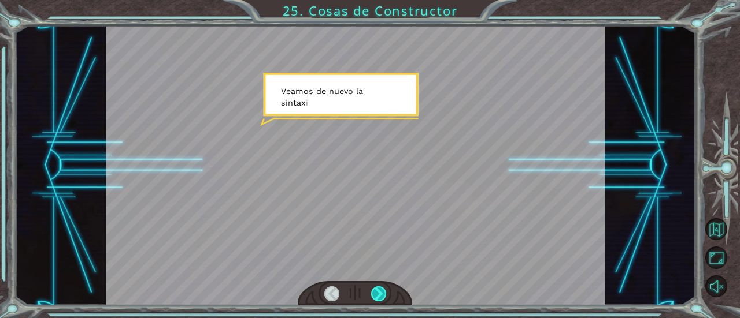
click at [375, 295] on div at bounding box center [378, 294] width 15 height 15
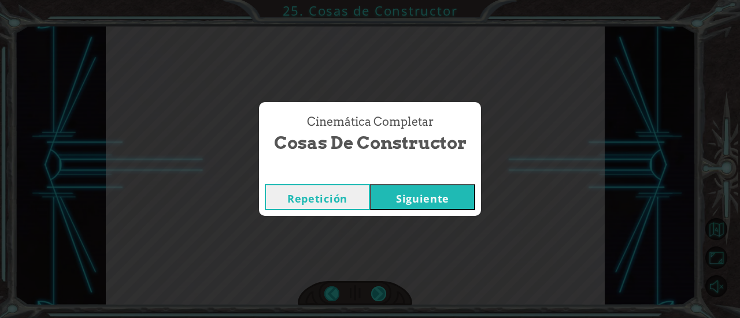
click at [375, 295] on div "Cinemática Completar Cosas de Constructor Repetición [GEOGRAPHIC_DATA]" at bounding box center [370, 159] width 740 height 318
click at [409, 203] on button "Siguiente" at bounding box center [422, 197] width 105 height 26
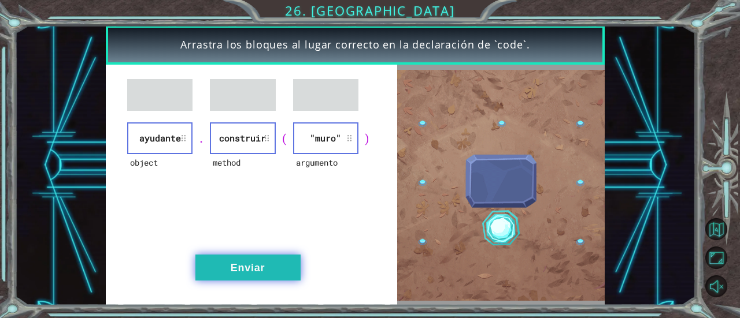
click at [267, 263] on button "Enviar" at bounding box center [247, 268] width 105 height 26
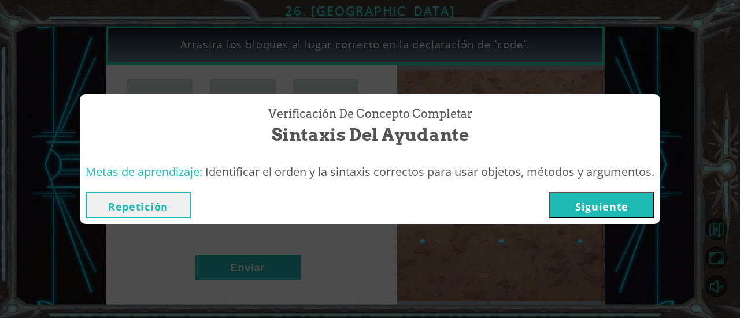
click at [600, 213] on button "Siguiente" at bounding box center [601, 205] width 105 height 26
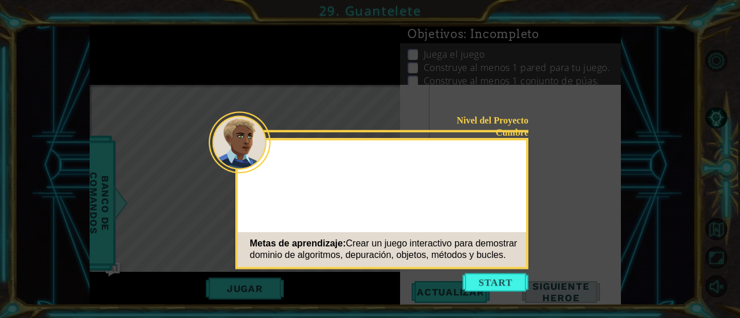
click at [618, 150] on icon at bounding box center [370, 159] width 740 height 318
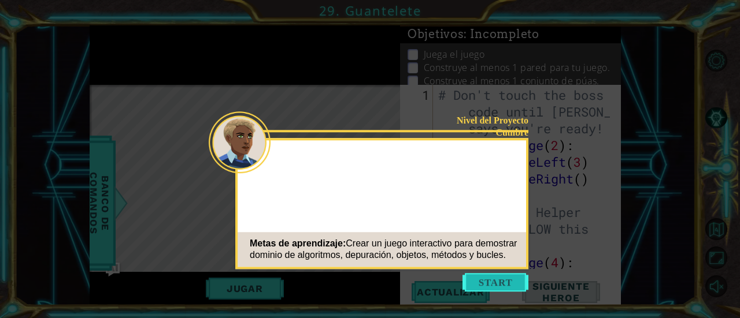
click at [486, 284] on button "Start" at bounding box center [495, 282] width 66 height 18
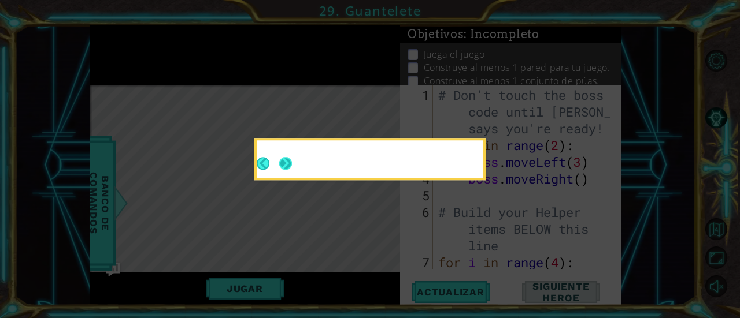
click at [284, 157] on button "Next" at bounding box center [285, 163] width 13 height 13
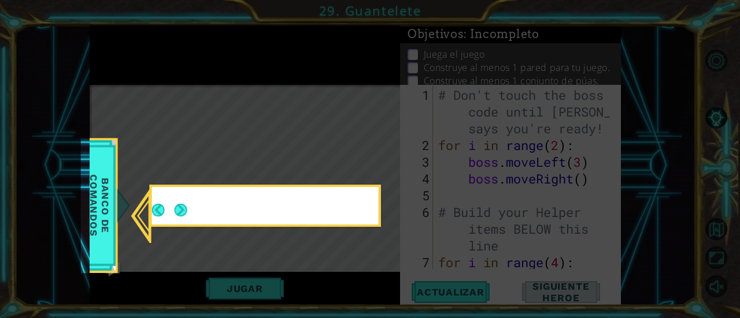
click at [188, 220] on div at bounding box center [265, 207] width 227 height 33
click at [185, 216] on button "Next" at bounding box center [181, 210] width 13 height 13
click at [185, 216] on icon at bounding box center [370, 159] width 740 height 318
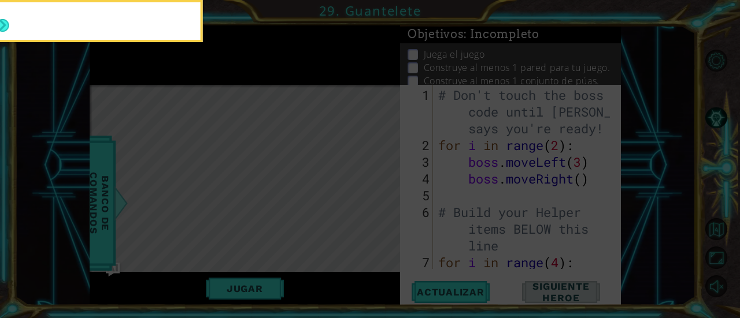
click at [180, 213] on icon at bounding box center [370, 48] width 740 height 542
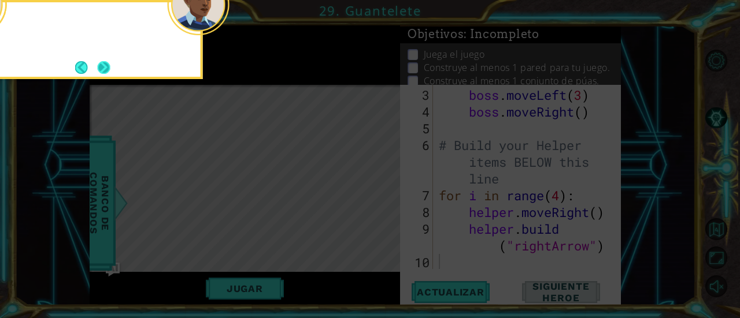
click at [104, 66] on button "Next" at bounding box center [103, 67] width 13 height 13
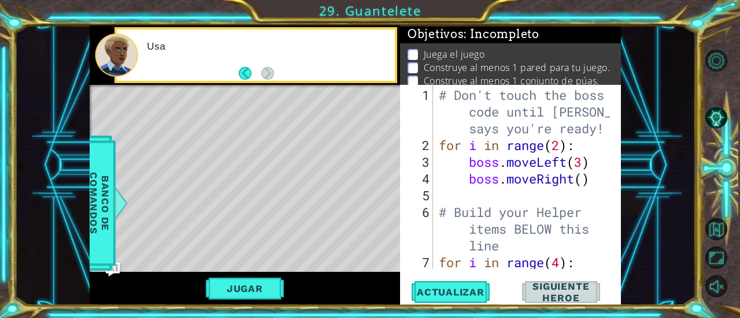
click at [104, 66] on div at bounding box center [116, 55] width 43 height 43
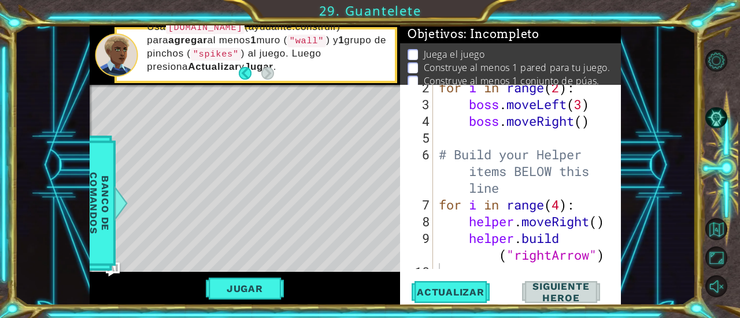
scroll to position [67, 0]
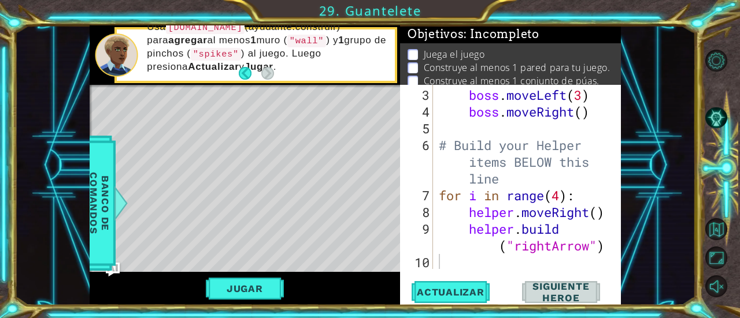
click at [457, 264] on div "boss . moveLeft ( 3 ) boss . moveRight ( ) # Build your Helper items BELOW this…" at bounding box center [525, 196] width 179 height 218
type textarea "h"
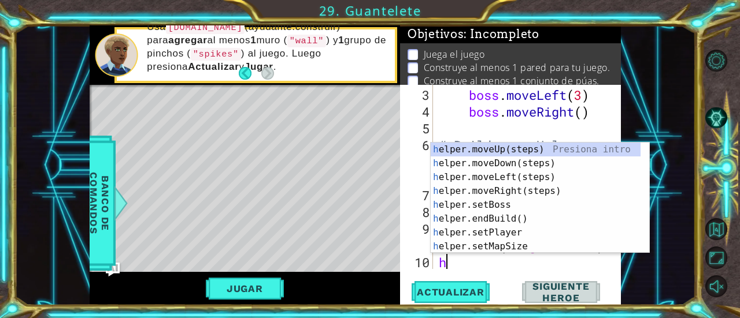
scroll to position [83, 0]
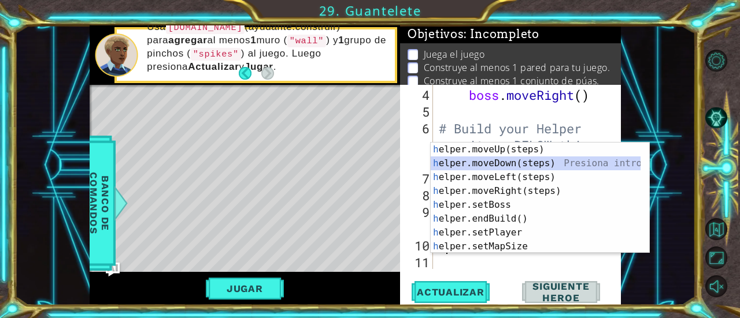
click at [510, 161] on div "h elper.moveUp(steps) Presiona intro h elper.moveDown(steps) Presiona intro h e…" at bounding box center [536, 212] width 210 height 139
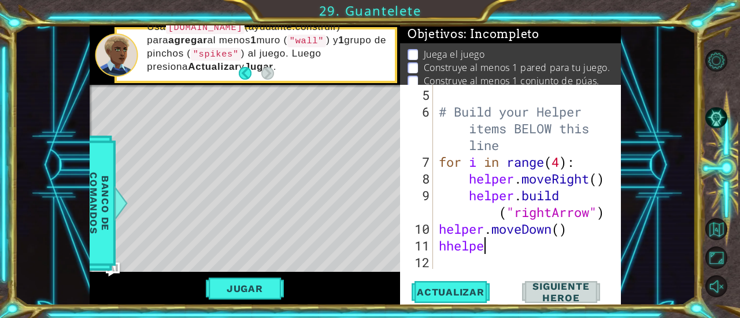
scroll to position [0, 1]
type textarea "h"
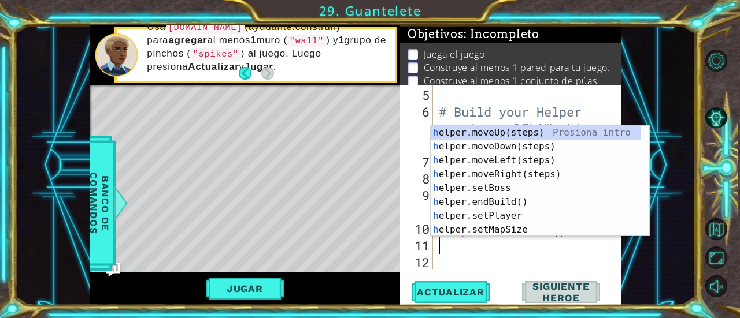
scroll to position [0, 0]
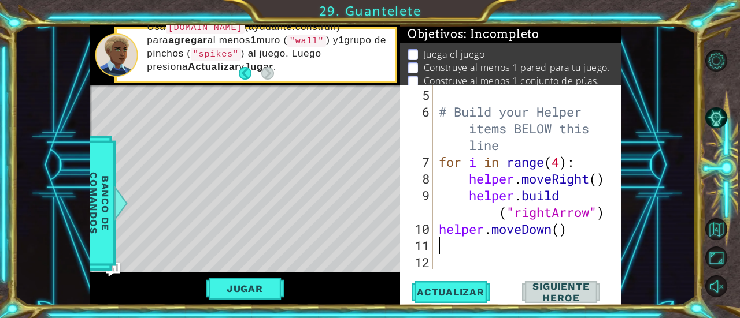
type textarea "helper.moveDown()"
type textarea "[DOMAIN_NAME]("wall)"
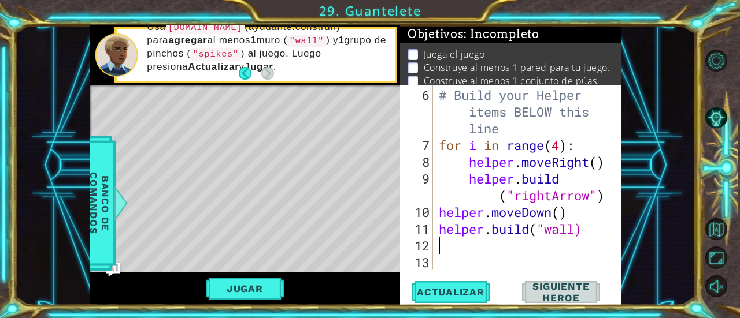
type textarea "h"
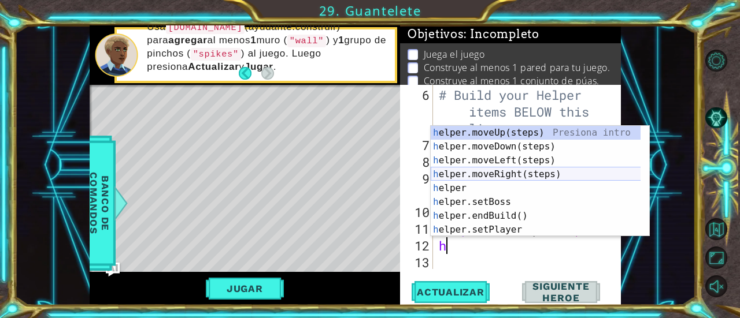
click at [508, 172] on div "h elper.moveUp(steps) Presiona intro h elper.moveDown(steps) Presiona intro h e…" at bounding box center [540, 195] width 219 height 139
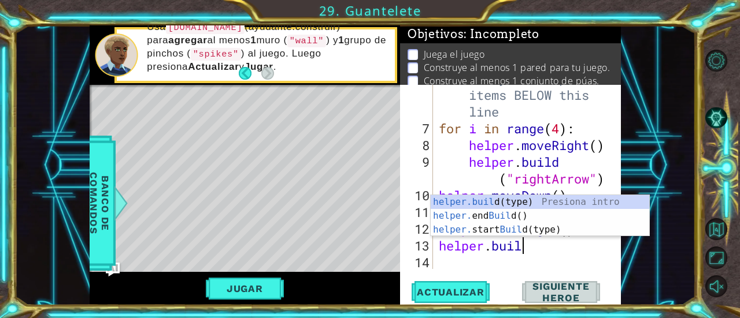
scroll to position [0, 3]
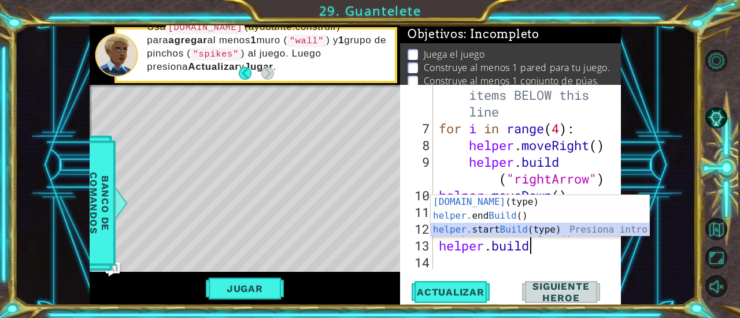
click at [519, 236] on div "[DOMAIN_NAME] (type) Presiona intro helper. end Build () Presiona intro helper.…" at bounding box center [540, 229] width 219 height 69
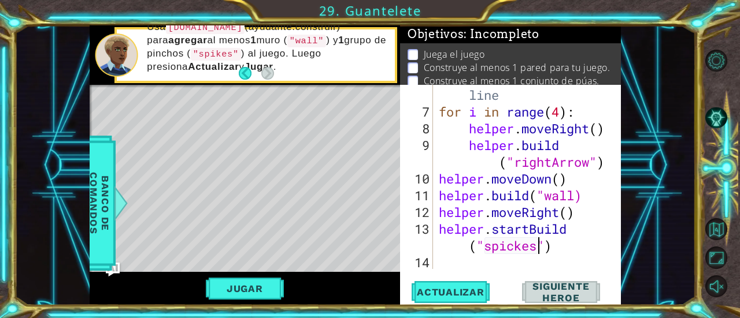
scroll to position [0, 9]
click at [450, 295] on span "Actualizar" at bounding box center [450, 293] width 91 height 12
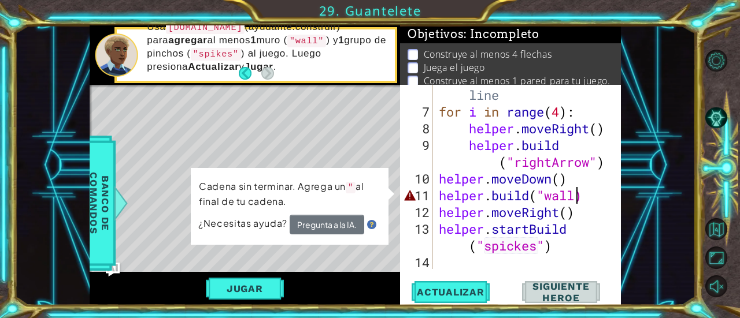
click at [576, 197] on div "# Build your Helper items BELOW this line for i in range ( 4 ) : helper . moveR…" at bounding box center [525, 178] width 179 height 251
type textarea "[DOMAIN_NAME]("wall)"
